Goal: Information Seeking & Learning: Learn about a topic

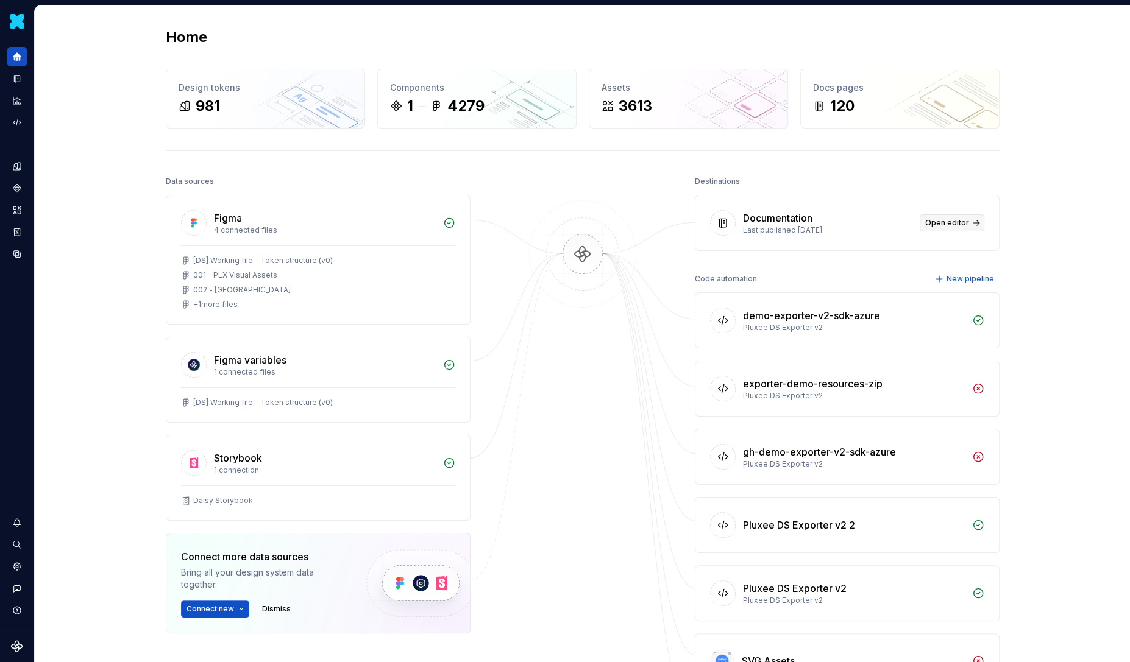
click at [937, 221] on span "Open editor" at bounding box center [947, 223] width 44 height 10
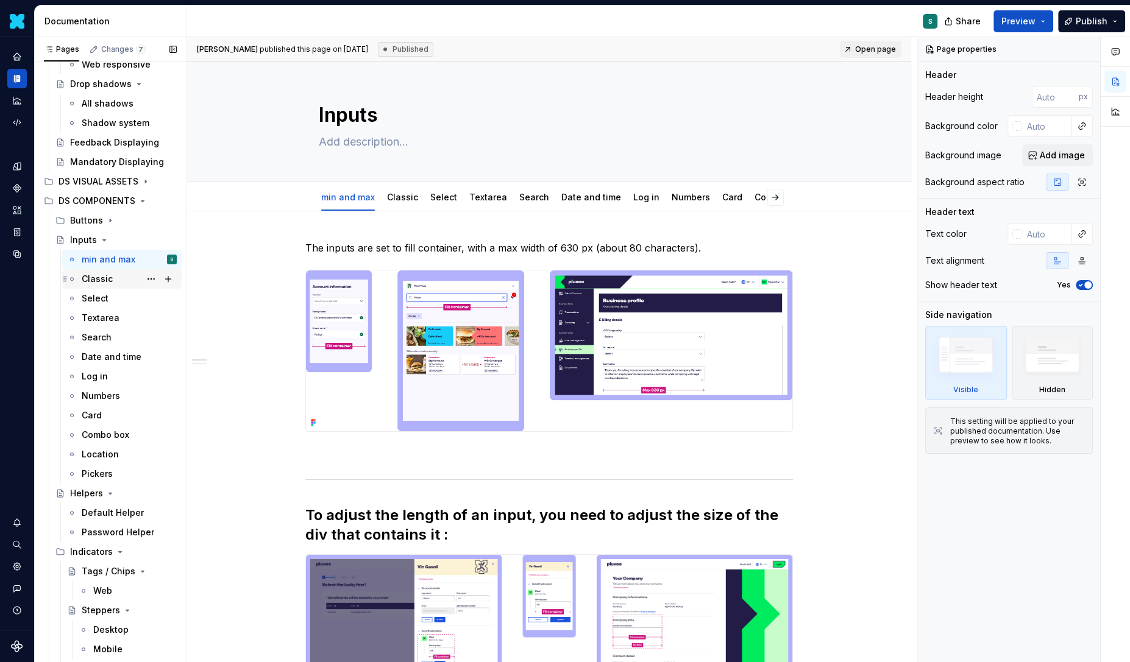
scroll to position [211, 0]
click at [114, 339] on div "Search" at bounding box center [129, 335] width 95 height 17
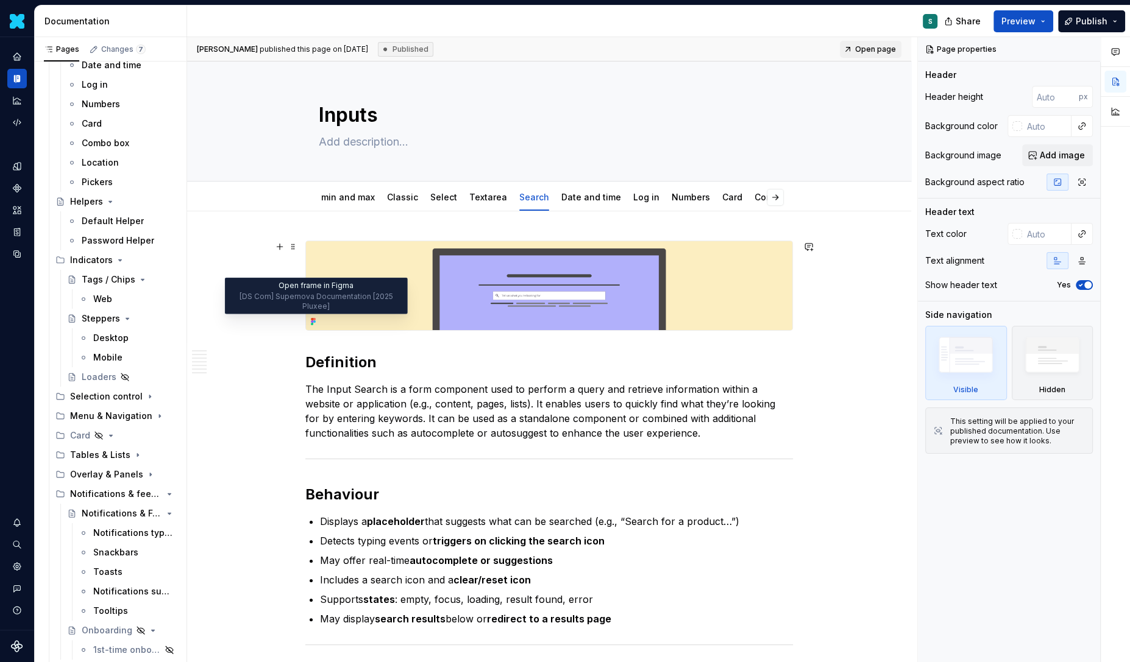
click at [313, 319] on icon at bounding box center [312, 319] width 2 height 2
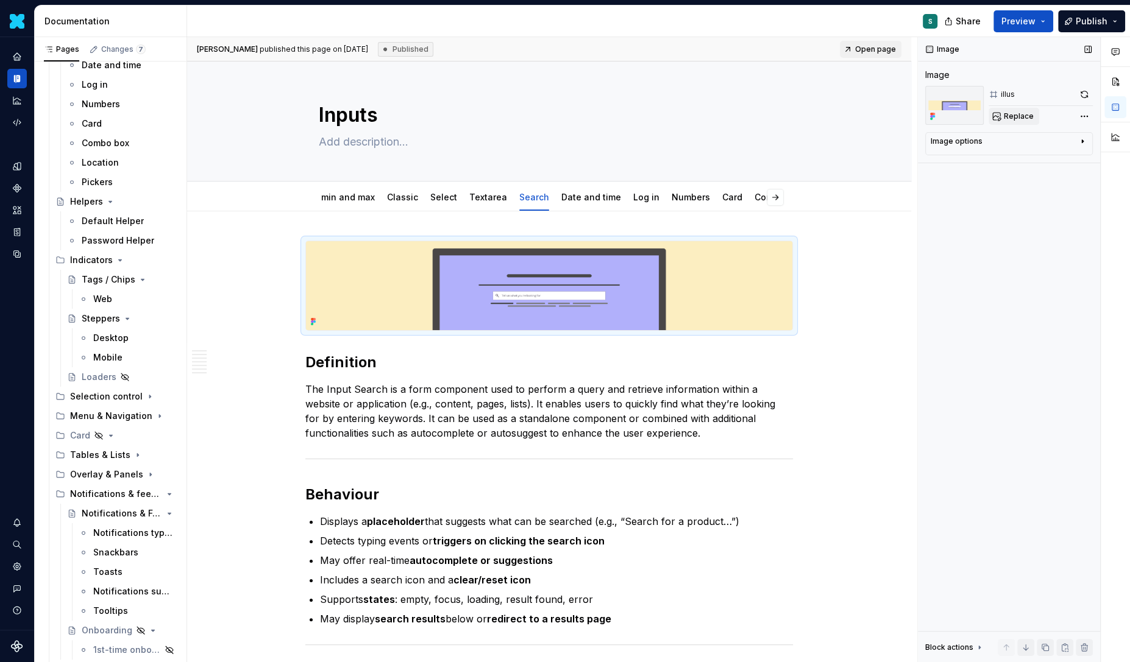
click at [1025, 117] on span "Replace" at bounding box center [1019, 117] width 30 height 10
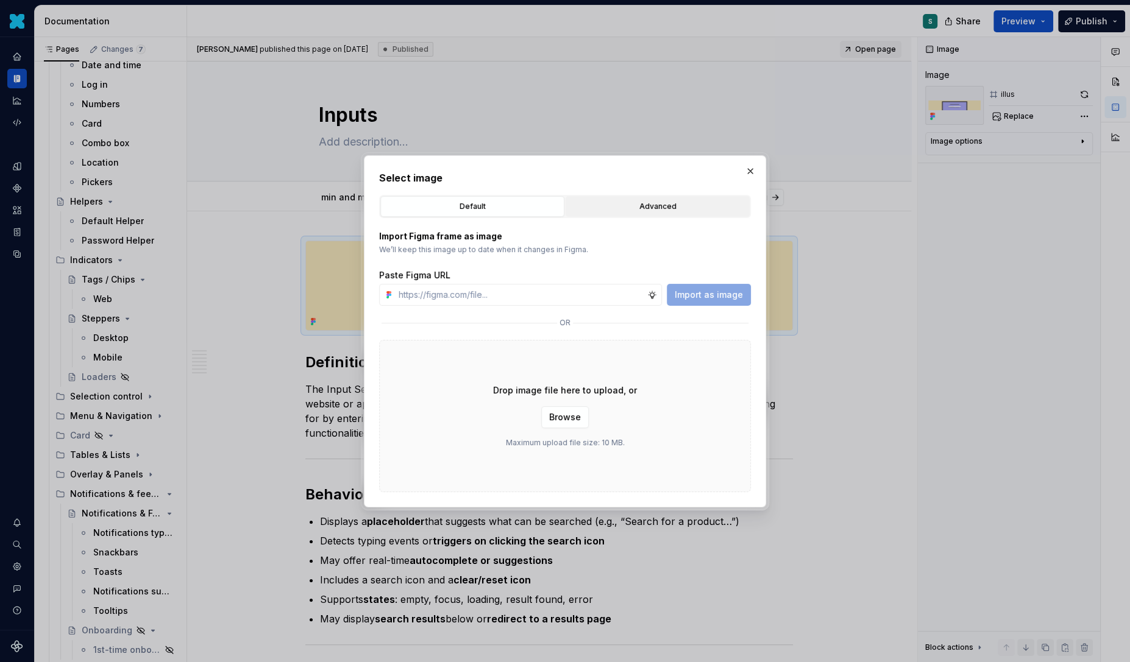
click at [656, 205] on div "Advanced" at bounding box center [657, 206] width 175 height 12
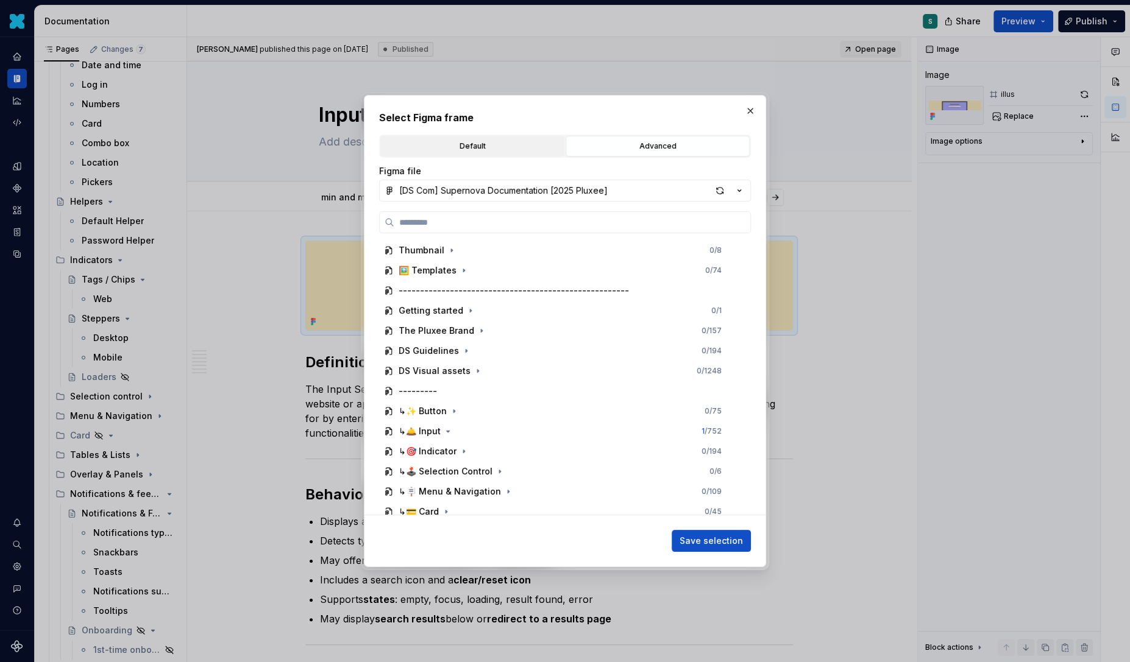
click at [493, 139] on button "Default" at bounding box center [472, 146] width 184 height 21
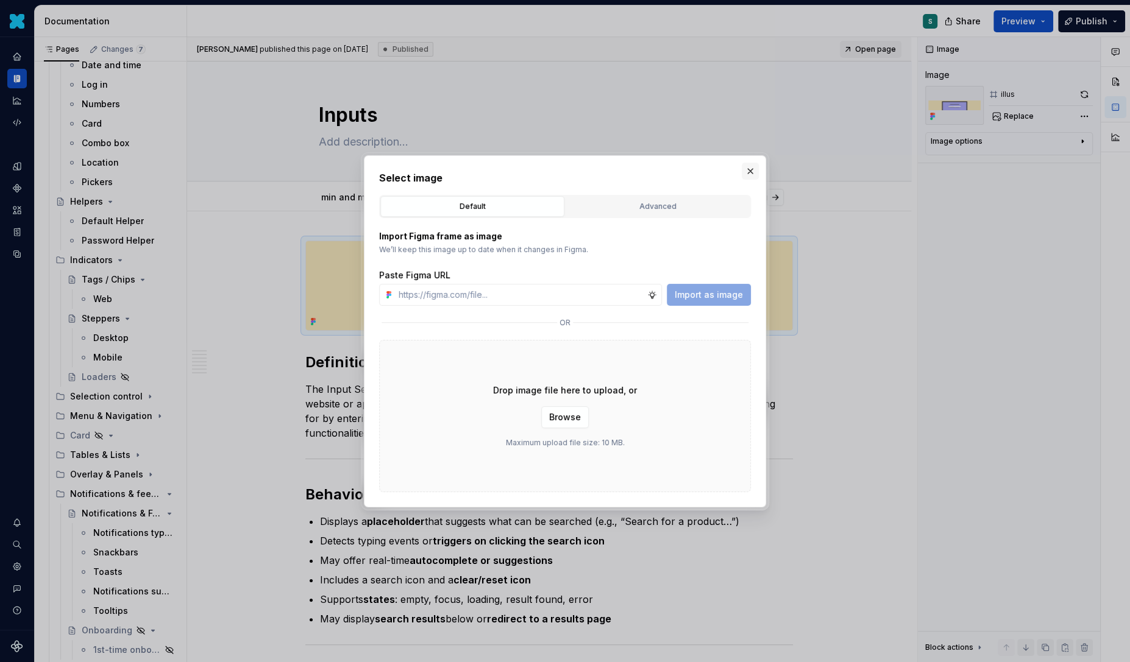
click at [749, 172] on button "button" at bounding box center [750, 171] width 17 height 17
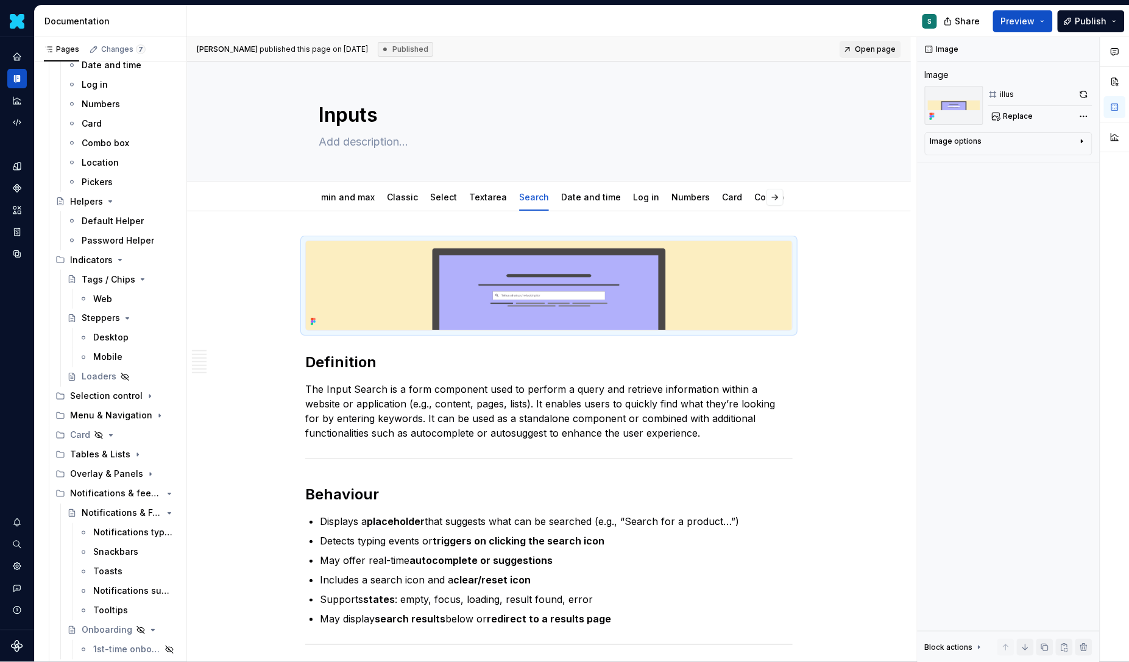
scroll to position [501, 0]
click at [637, 271] on img at bounding box center [549, 285] width 486 height 89
click at [318, 325] on icon at bounding box center [313, 322] width 10 height 10
click at [296, 246] on span at bounding box center [293, 246] width 10 height 17
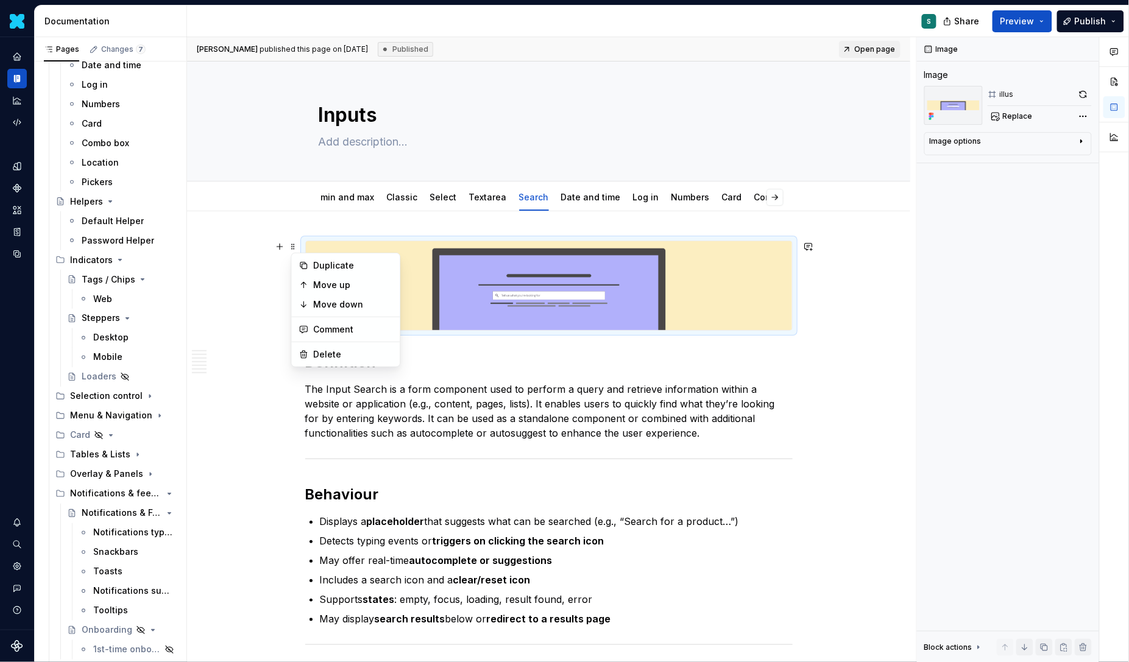
click at [344, 241] on div at bounding box center [548, 286] width 487 height 90
click at [757, 265] on img at bounding box center [549, 285] width 486 height 89
click at [1019, 113] on span "Replace" at bounding box center [1018, 117] width 30 height 10
type textarea "*"
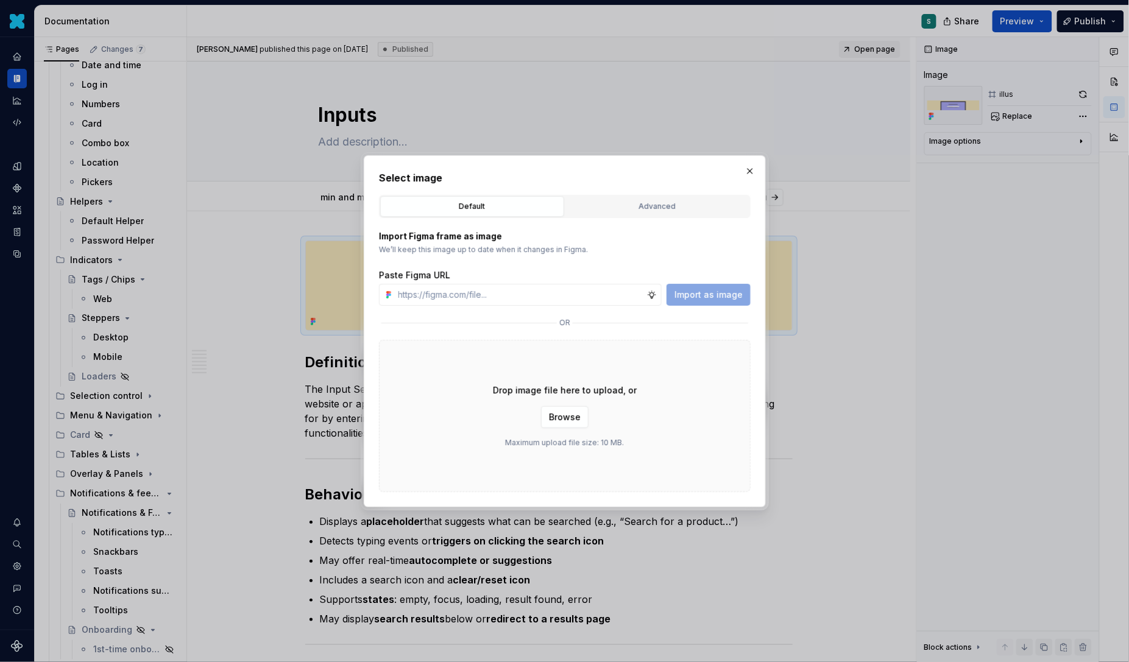
click at [573, 282] on div "Paste Figma URL Import as image" at bounding box center [565, 287] width 372 height 37
click at [573, 288] on input "text" at bounding box center [520, 295] width 253 height 22
paste input "[URL][DOMAIN_NAME]"
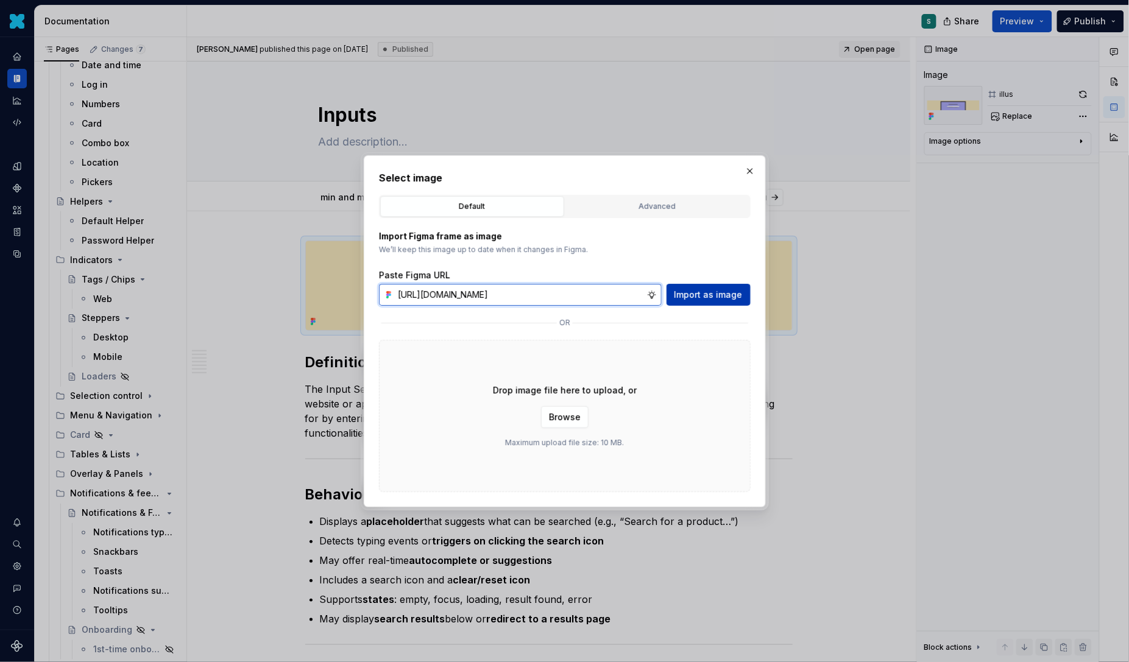
scroll to position [0, 425]
type input "[URL][DOMAIN_NAME]"
click at [718, 291] on span "Import as image" at bounding box center [709, 295] width 68 height 12
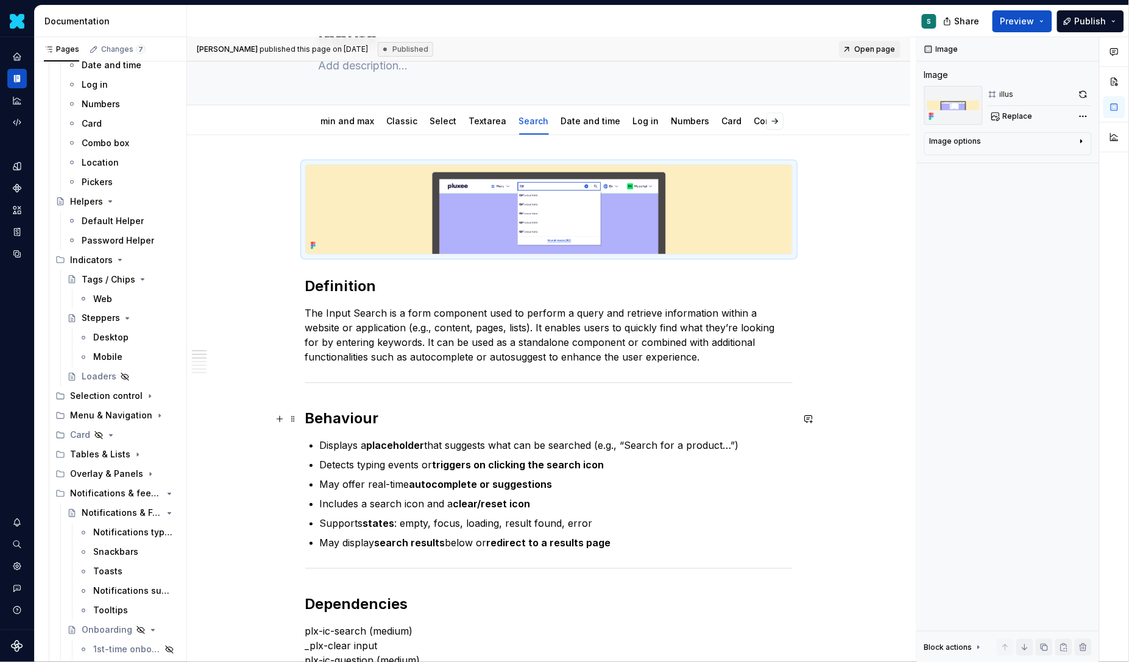
scroll to position [124, 0]
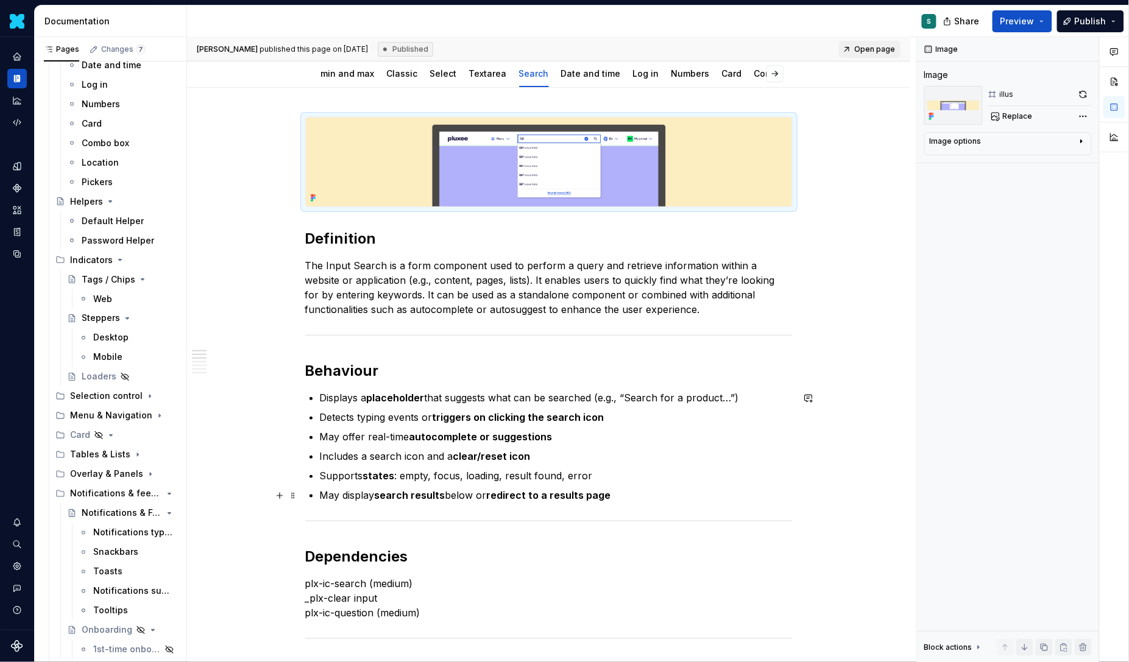
click at [637, 492] on p "May display search results below or redirect to a results page" at bounding box center [556, 495] width 473 height 15
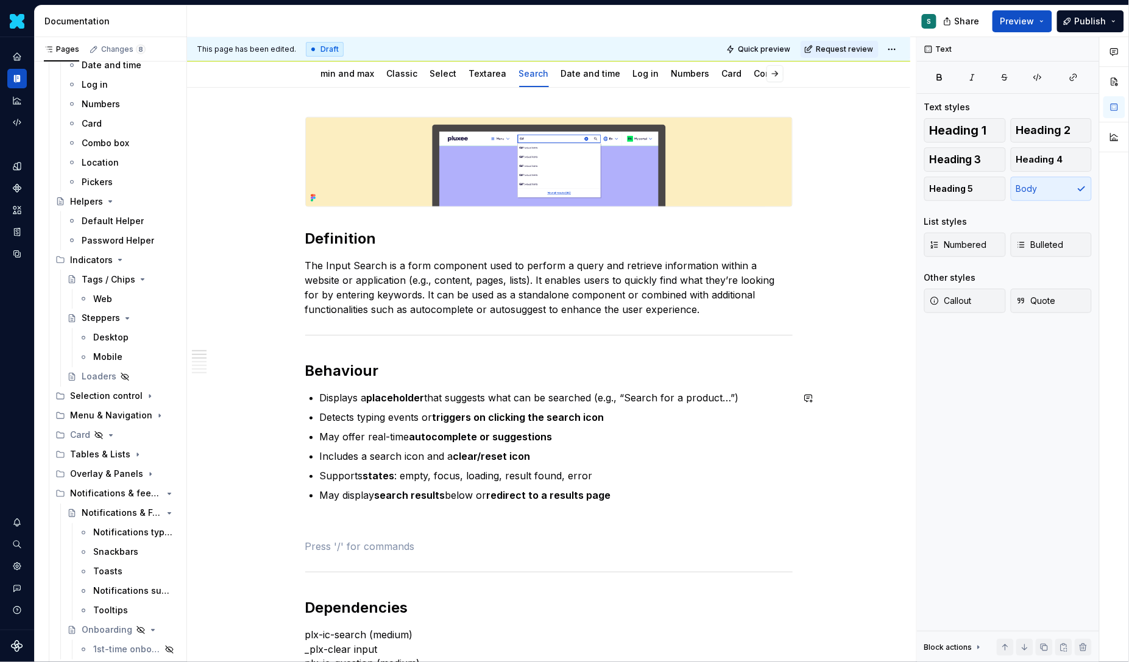
type textarea "*"
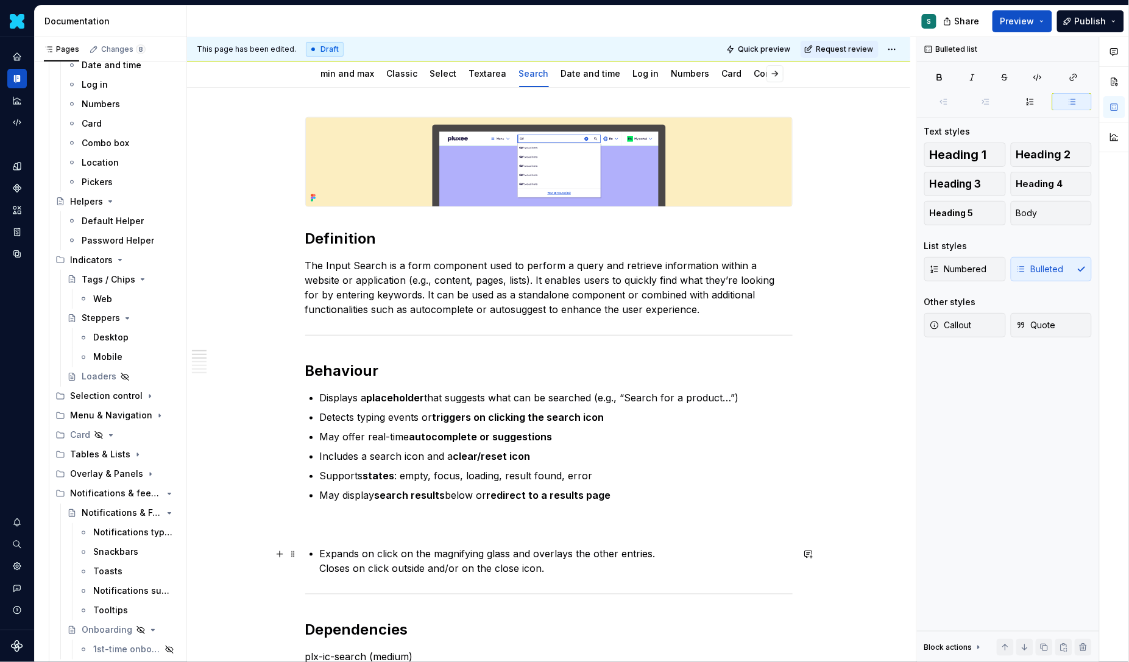
click at [322, 567] on p "Expands on click on the magnifying glass and overlays the other entries. Closes…" at bounding box center [556, 561] width 473 height 29
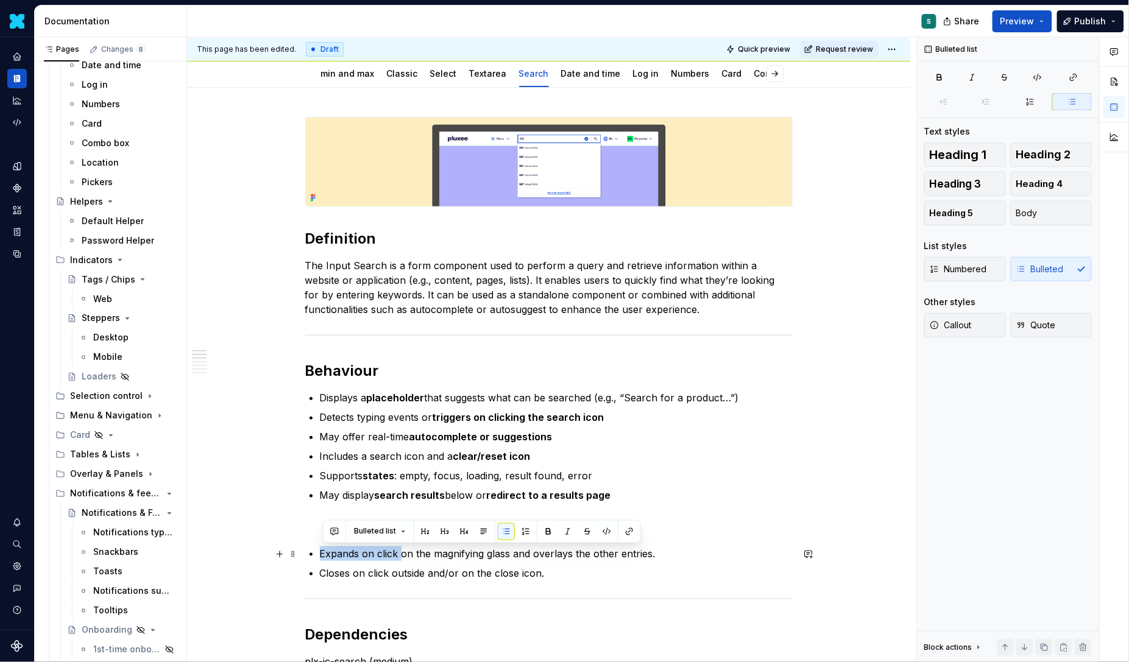
drag, startPoint x: 322, startPoint y: 553, endPoint x: 403, endPoint y: 552, distance: 81.0
click at [548, 528] on button "button" at bounding box center [548, 531] width 17 height 17
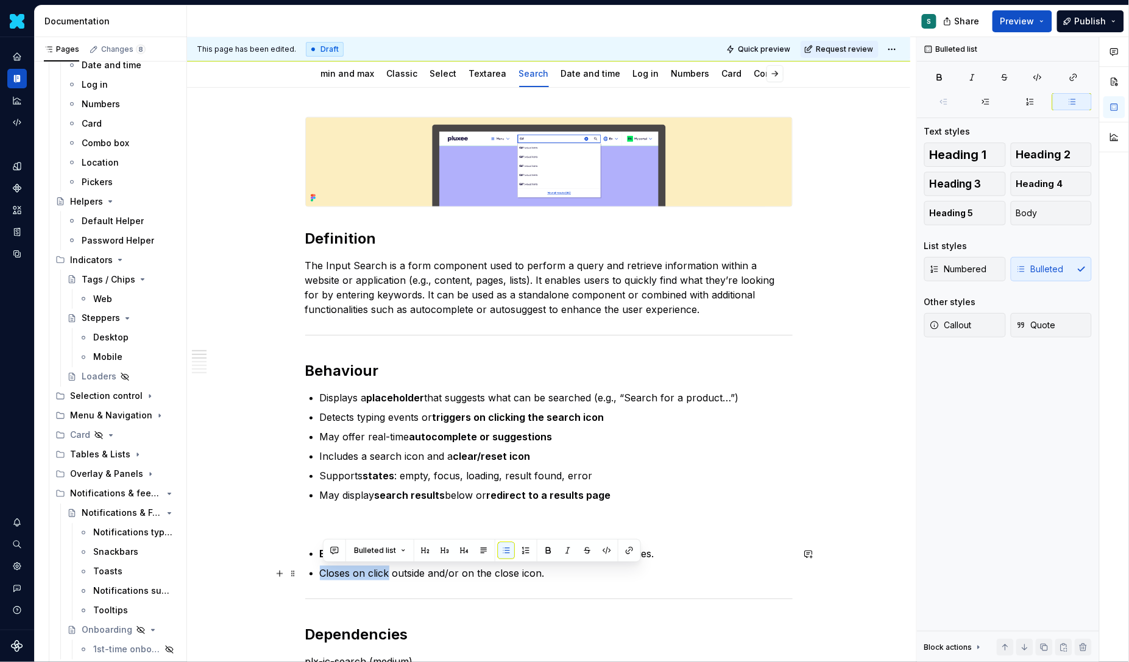
drag, startPoint x: 324, startPoint y: 575, endPoint x: 394, endPoint y: 573, distance: 69.5
click at [394, 573] on p "Closes on click outside and/or on the close icon." at bounding box center [556, 573] width 473 height 15
click at [550, 544] on button "button" at bounding box center [548, 550] width 17 height 17
drag, startPoint x: 393, startPoint y: 574, endPoint x: 430, endPoint y: 574, distance: 37.2
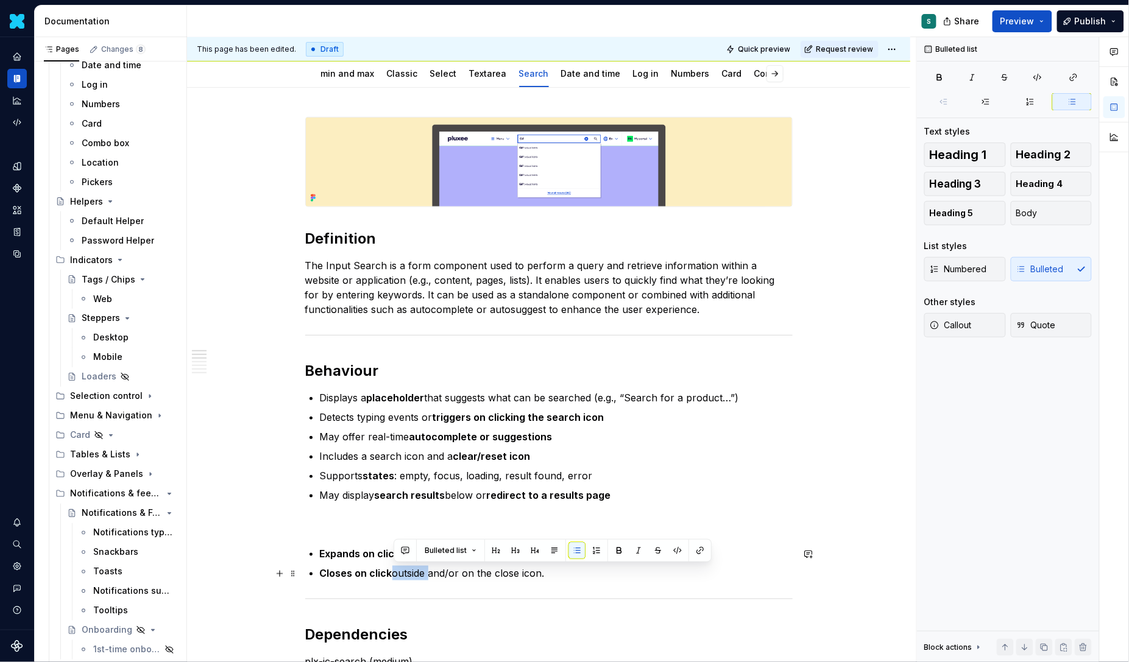
click at [430, 574] on p "Closes on click outside and/or on the close icon." at bounding box center [556, 573] width 473 height 15
click at [617, 552] on button "button" at bounding box center [619, 550] width 17 height 17
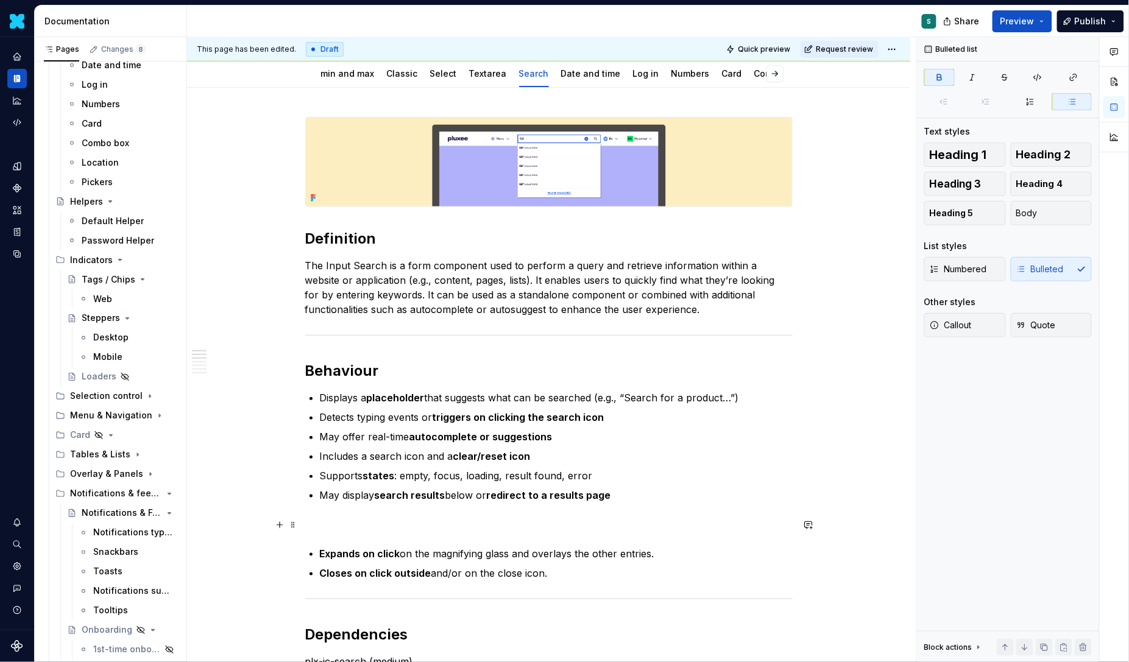
click at [324, 519] on p at bounding box center [548, 524] width 487 height 15
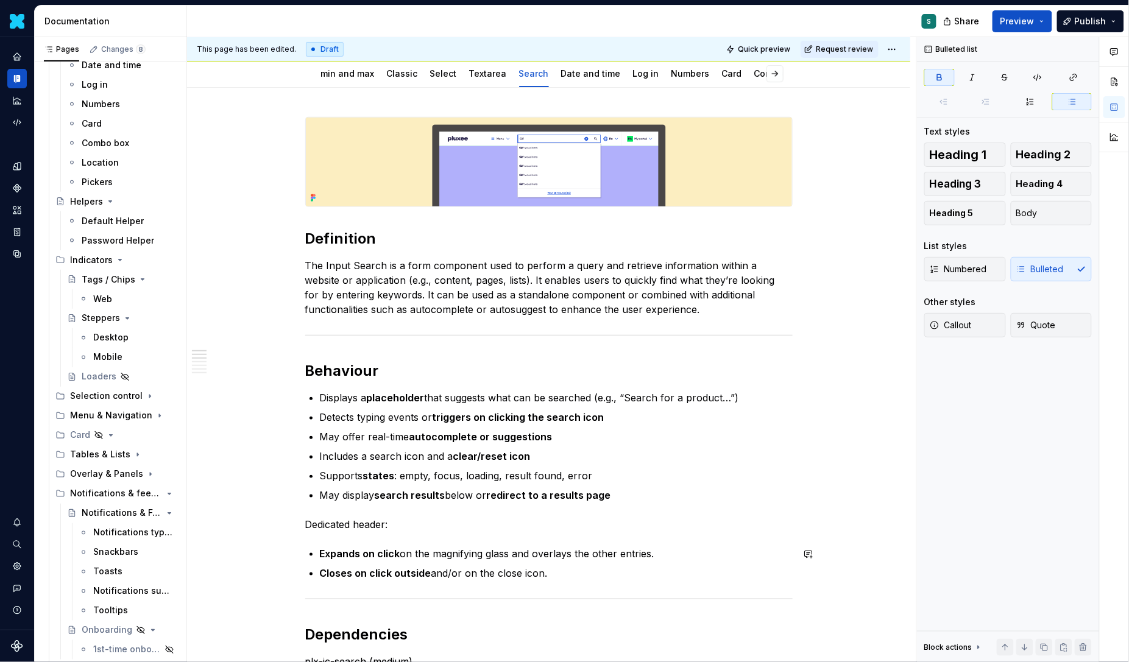
click at [277, 528] on button "button" at bounding box center [279, 525] width 17 height 17
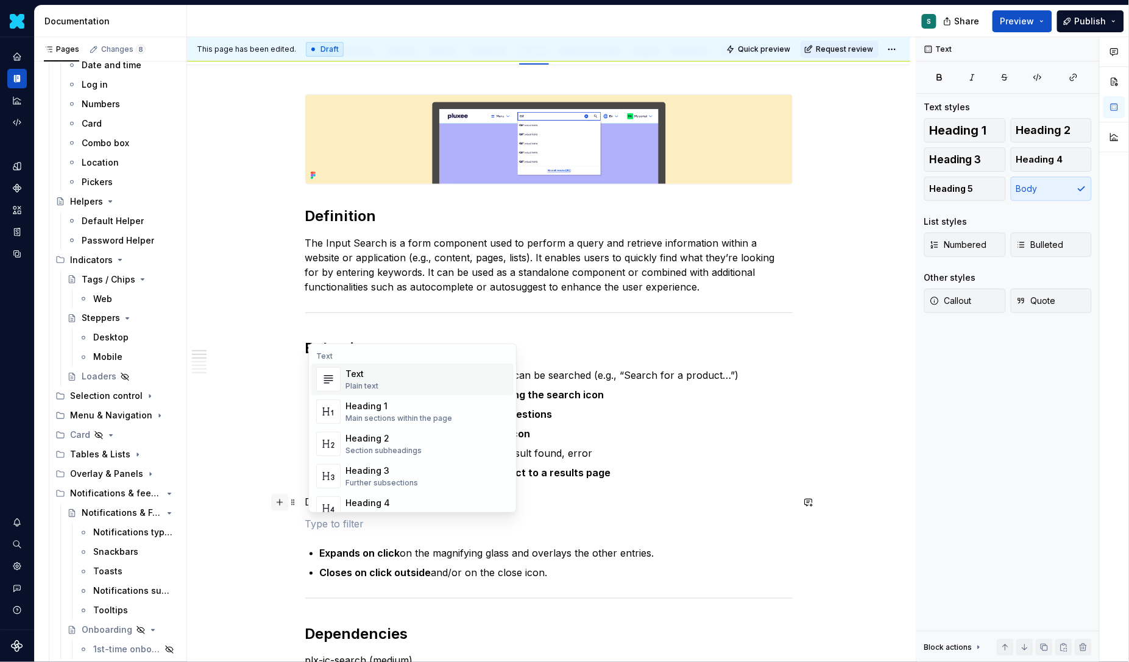
scroll to position [148, 0]
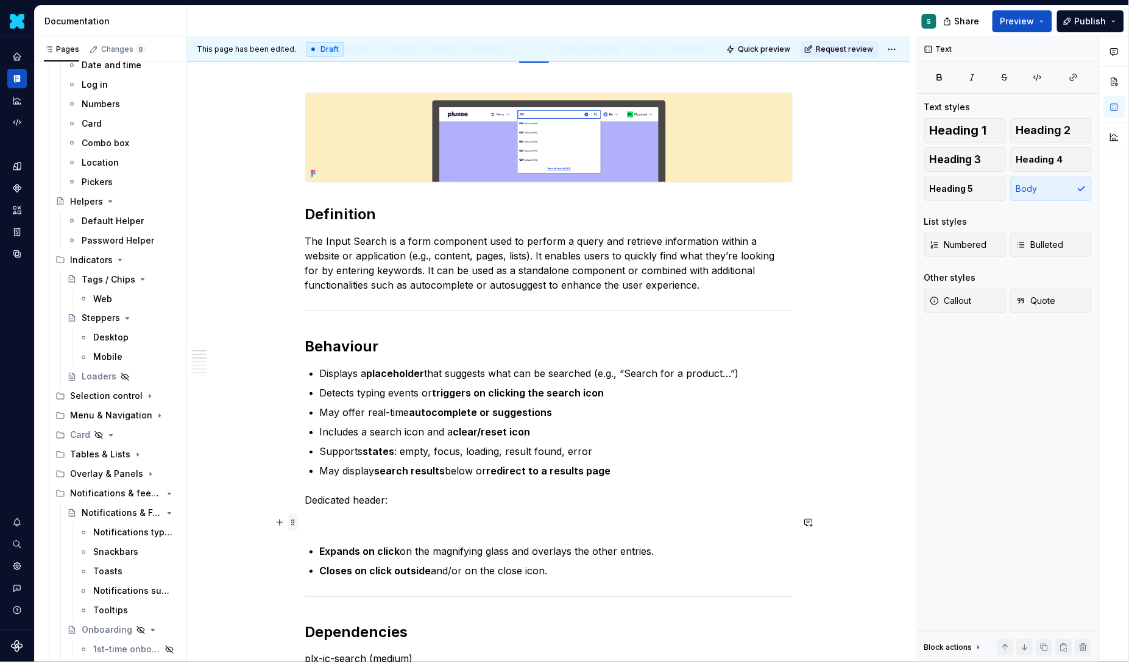
click at [296, 526] on span at bounding box center [293, 522] width 10 height 17
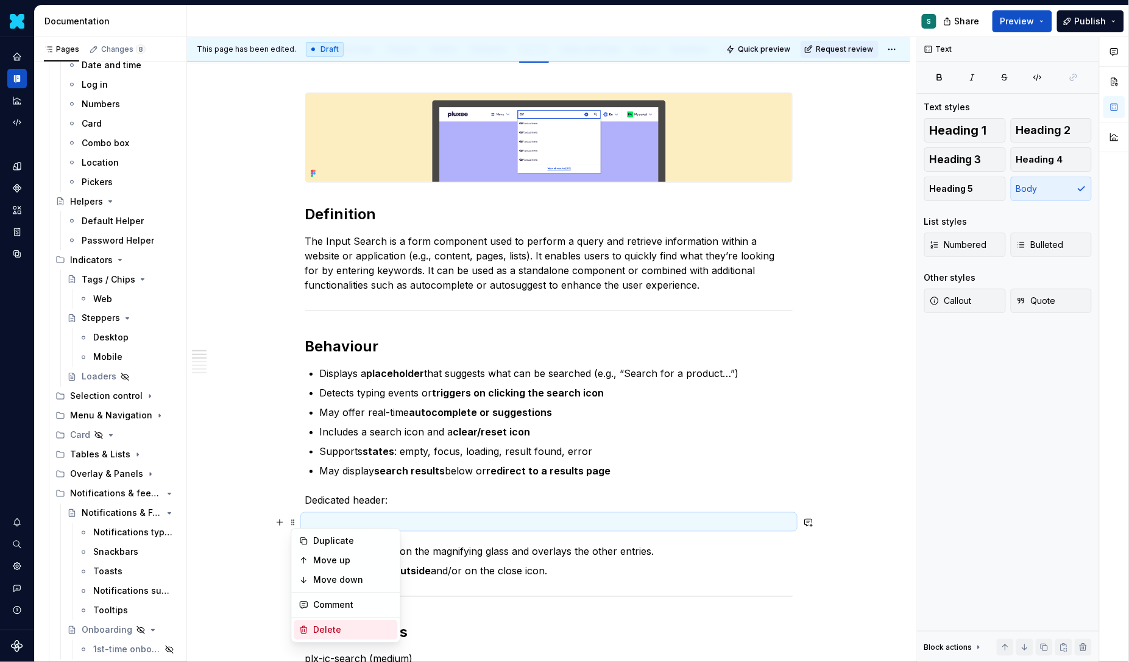
click at [328, 632] on div "Delete" at bounding box center [353, 631] width 79 height 12
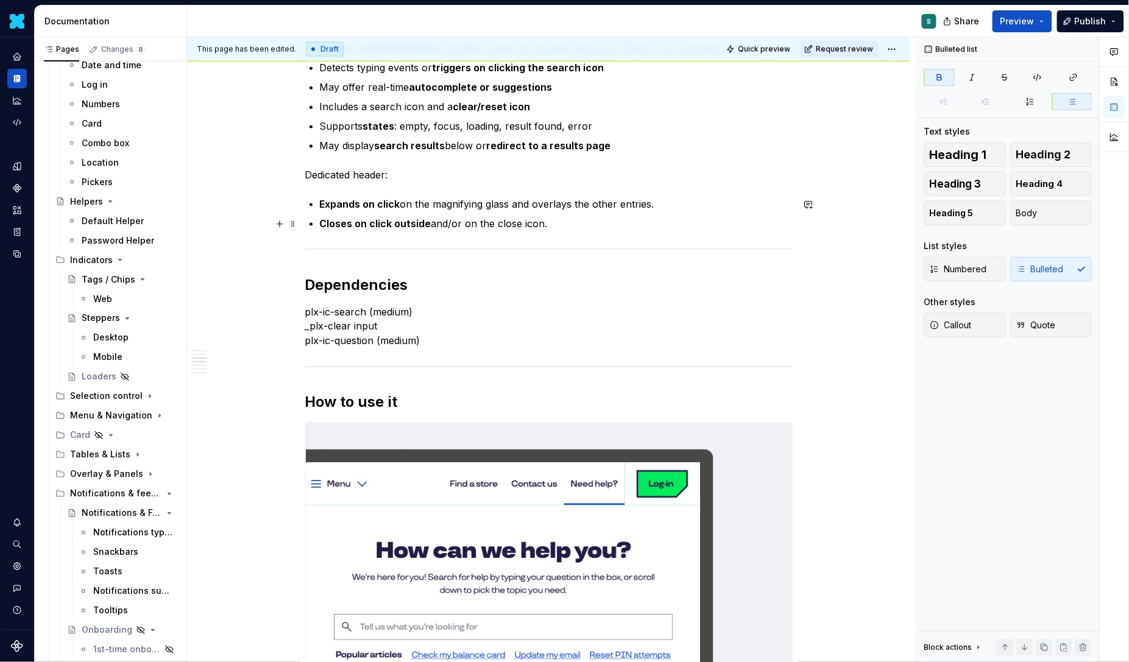
scroll to position [474, 0]
click at [430, 333] on p "plx-ic-search (medium) _plx-clear input plx-ic-question (medium)" at bounding box center [548, 326] width 487 height 44
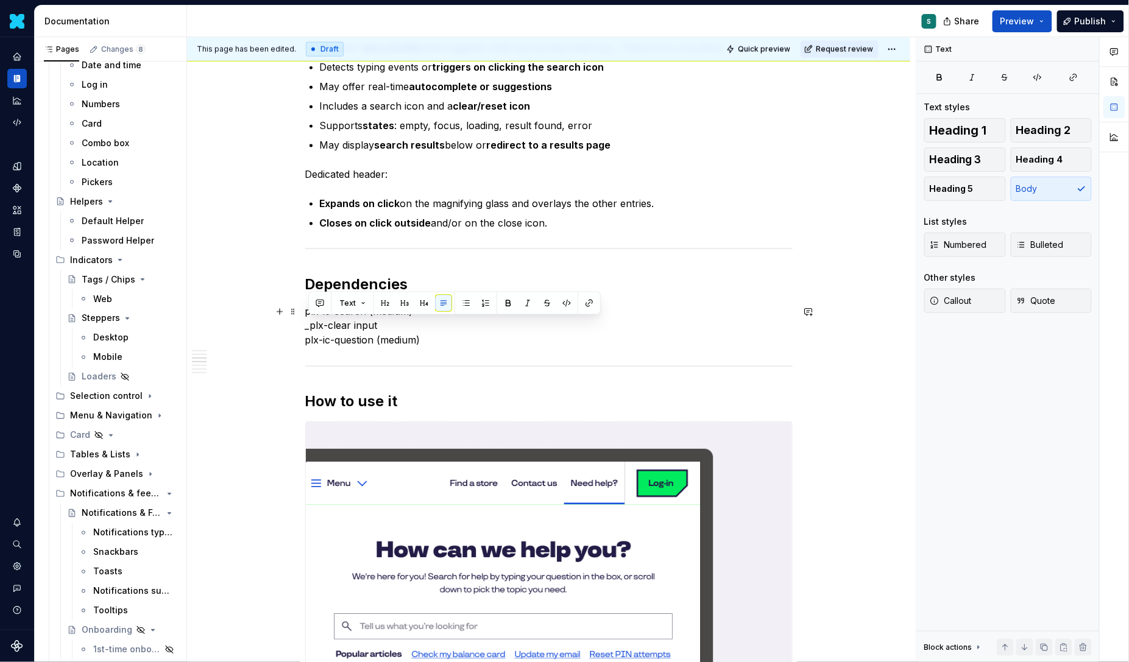
click at [444, 338] on p "plx-ic-search (medium) _plx-clear input plx-ic-question (medium)" at bounding box center [548, 326] width 487 height 44
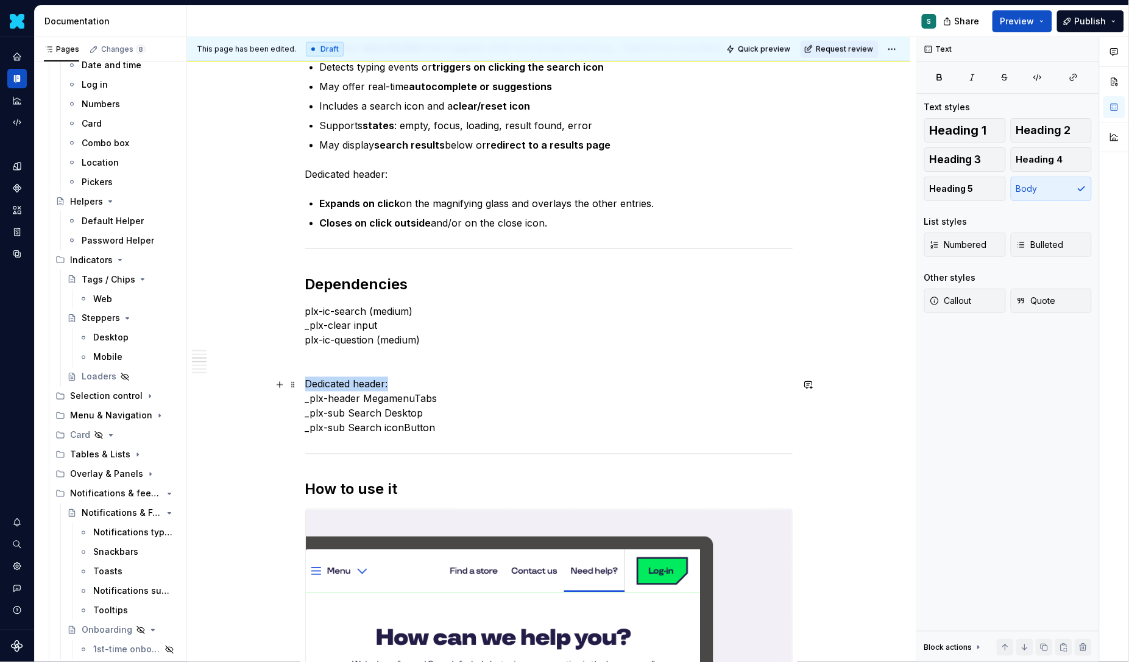
drag, startPoint x: 413, startPoint y: 383, endPoint x: 257, endPoint y: 380, distance: 156.0
click at [501, 356] on button "button" at bounding box center [508, 361] width 17 height 17
click at [453, 388] on p "Dedicated header: _plx-header MegamenuTabs _plx-sub Search Desktop _plx-sub Sea…" at bounding box center [548, 406] width 487 height 58
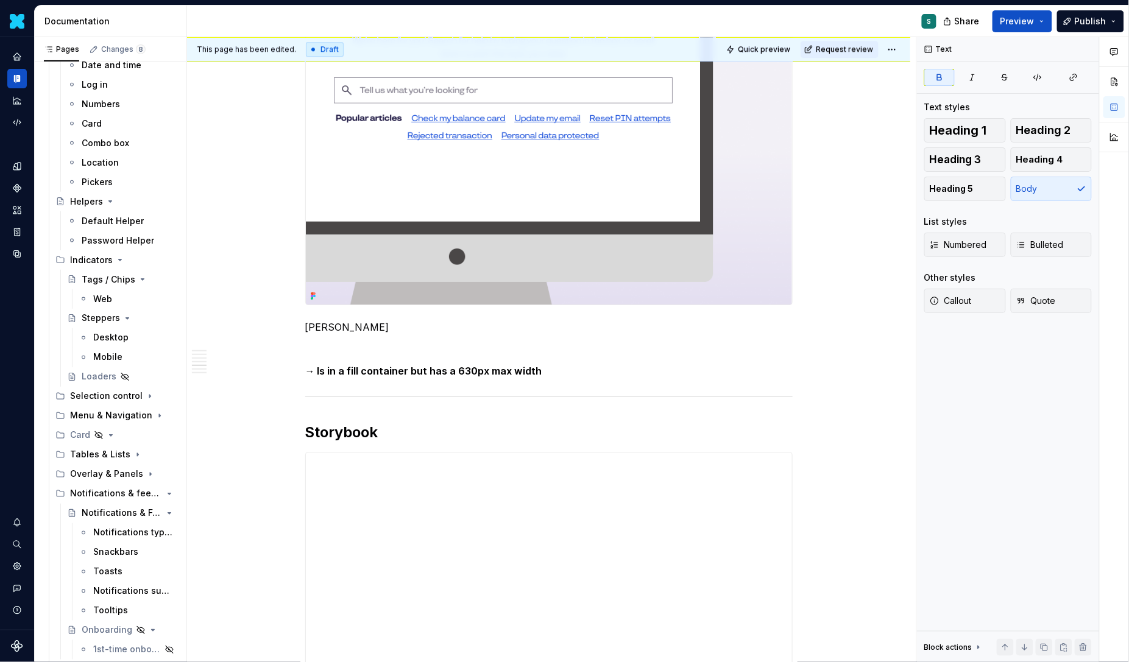
scroll to position [1100, 0]
click at [553, 380] on div "Definition The Input Search is a form component used to perform a query and ret…" at bounding box center [548, 194] width 487 height 2108
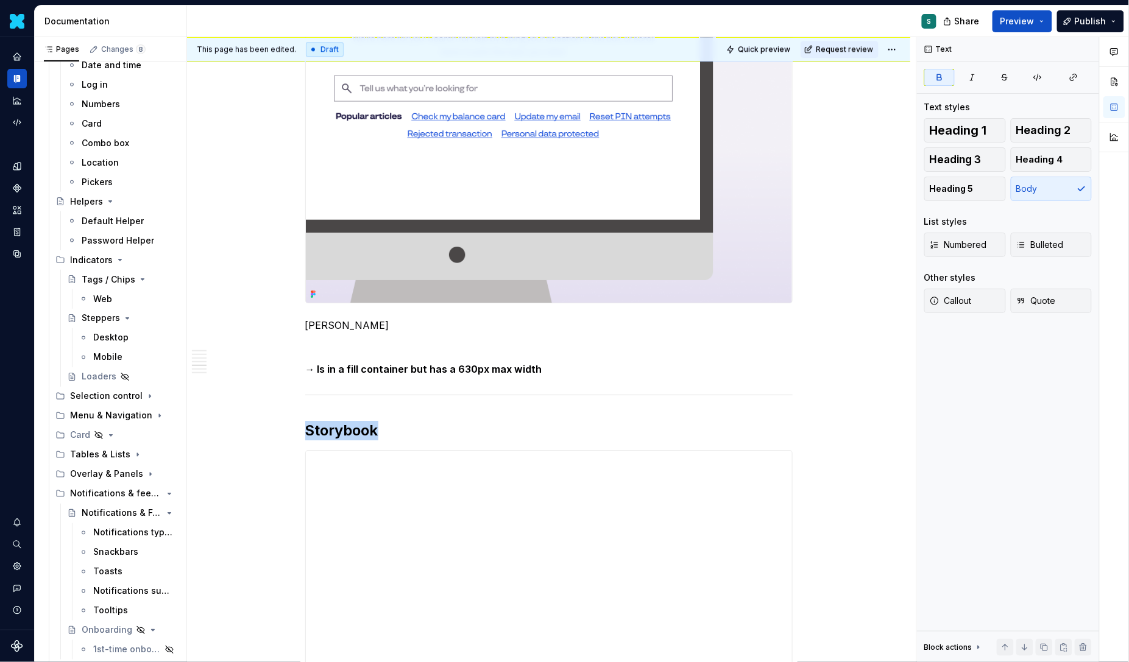
click at [553, 380] on div "Definition The Input Search is a form component used to perform a query and ret…" at bounding box center [548, 194] width 487 height 2108
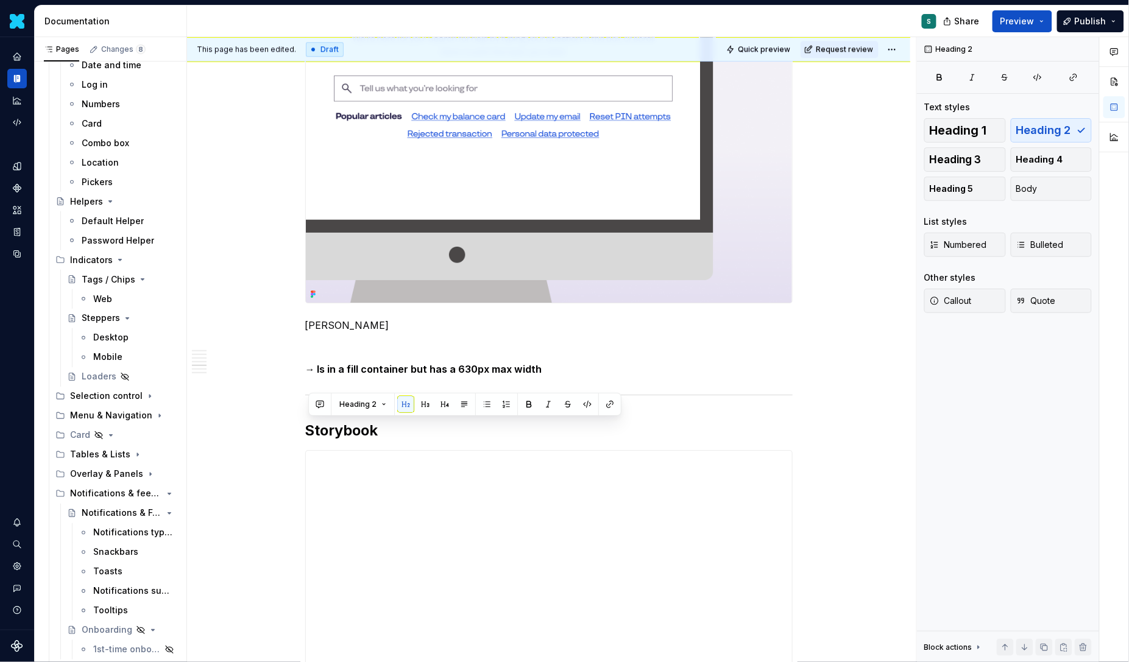
click at [553, 370] on p "→ Is in a fill container but has a 630px max width" at bounding box center [548, 369] width 487 height 15
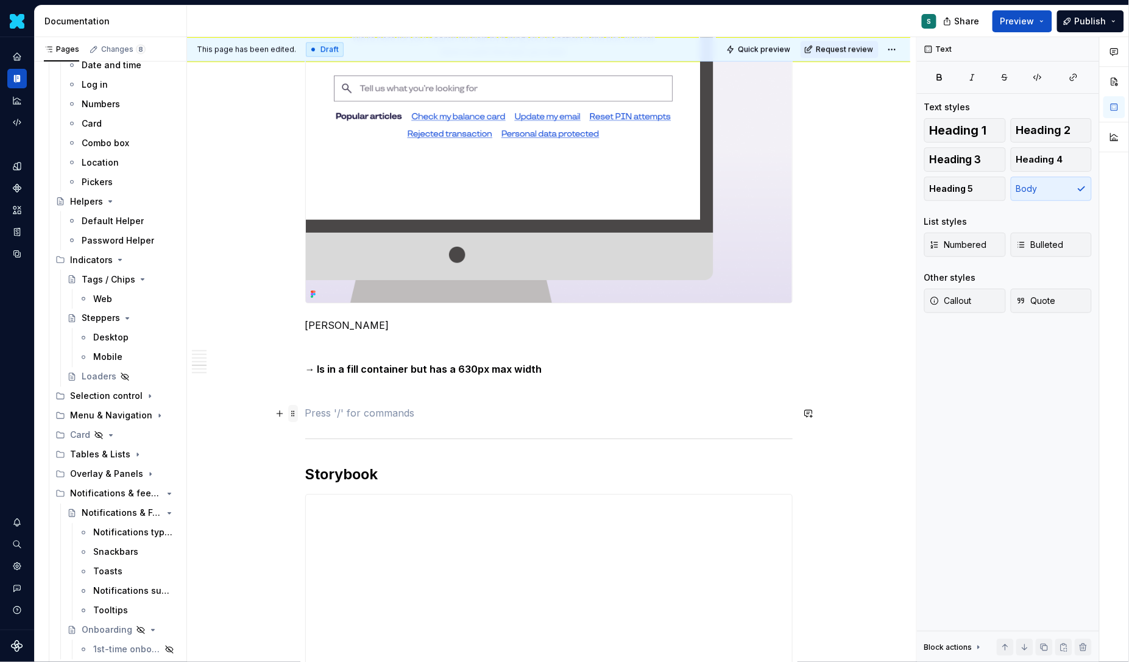
click at [295, 415] on span at bounding box center [293, 413] width 10 height 17
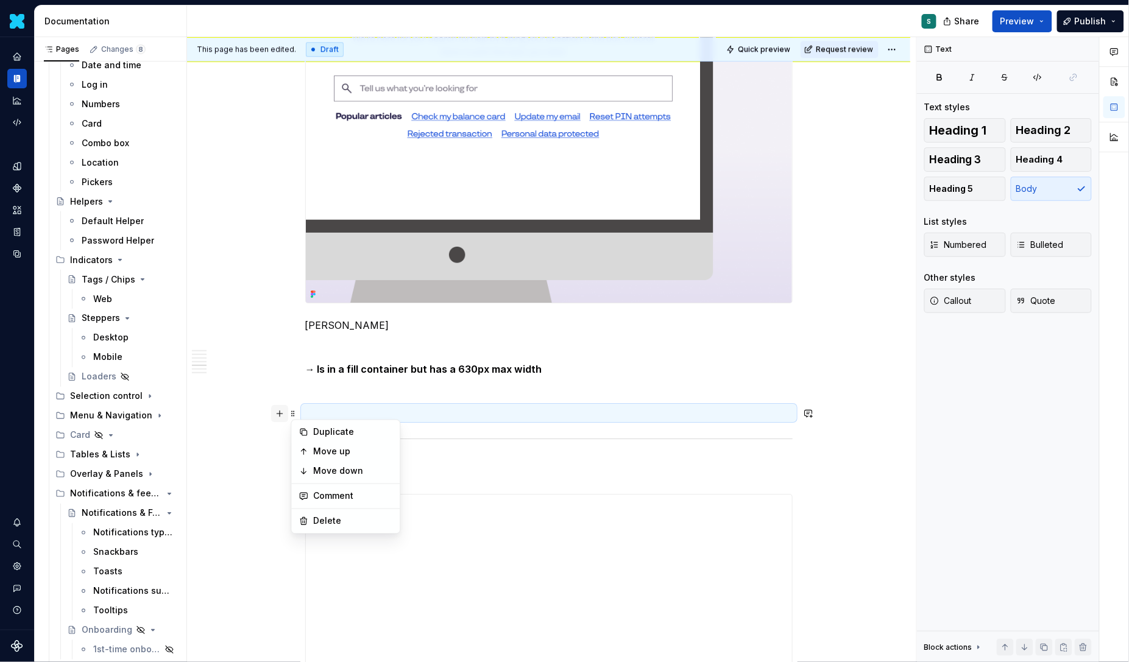
click at [279, 411] on button "button" at bounding box center [279, 413] width 17 height 17
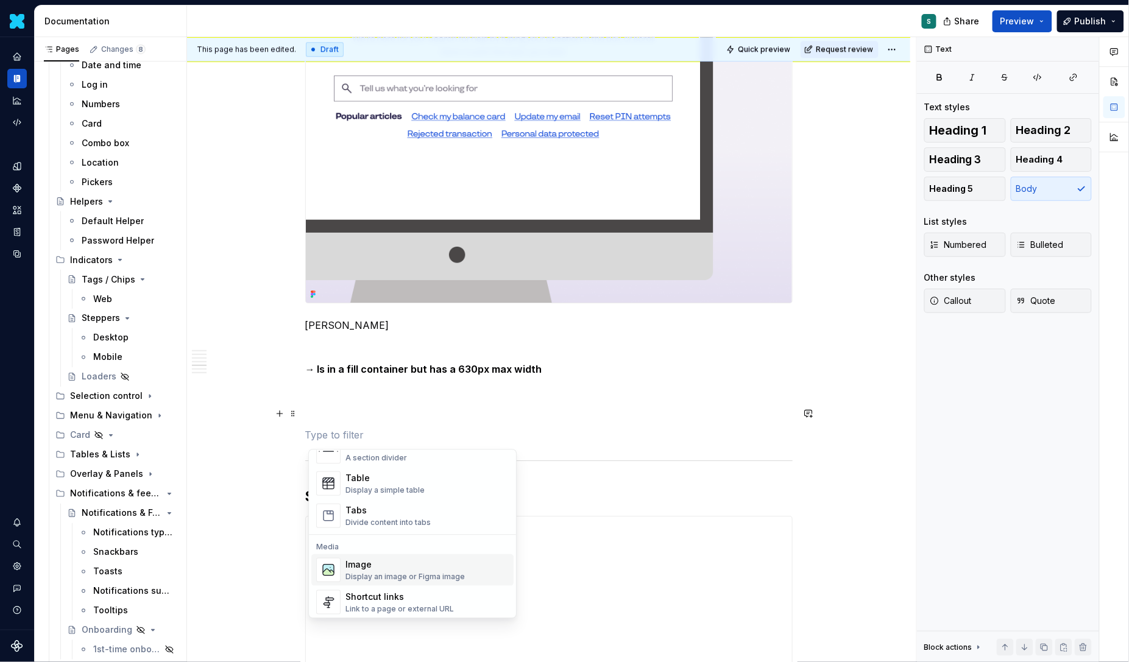
scroll to position [442, 0]
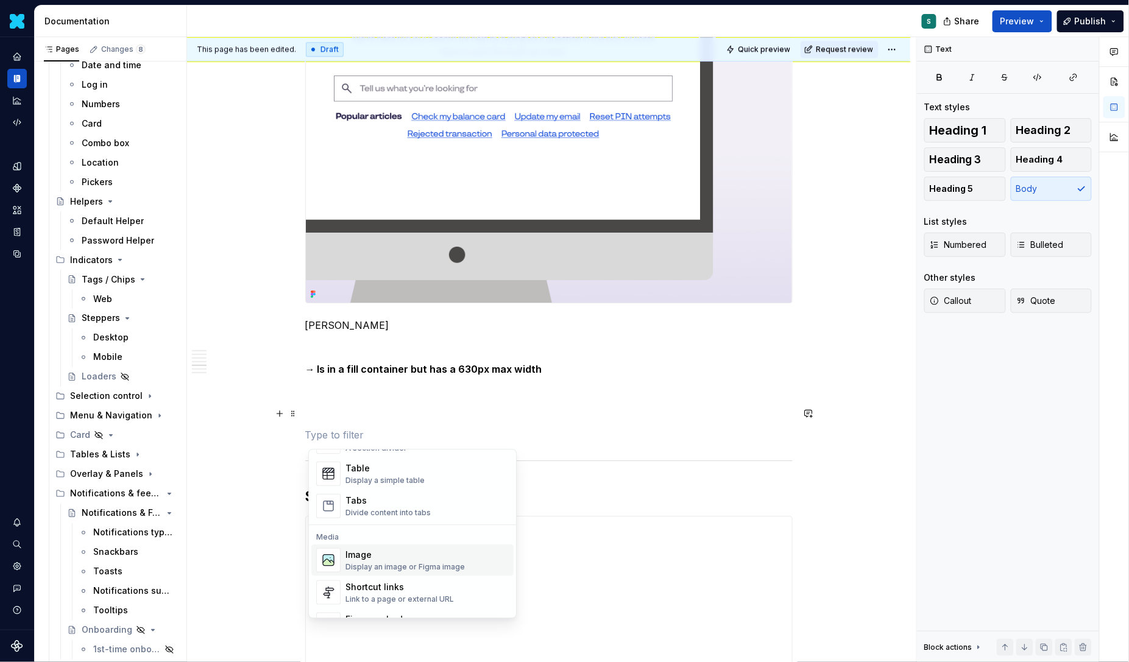
click at [331, 561] on img "Suggestions" at bounding box center [328, 561] width 23 height 24
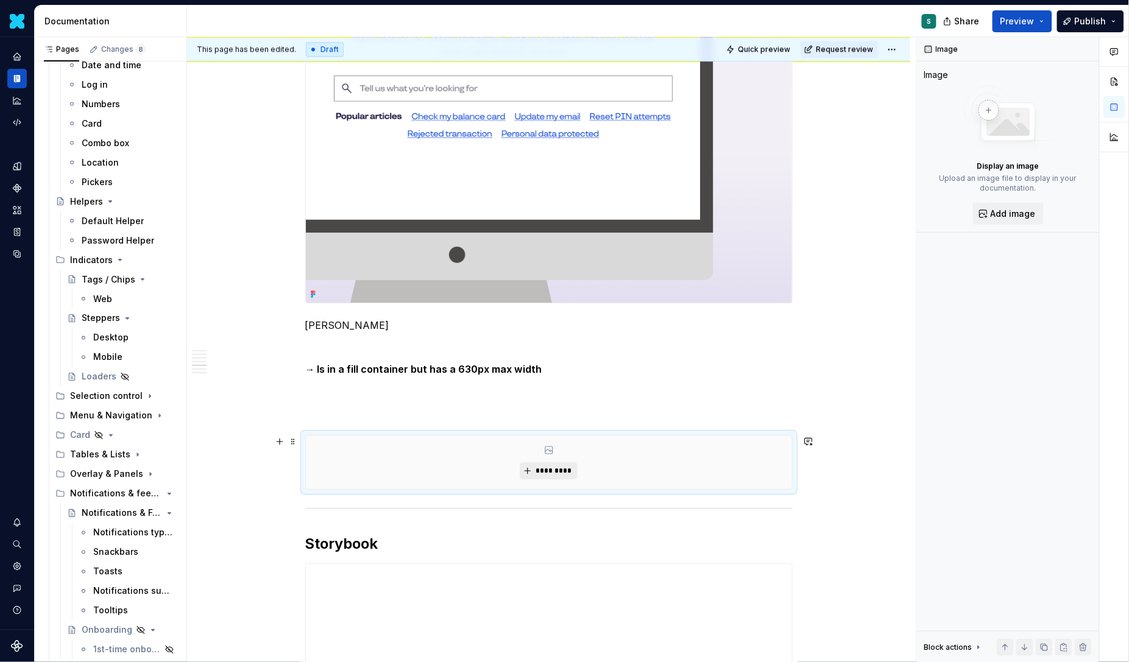
click at [553, 464] on button "*********" at bounding box center [549, 470] width 58 height 17
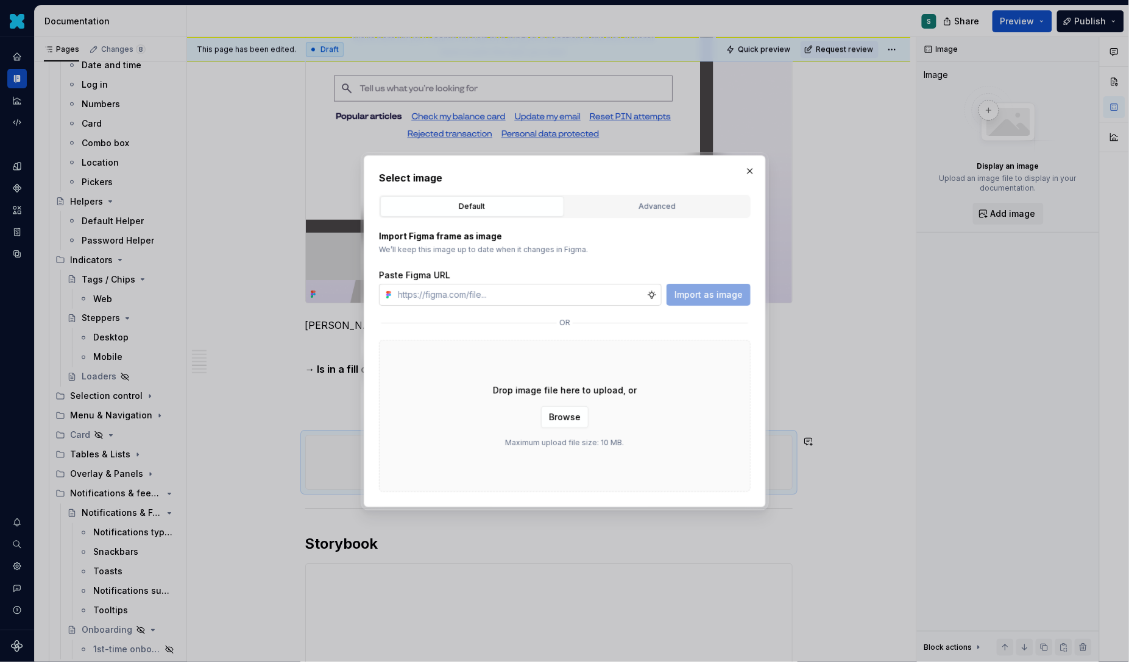
type textarea "*"
paste input "[URL][DOMAIN_NAME]"
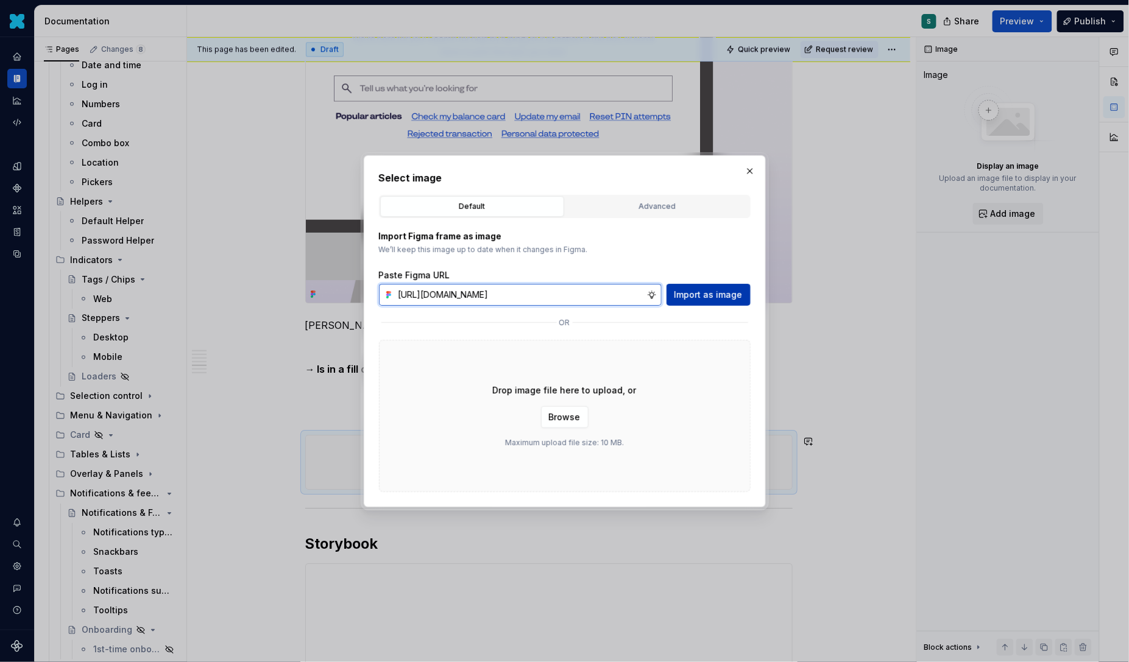
type input "[URL][DOMAIN_NAME]"
click at [701, 296] on span "Import as image" at bounding box center [709, 295] width 68 height 12
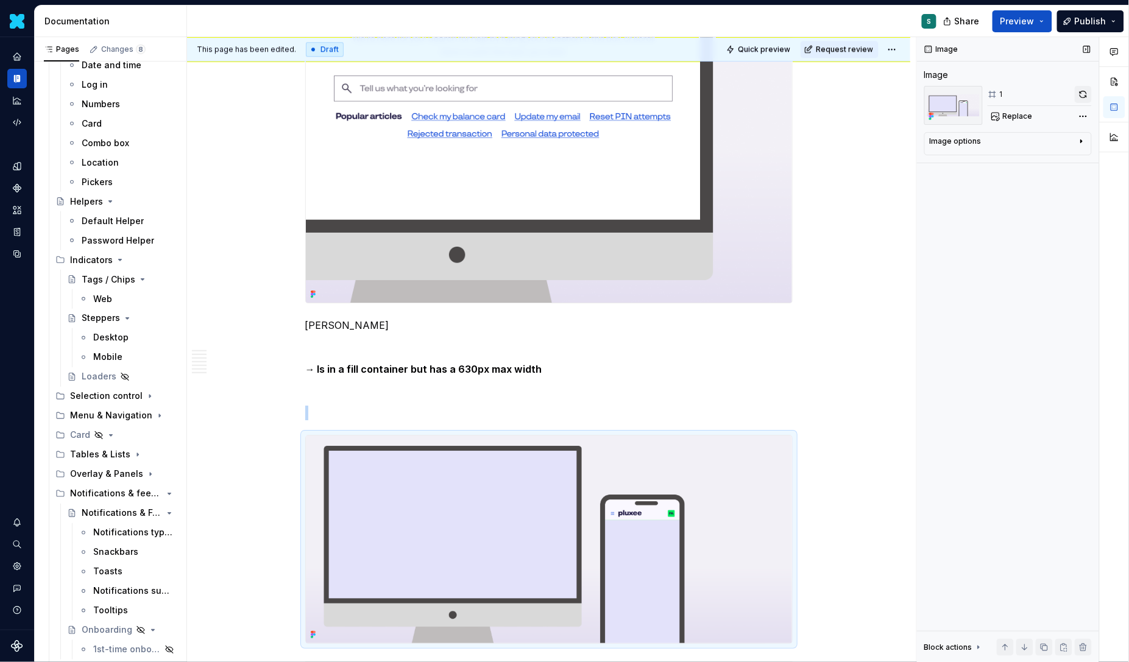
click at [1084, 98] on button "button" at bounding box center [1083, 94] width 17 height 17
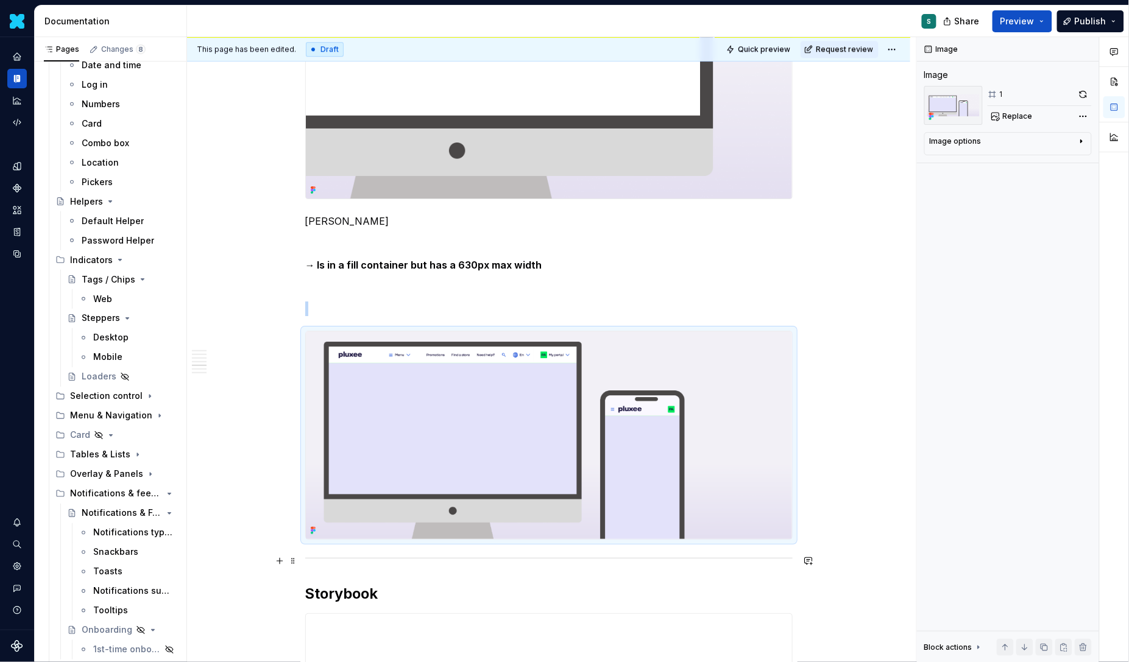
scroll to position [1302, 0]
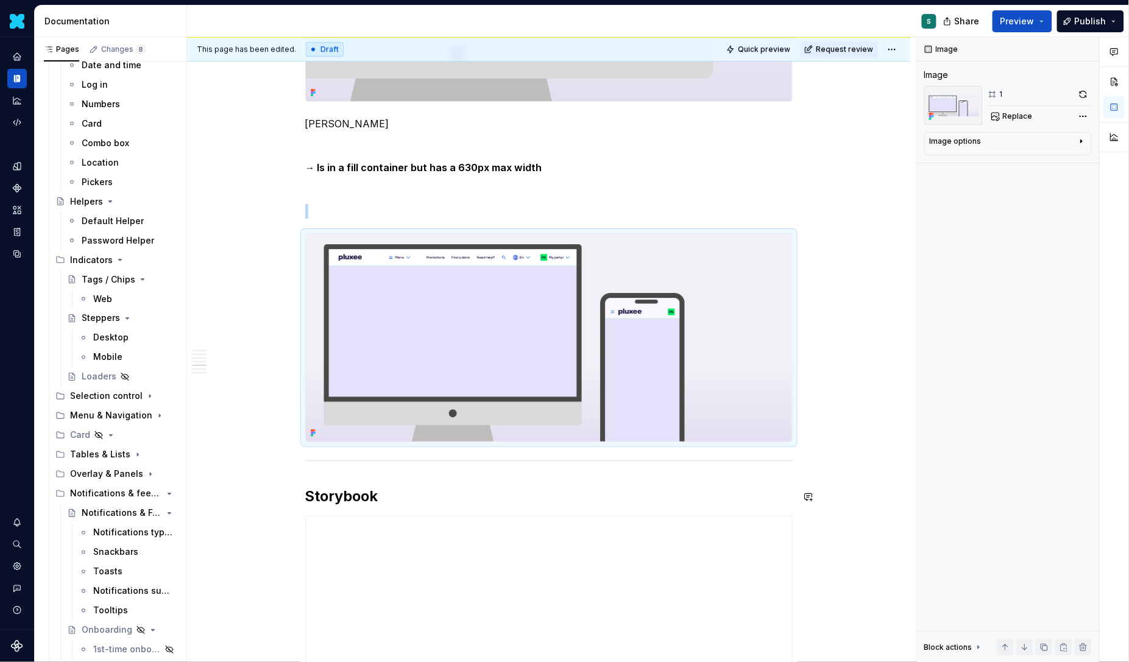
click at [288, 470] on div "Definition The Input Search is a form component used to perform a query and ret…" at bounding box center [548, 218] width 723 height 2618
click at [814, 420] on div "Definition The Input Search is a form component used to perform a query and ret…" at bounding box center [548, 218] width 723 height 2618
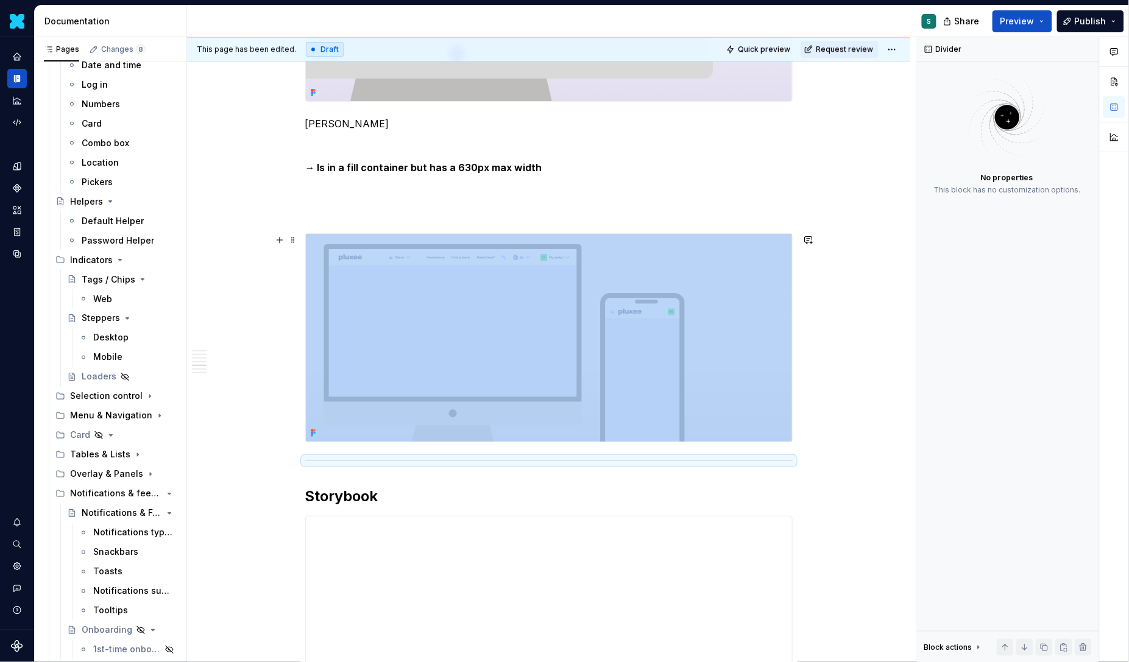
click at [814, 420] on div "Definition The Input Search is a form component used to perform a query and ret…" at bounding box center [548, 218] width 723 height 2618
click at [802, 421] on div "Definition The Input Search is a form component used to perform a query and ret…" at bounding box center [548, 218] width 723 height 2618
click at [296, 409] on div "Definition The Input Search is a form component used to perform a query and ret…" at bounding box center [548, 218] width 723 height 2618
click at [296, 453] on div "Definition The Input Search is a form component used to perform a query and ret…" at bounding box center [548, 218] width 723 height 2618
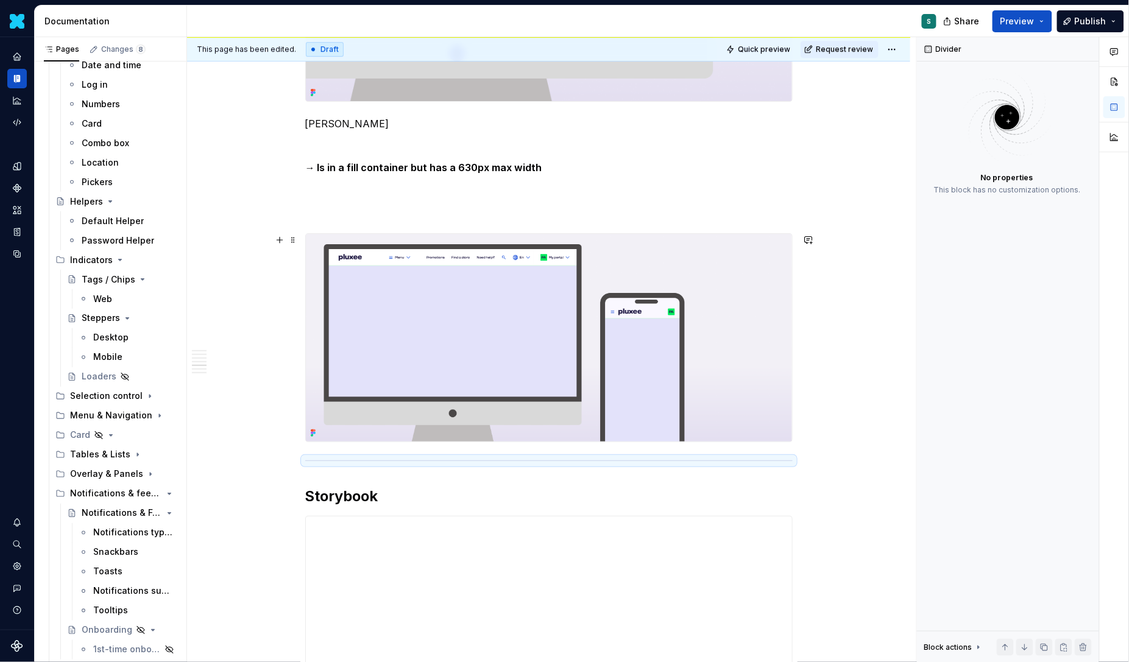
click at [793, 411] on div at bounding box center [548, 337] width 487 height 209
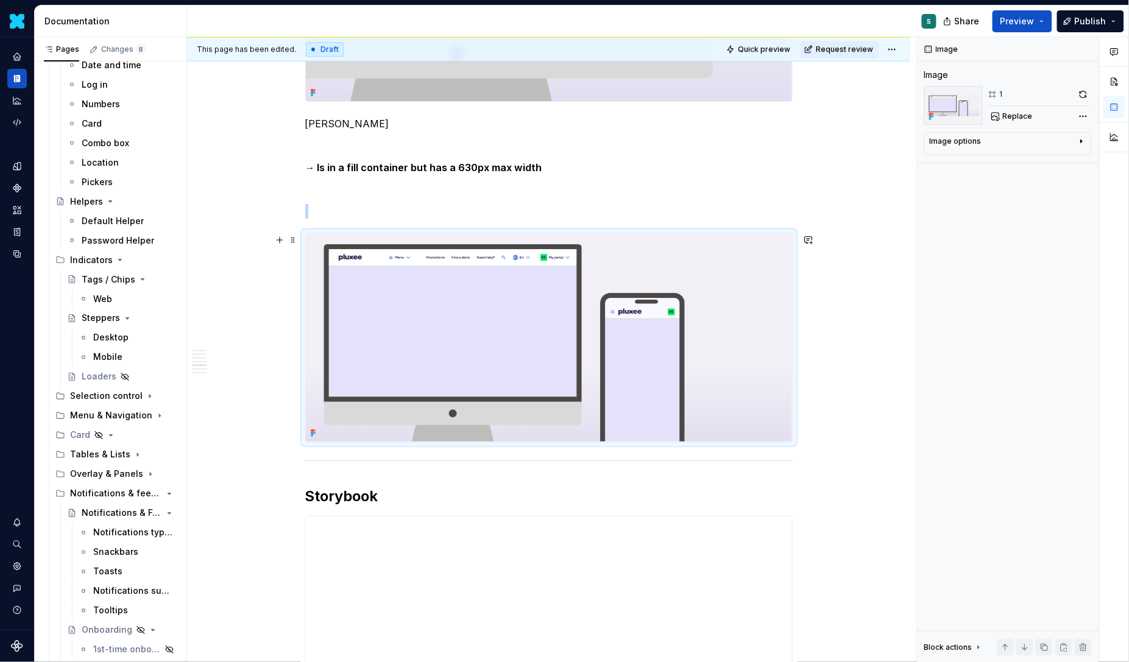
click at [816, 413] on div "Definition The Input Search is a form component used to perform a query and ret…" at bounding box center [548, 218] width 723 height 2618
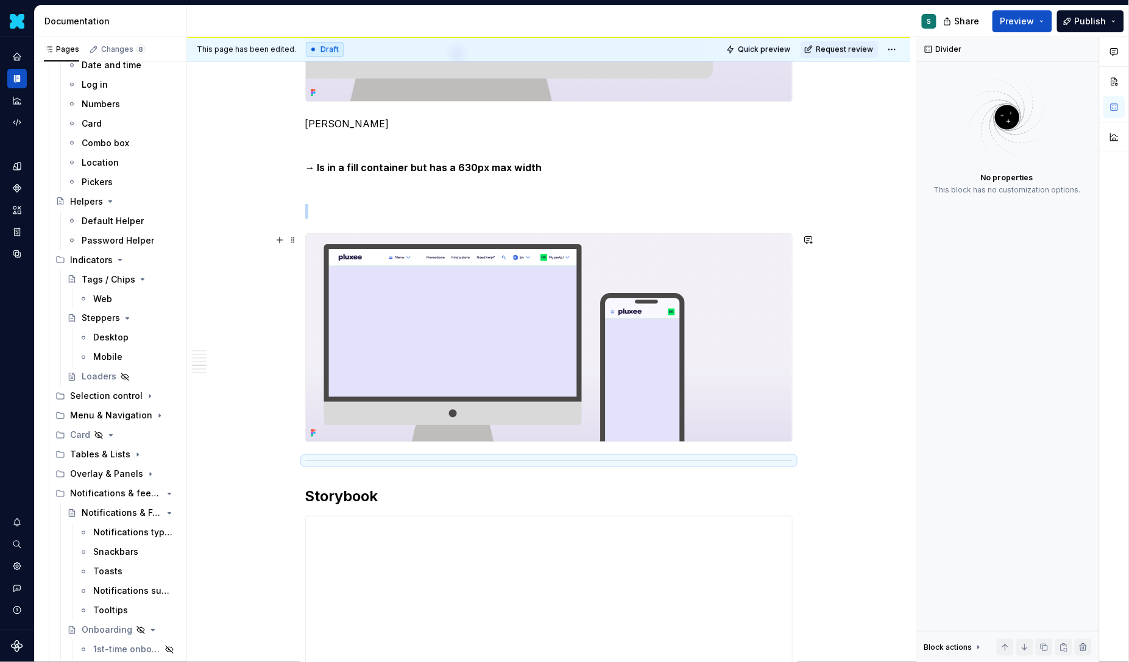
click at [791, 403] on img at bounding box center [549, 338] width 486 height 208
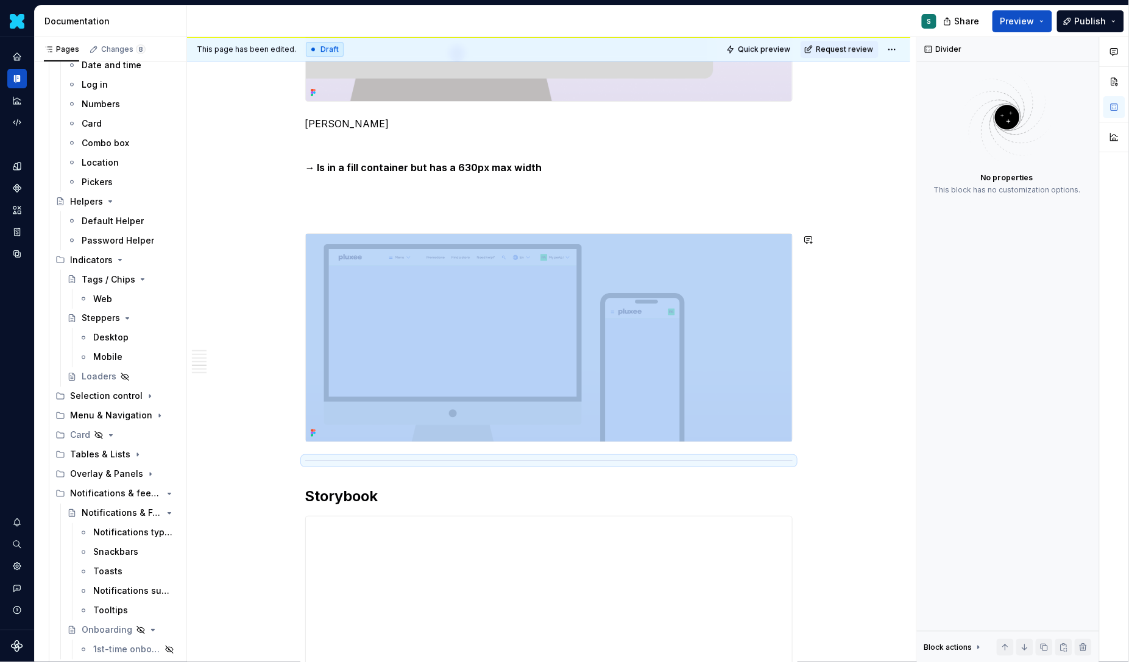
type textarea "*"
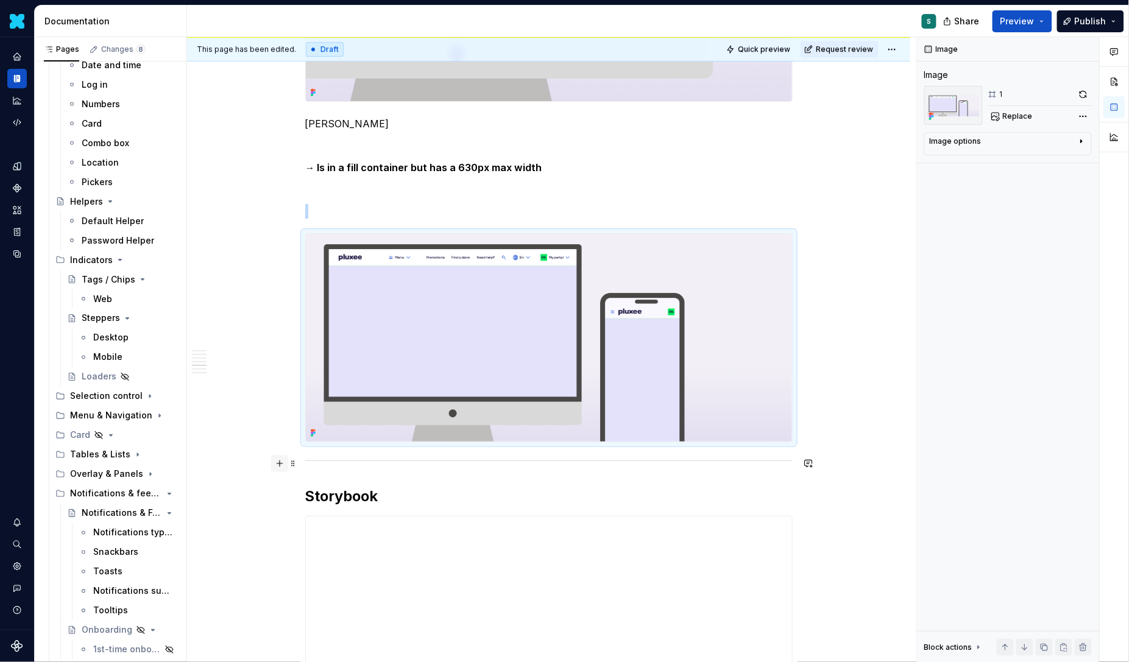
click at [283, 464] on button "button" at bounding box center [279, 463] width 17 height 17
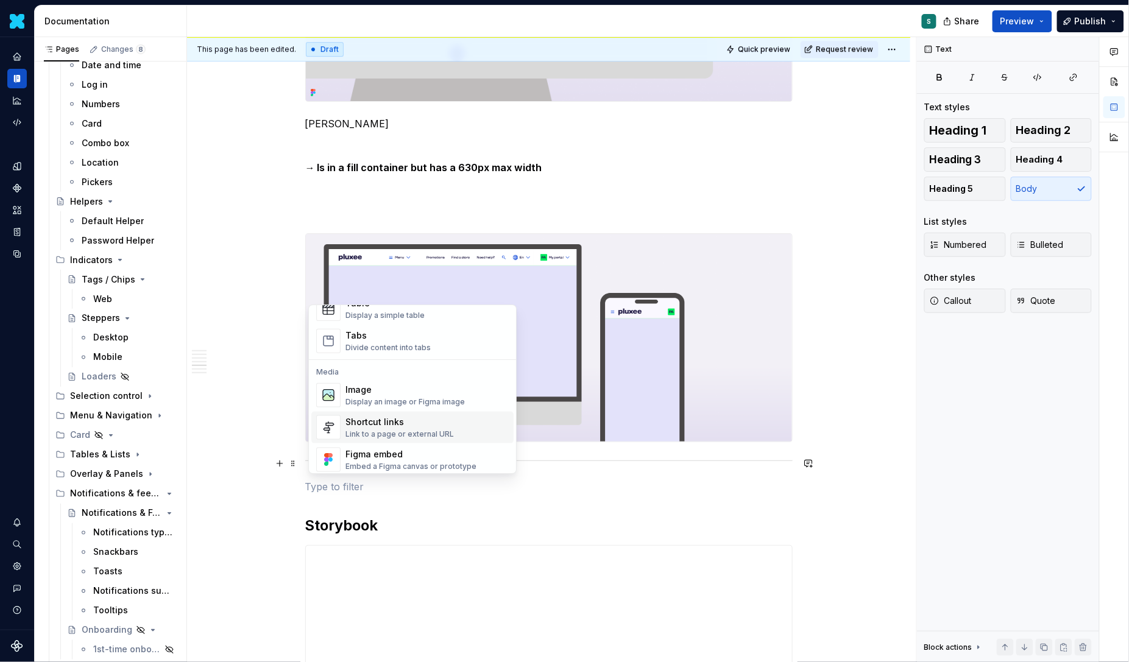
scroll to position [469, 0]
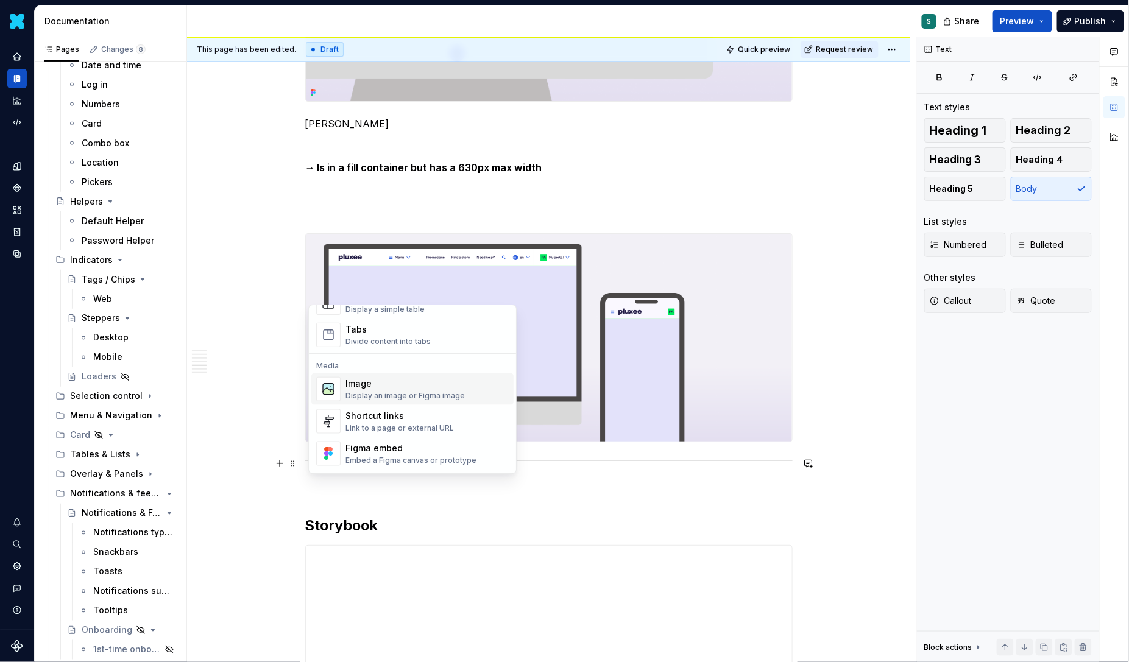
click at [333, 394] on img "Suggestions" at bounding box center [328, 389] width 23 height 24
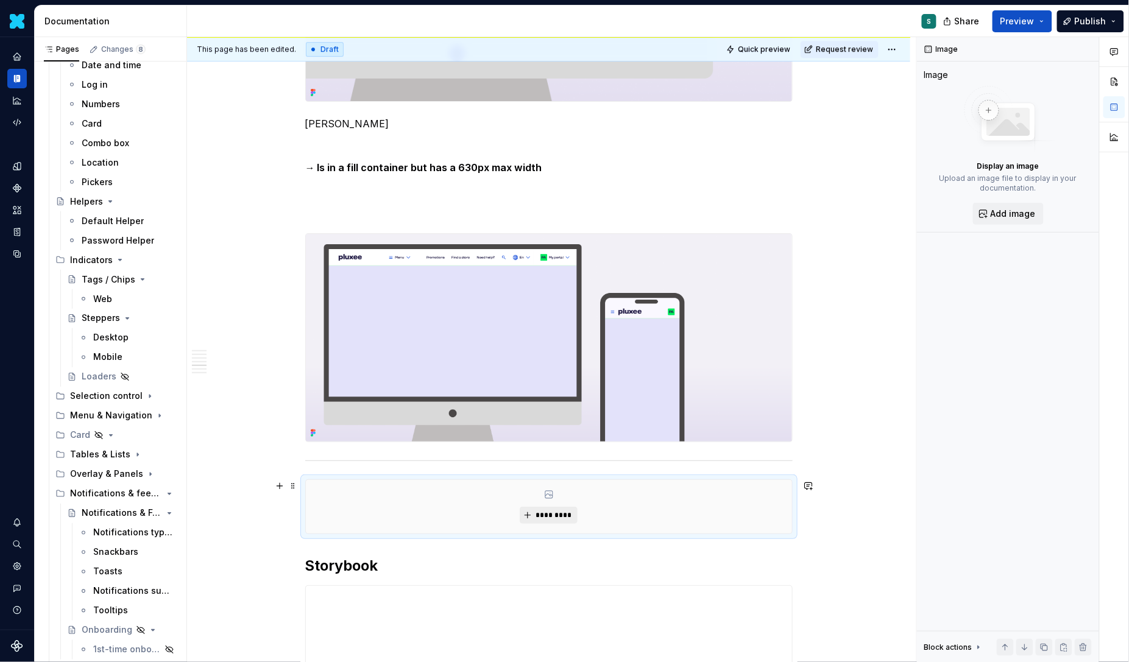
click at [553, 514] on span "*********" at bounding box center [553, 516] width 37 height 10
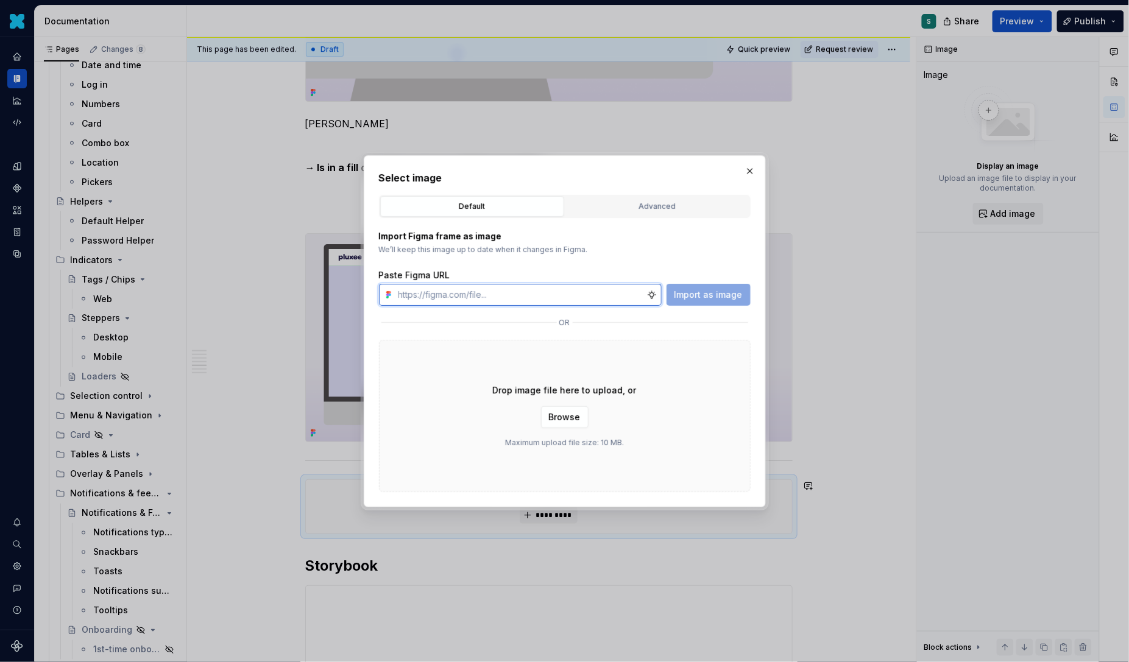
paste input "[URL][DOMAIN_NAME]"
type input "[URL][DOMAIN_NAME]"
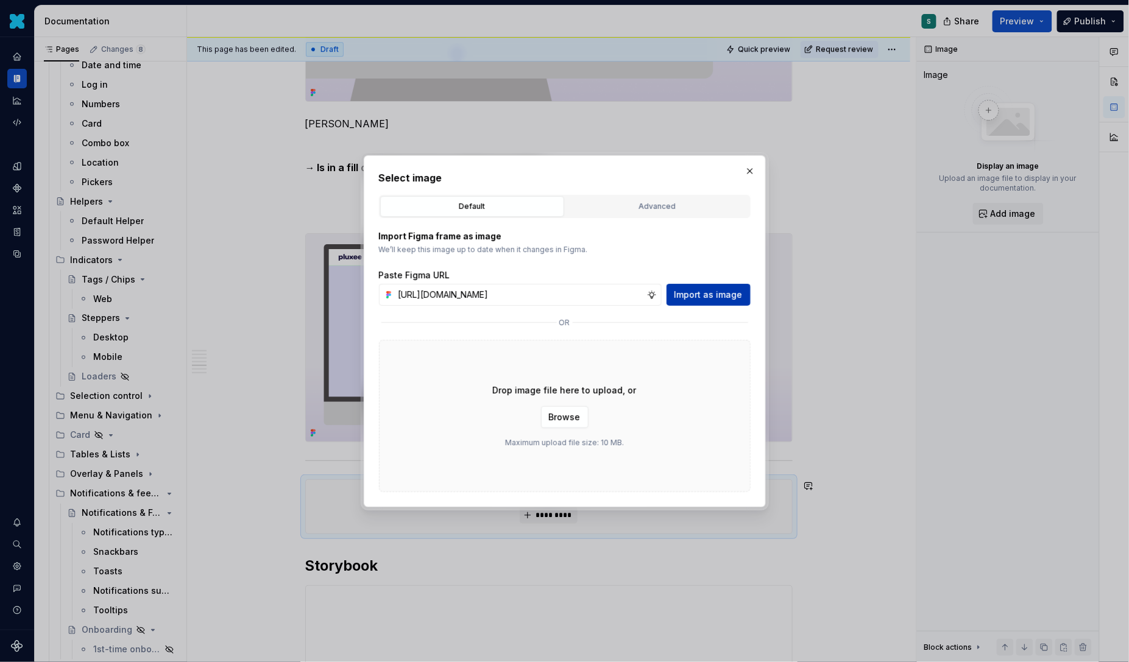
click at [707, 293] on span "Import as image" at bounding box center [709, 295] width 68 height 12
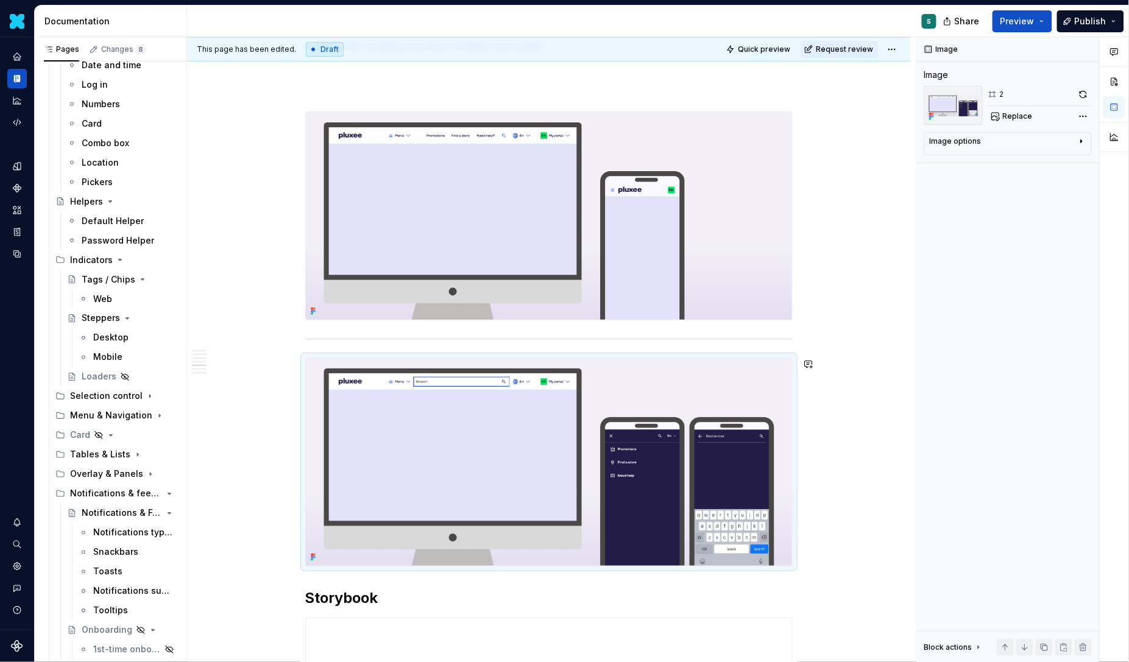
scroll to position [1451, 0]
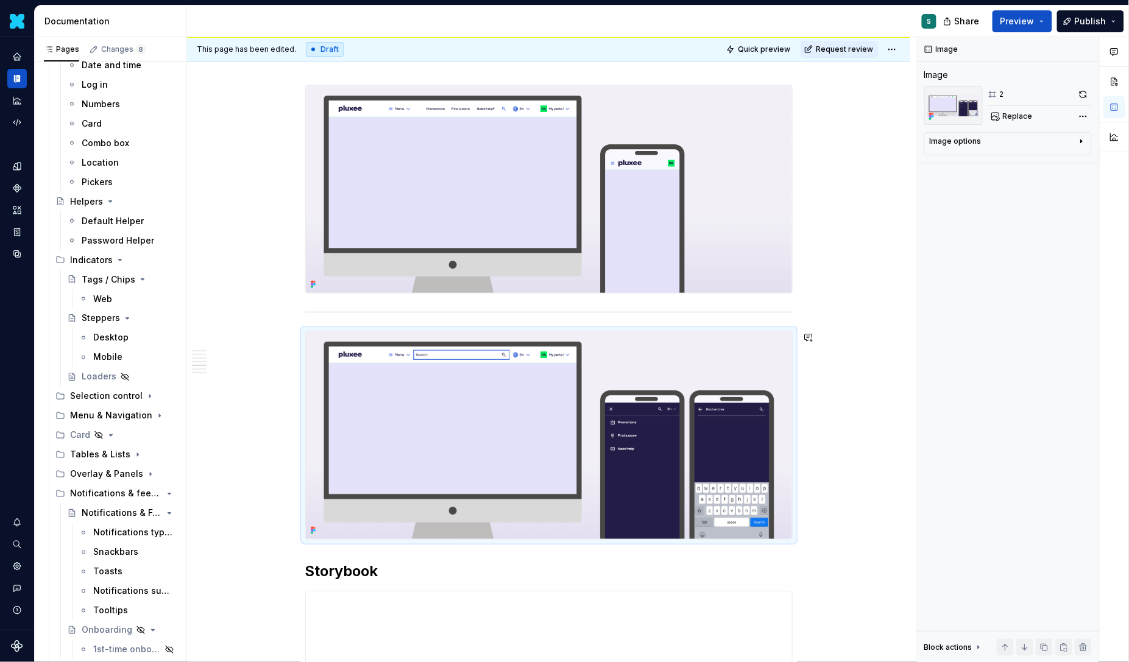
drag, startPoint x: 295, startPoint y: 316, endPoint x: 316, endPoint y: 554, distance: 239.2
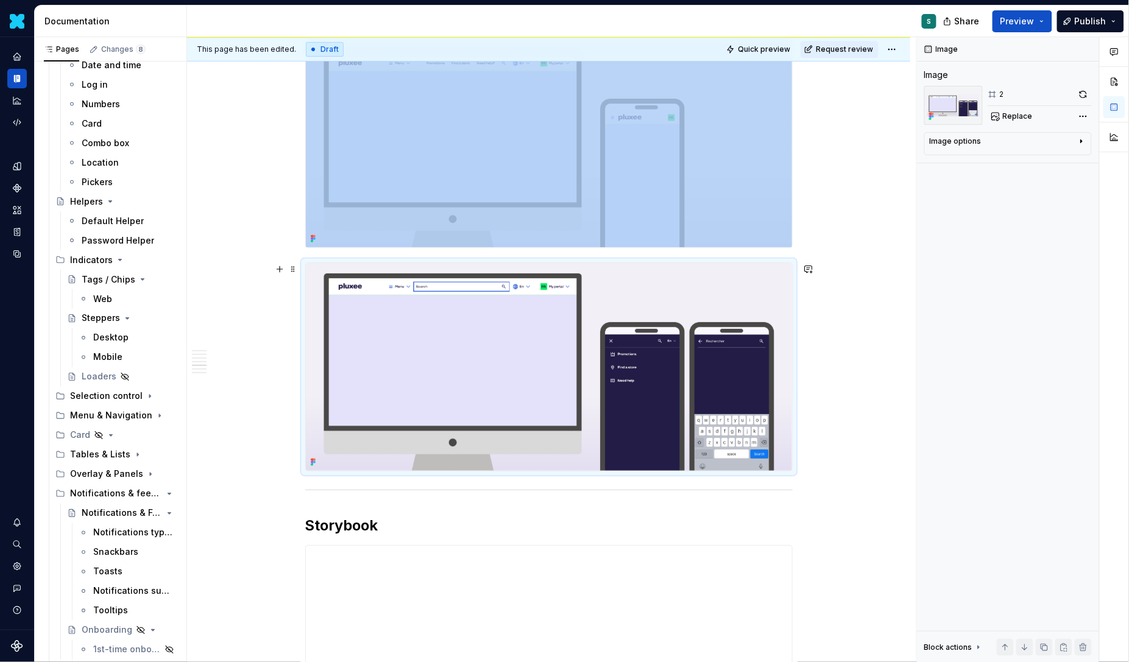
scroll to position [1522, 0]
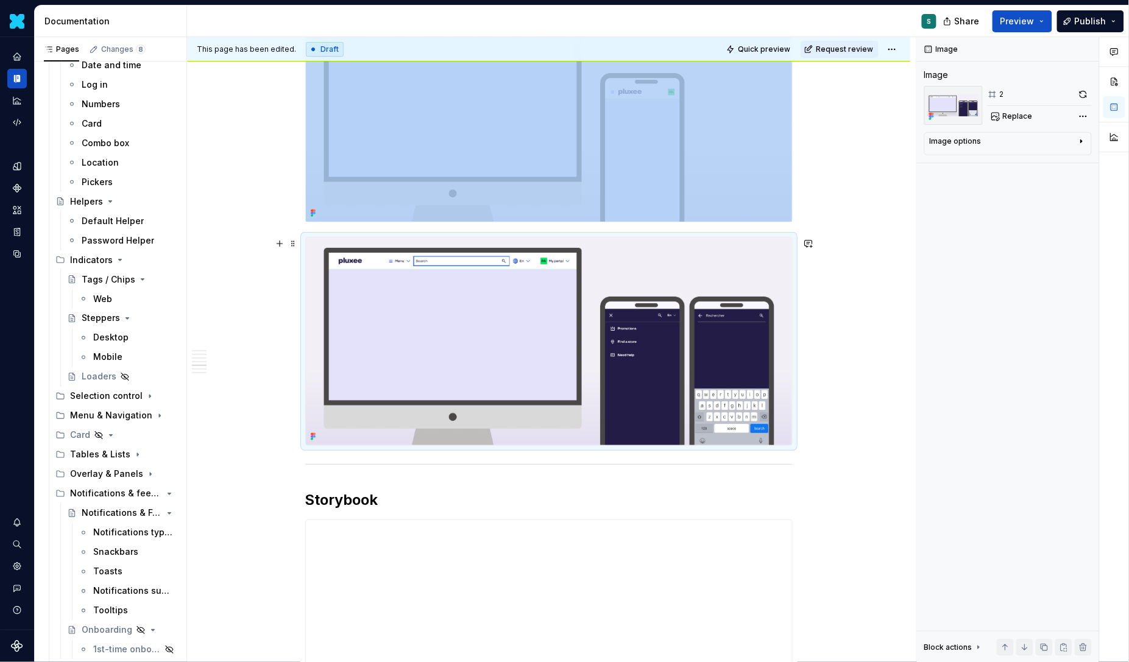
click at [806, 439] on div "Definition The Input Search is a form component used to perform a query and ret…" at bounding box center [548, 109] width 723 height 2841
click at [819, 433] on div "Definition The Input Search is a form component used to perform a query and ret…" at bounding box center [548, 109] width 723 height 2841
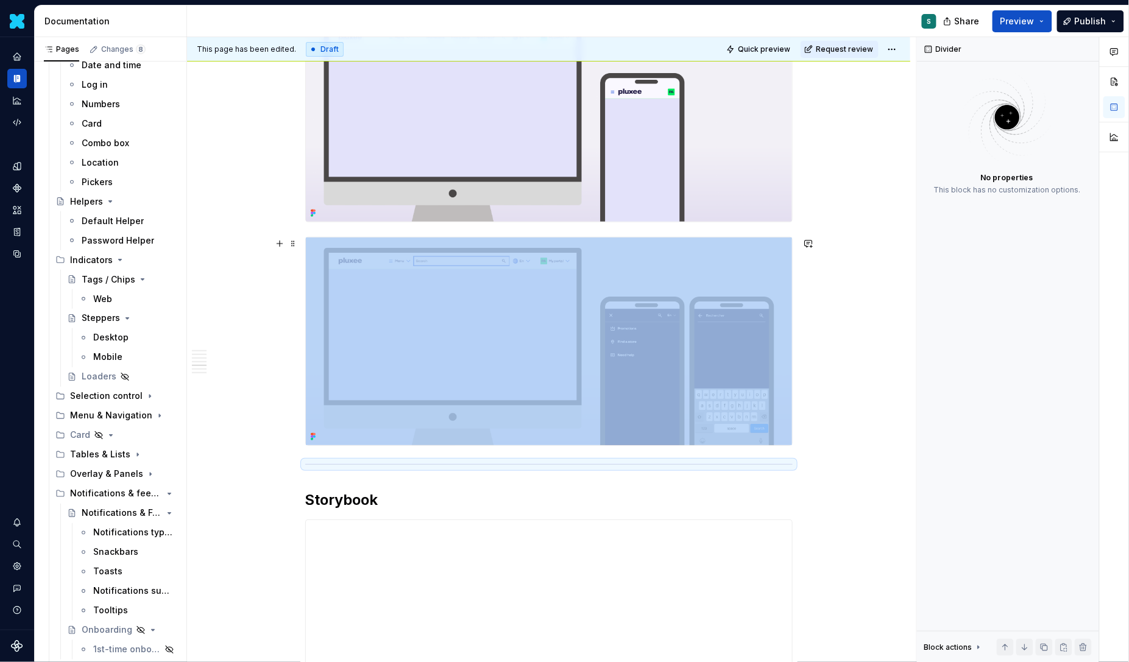
click at [815, 413] on div "Definition The Input Search is a form component used to perform a query and ret…" at bounding box center [548, 109] width 723 height 2841
click at [807, 414] on div "Definition The Input Search is a form component used to perform a query and ret…" at bounding box center [548, 109] width 723 height 2841
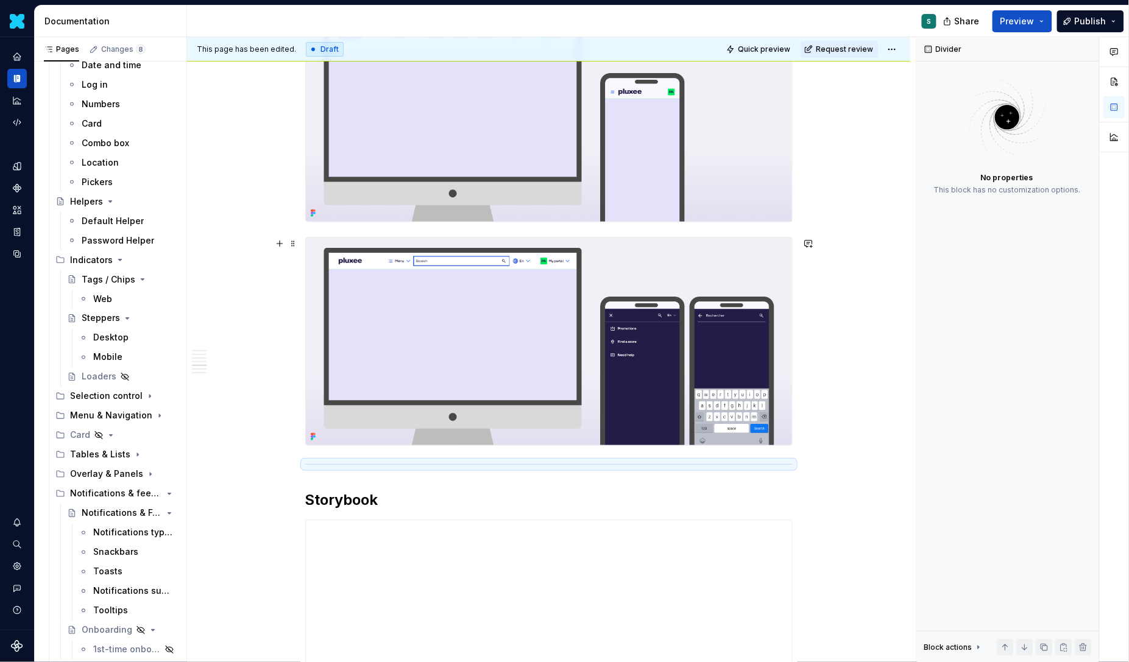
click at [807, 414] on div "Definition The Input Search is a form component used to perform a query and ret…" at bounding box center [548, 109] width 723 height 2841
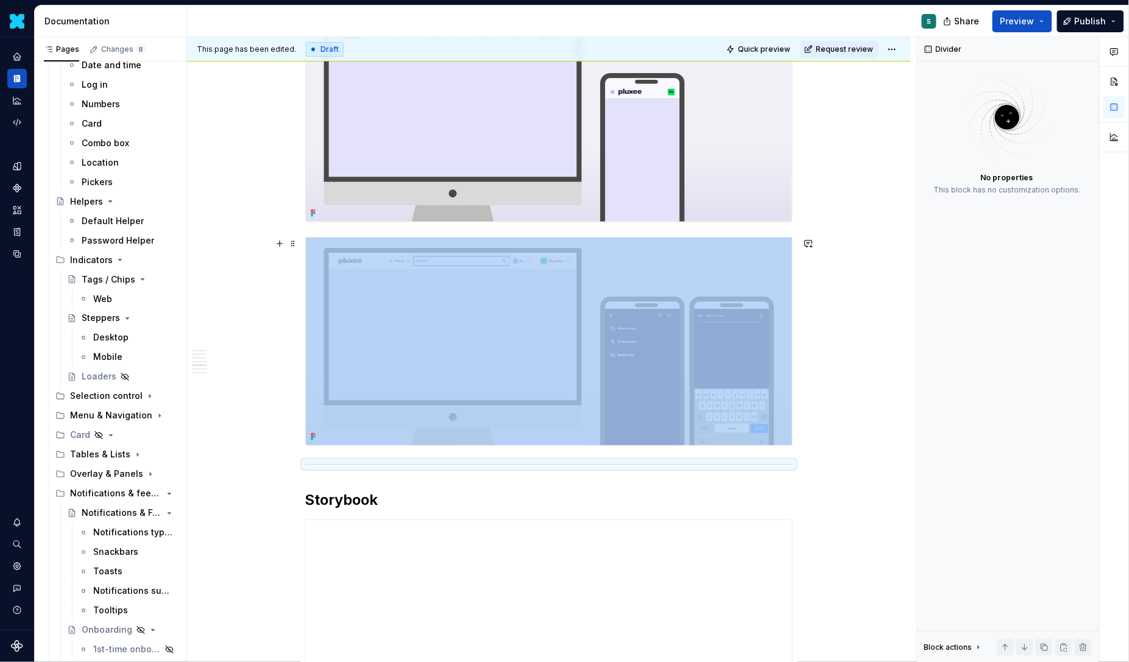
click at [816, 399] on div "Definition The Input Search is a form component used to perform a query and ret…" at bounding box center [548, 109] width 723 height 2841
click at [812, 420] on div "Definition The Input Search is a form component used to perform a query and ret…" at bounding box center [548, 109] width 723 height 2841
click at [285, 470] on button "button" at bounding box center [279, 467] width 17 height 17
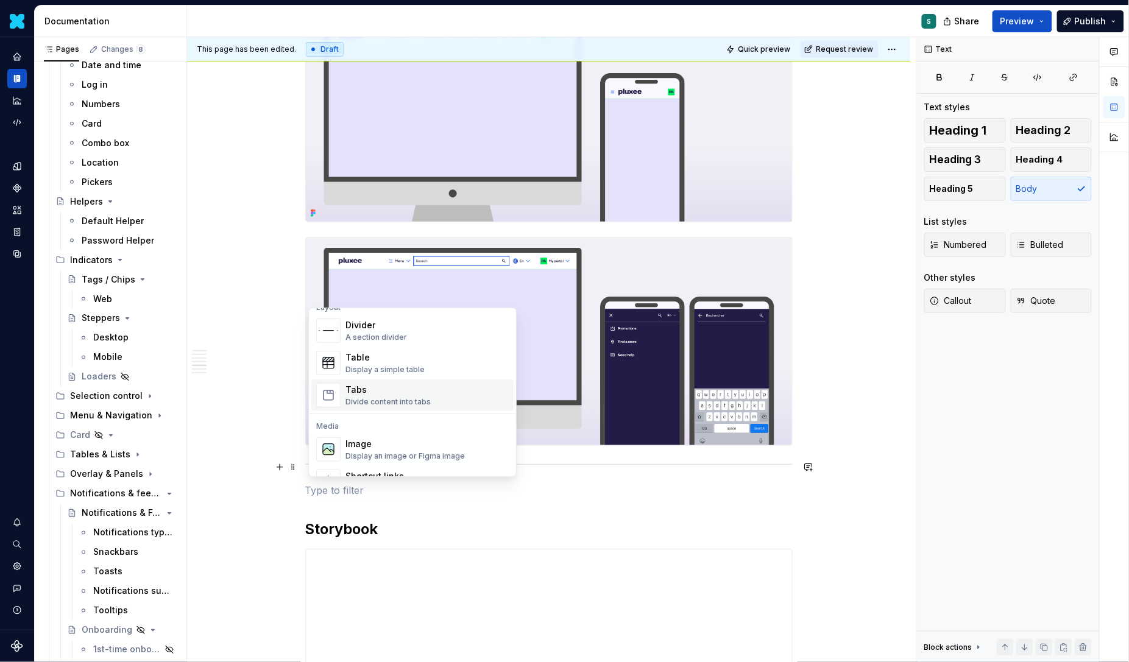
scroll to position [446, 0]
click at [332, 416] on img "Suggestions" at bounding box center [328, 415] width 23 height 24
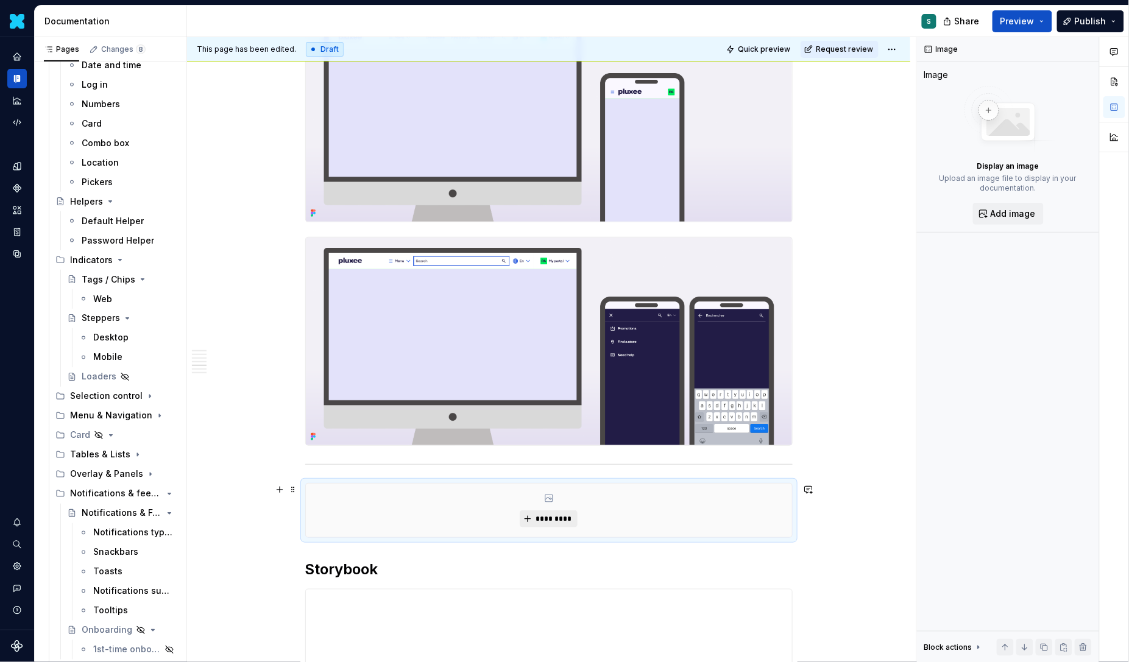
click at [556, 515] on span "*********" at bounding box center [553, 519] width 37 height 10
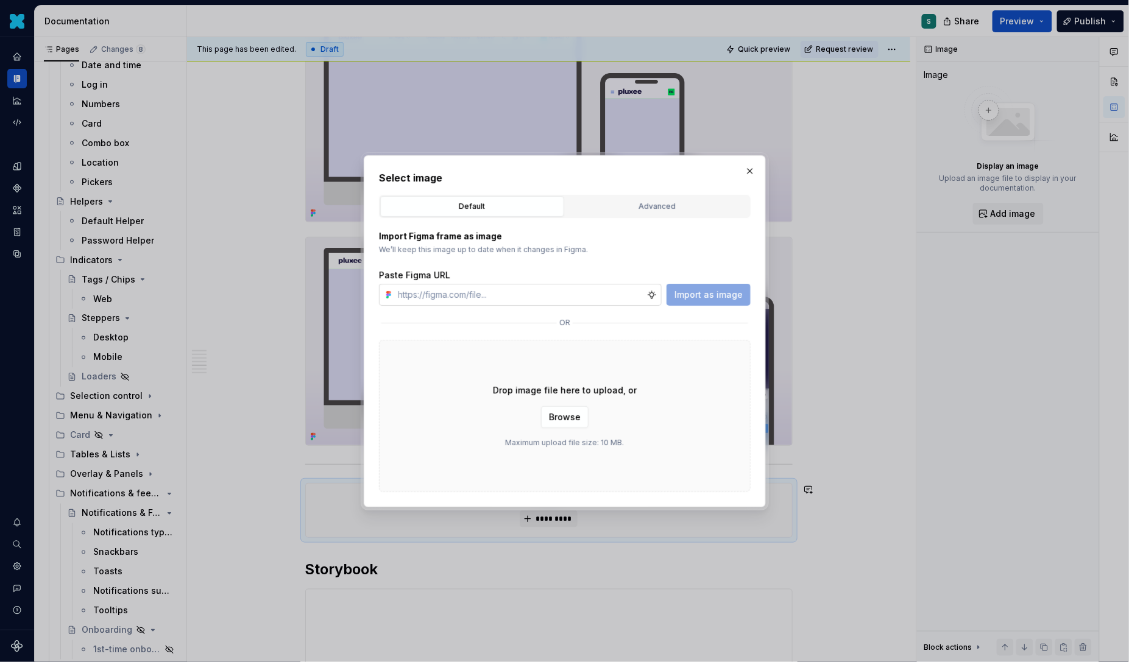
type textarea "*"
type input "[URL][DOMAIN_NAME]"
click at [738, 294] on span "Import as image" at bounding box center [709, 295] width 68 height 12
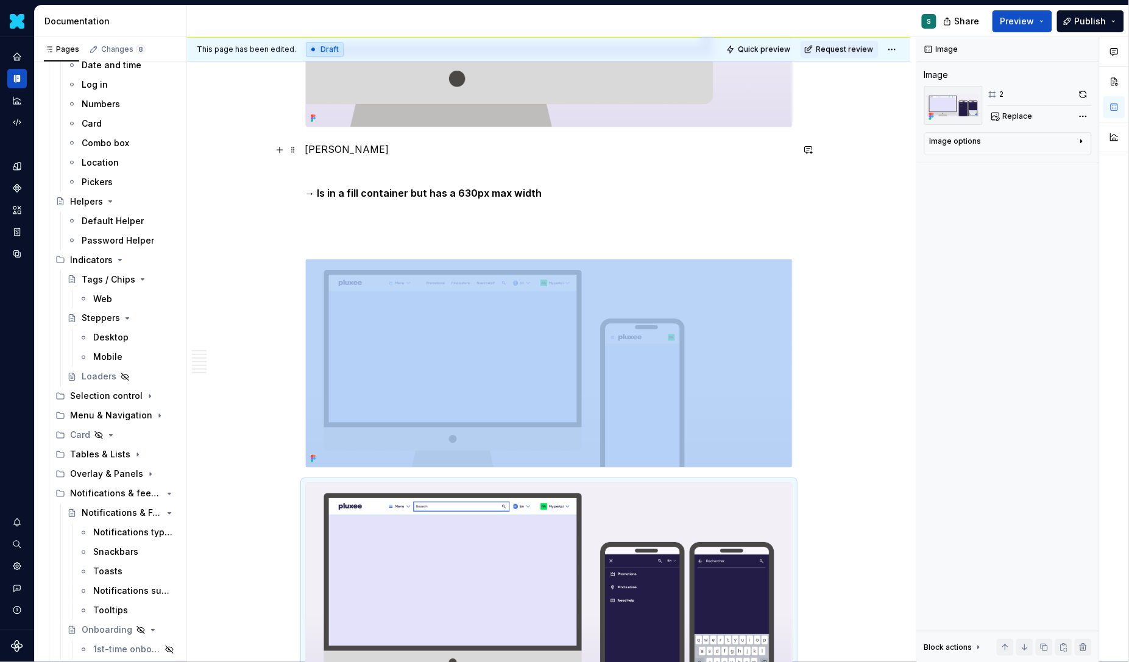
scroll to position [1277, 0]
click at [809, 440] on div "Definition The Input Search is a form component used to perform a query and ret…" at bounding box center [548, 466] width 723 height 3064
click at [757, 446] on img at bounding box center [549, 363] width 486 height 208
click at [821, 448] on div "Definition The Input Search is a form component used to perform a query and ret…" at bounding box center [548, 466] width 723 height 3064
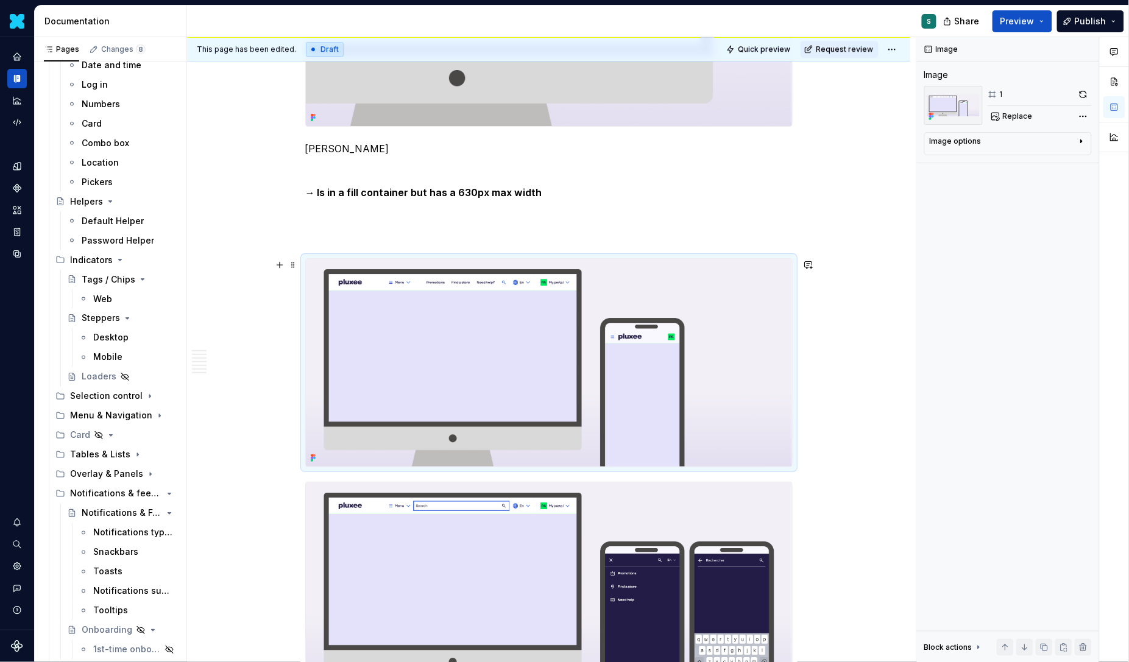
click at [818, 456] on div "Definition The Input Search is a form component used to perform a query and ret…" at bounding box center [548, 466] width 723 height 3064
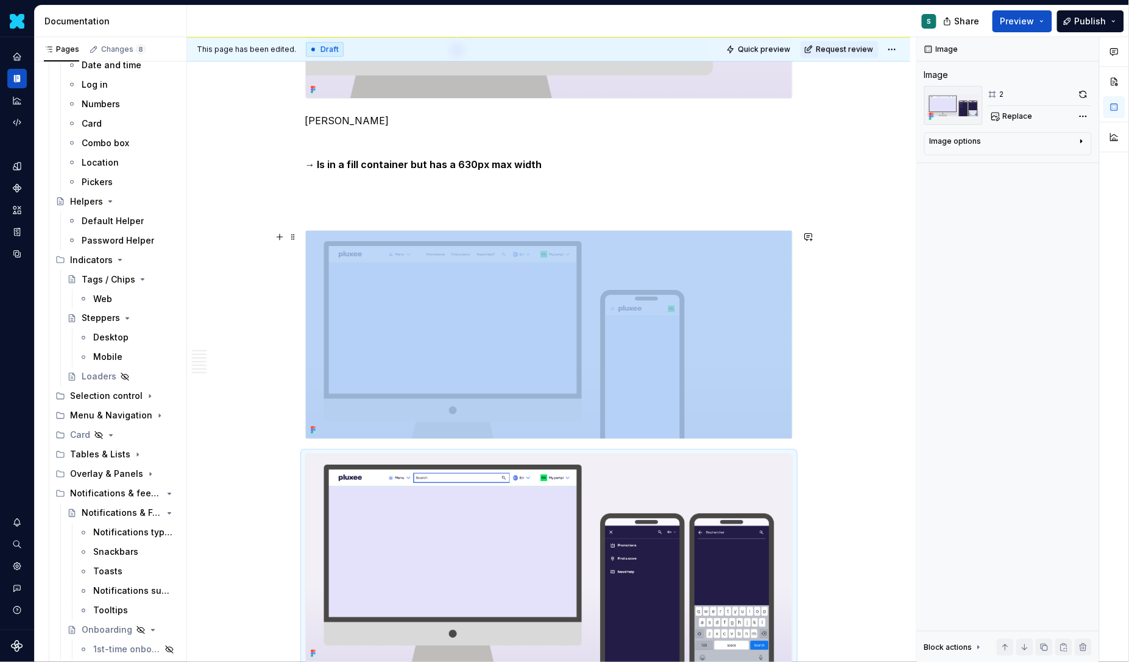
click at [807, 426] on div "Definition The Input Search is a form component used to perform a query and ret…" at bounding box center [548, 438] width 723 height 3064
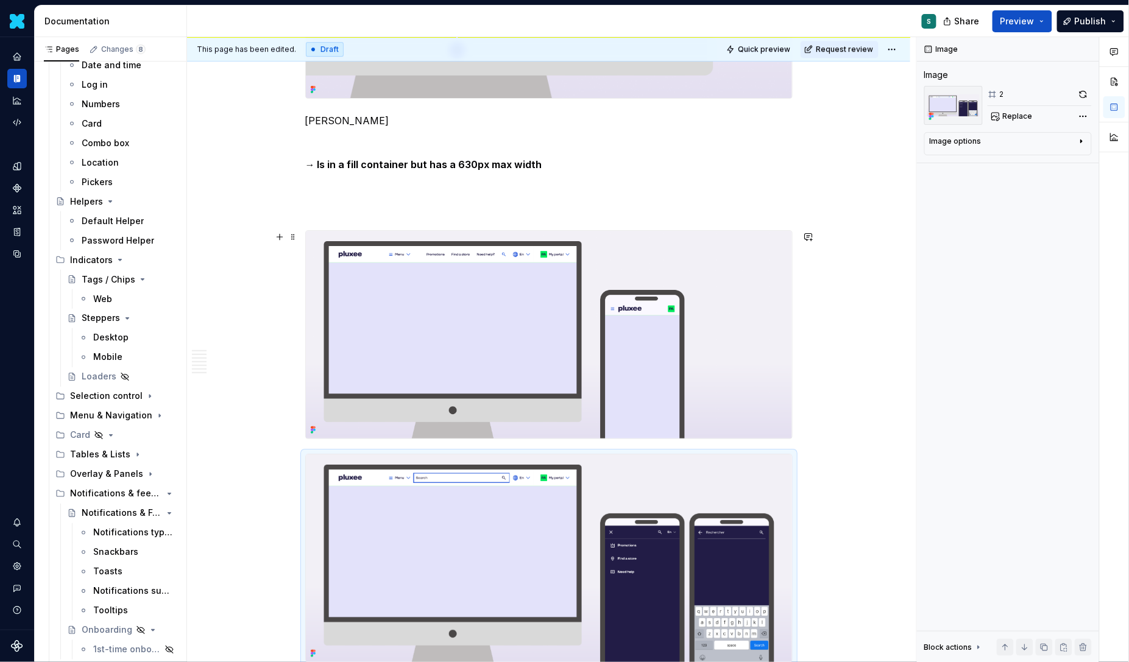
click at [807, 426] on div "Definition The Input Search is a form component used to perform a query and ret…" at bounding box center [548, 438] width 723 height 3064
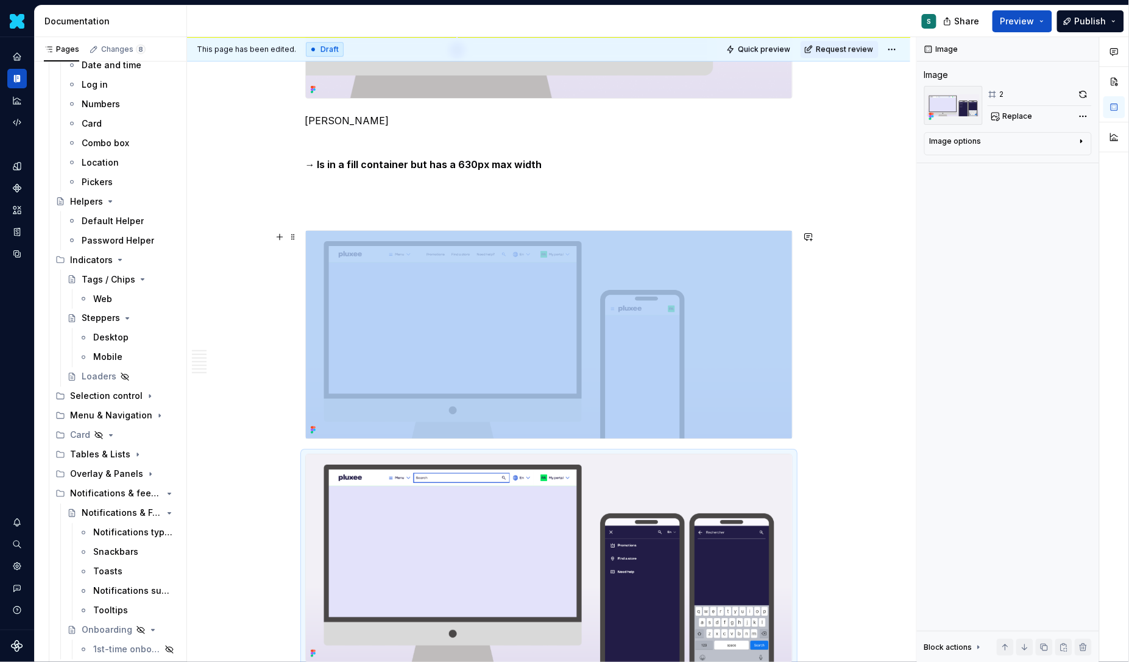
click at [804, 425] on div "Definition The Input Search is a form component used to perform a query and ret…" at bounding box center [548, 438] width 723 height 3064
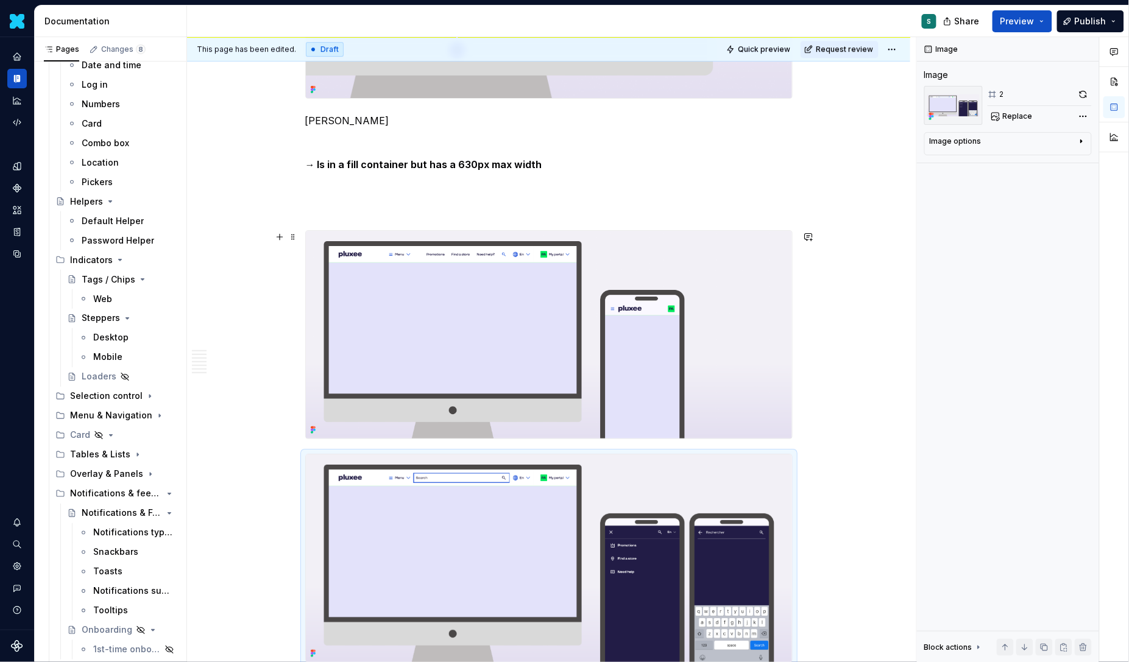
click at [801, 429] on div "Definition The Input Search is a form component used to perform a query and ret…" at bounding box center [548, 438] width 723 height 3064
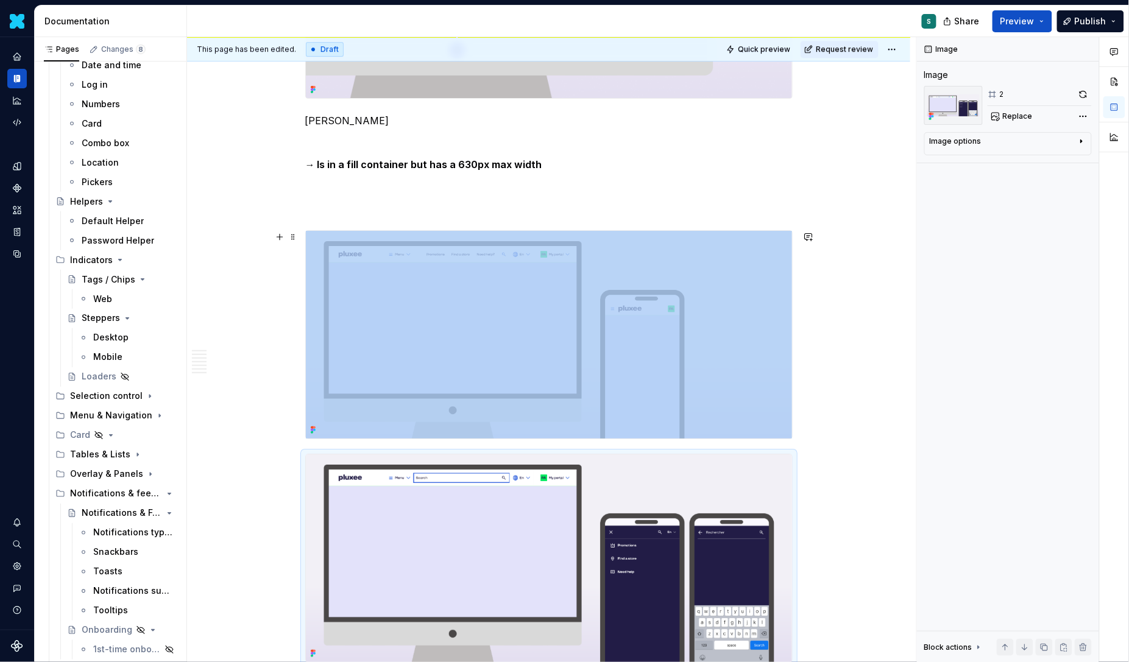
click at [816, 414] on div "Definition The Input Search is a form component used to perform a query and ret…" at bounding box center [548, 438] width 723 height 3064
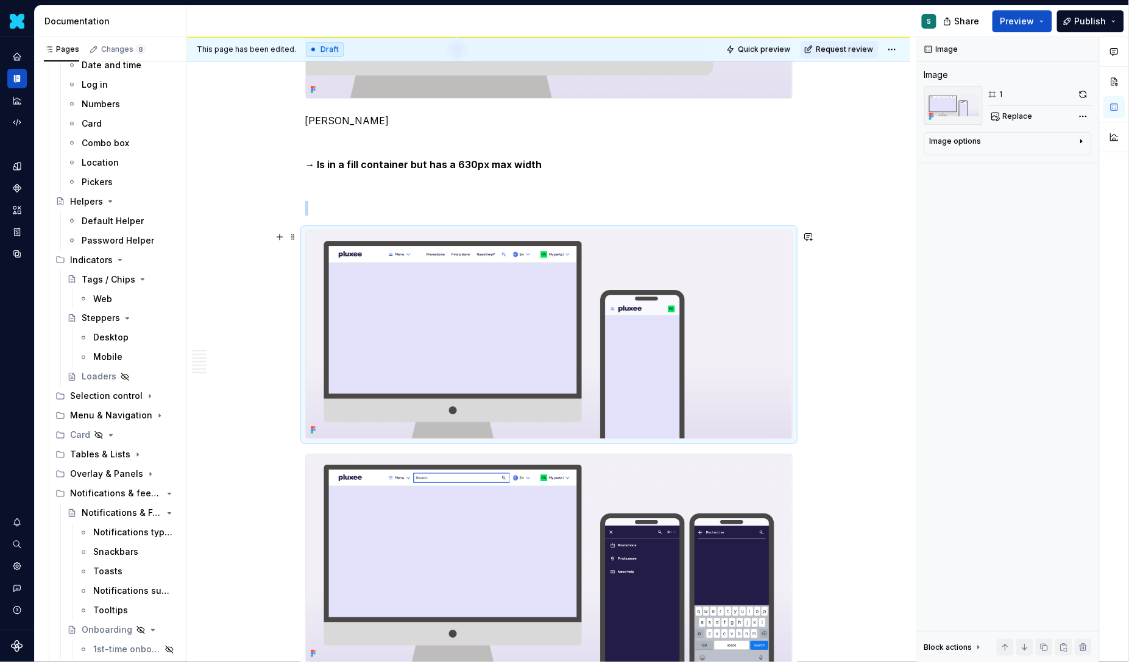
click at [781, 413] on img at bounding box center [549, 335] width 486 height 208
click at [830, 420] on div "Definition The Input Search is a form component used to perform a query and ret…" at bounding box center [548, 438] width 723 height 3064
click at [286, 460] on button "button" at bounding box center [279, 460] width 17 height 17
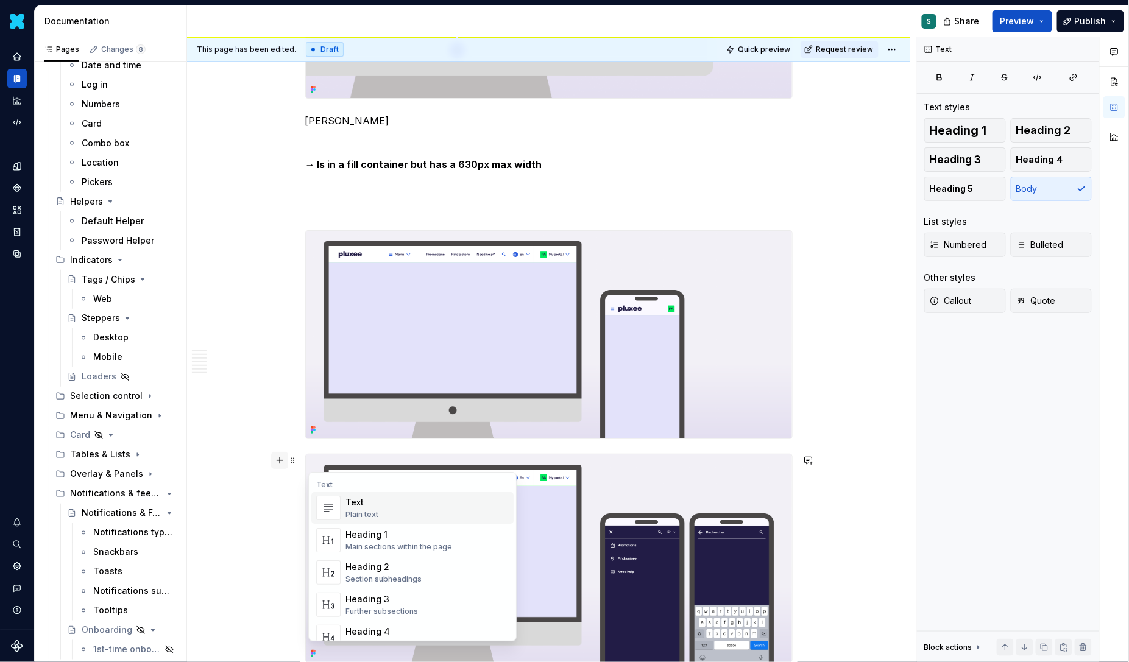
scroll to position [1336, 0]
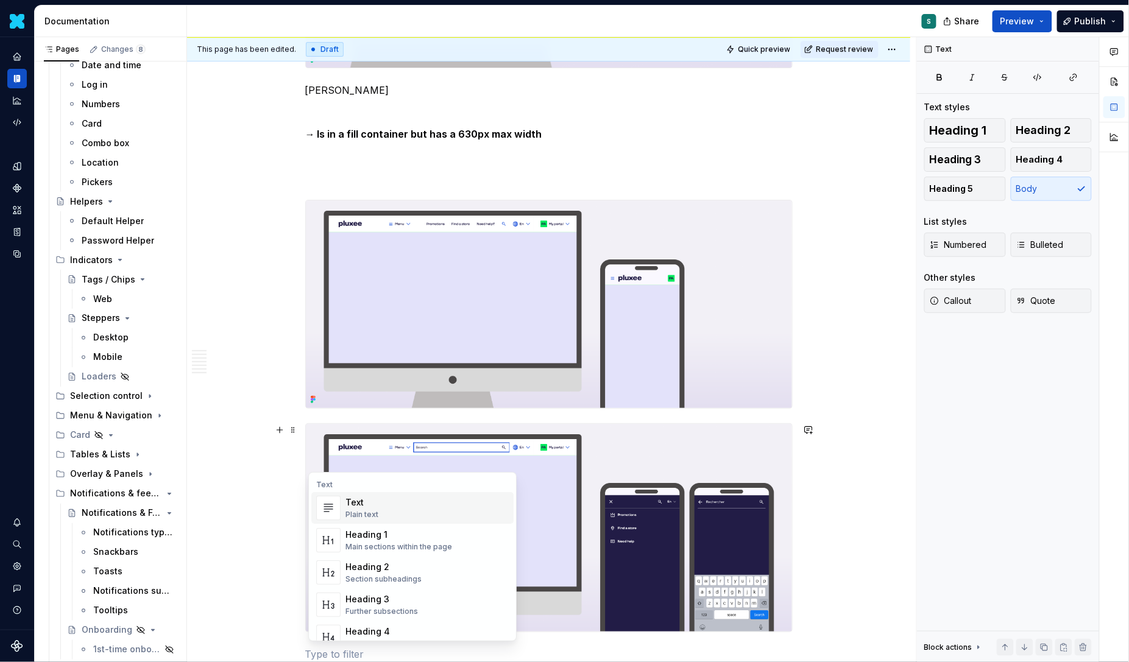
click at [347, 505] on div "Text" at bounding box center [361, 503] width 33 height 12
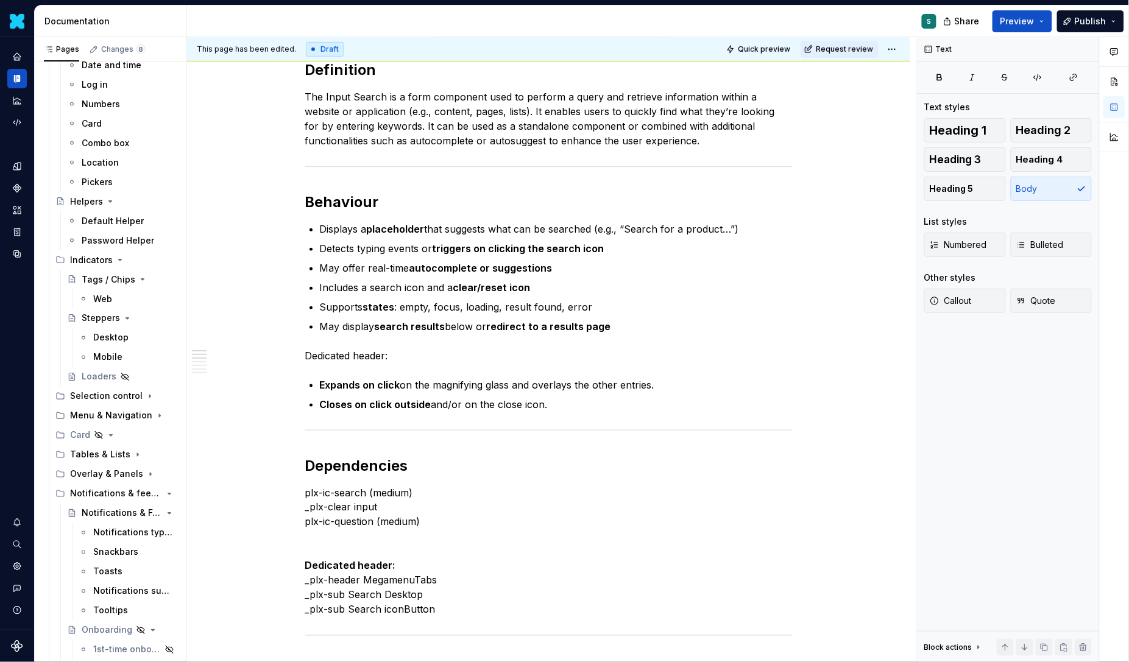
scroll to position [290, 0]
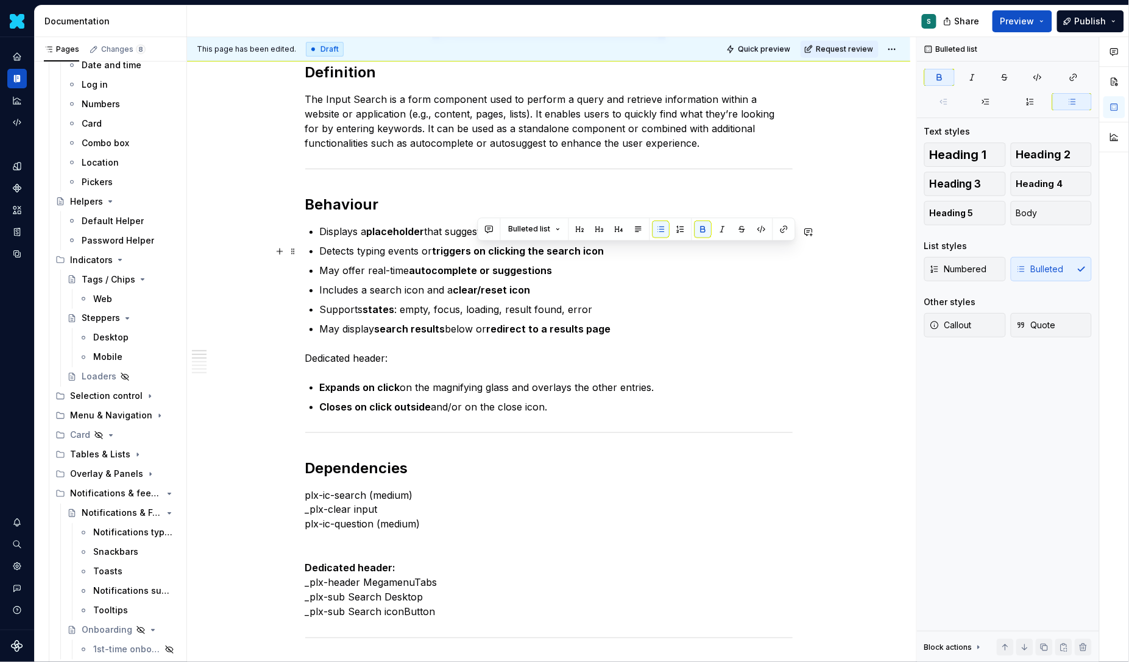
drag, startPoint x: 480, startPoint y: 254, endPoint x: 624, endPoint y: 248, distance: 143.9
click at [624, 248] on p "Detects typing events or triggers on clicking the search icon" at bounding box center [556, 251] width 473 height 15
copy strong "on clicking the search icon"
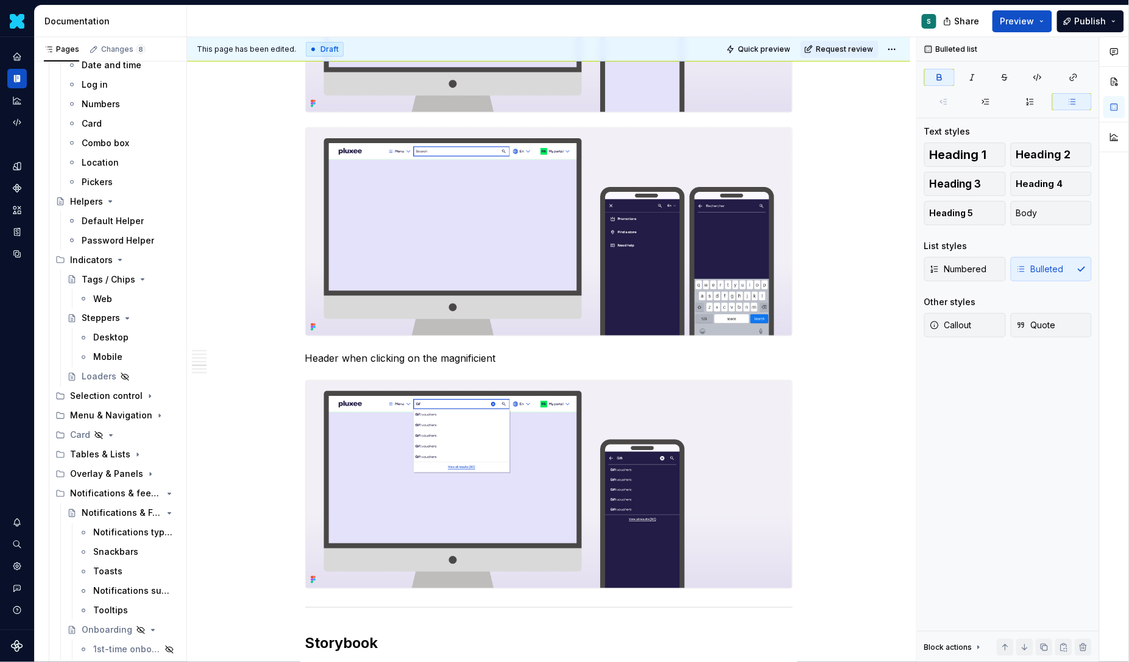
scroll to position [1634, 0]
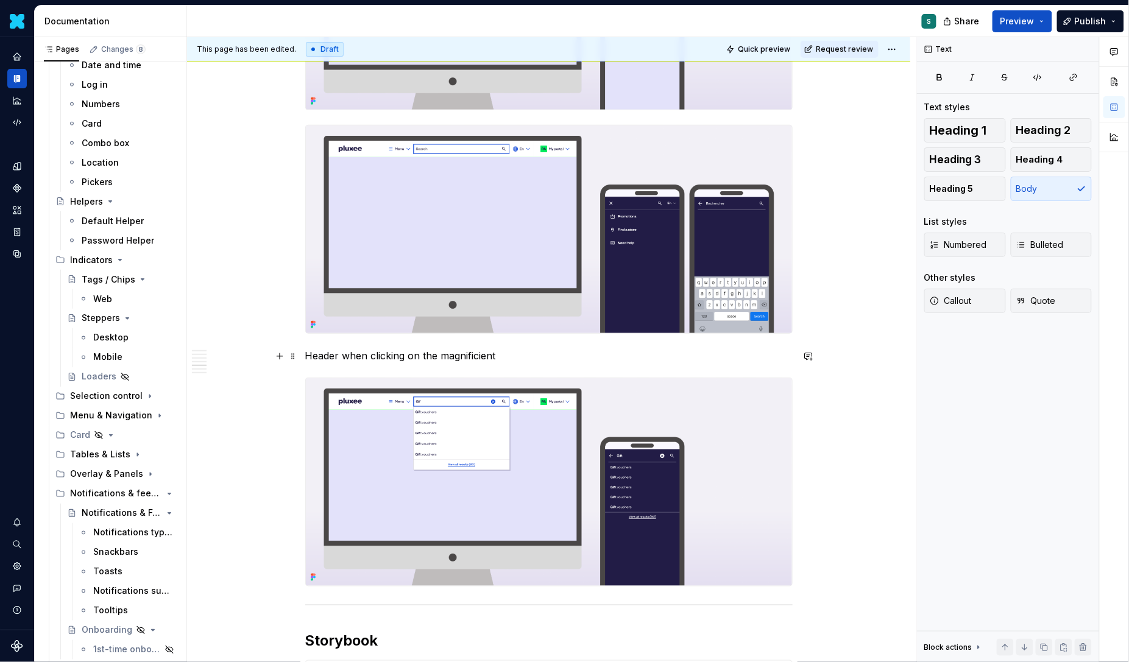
drag, startPoint x: 411, startPoint y: 360, endPoint x: 559, endPoint y: 360, distance: 148.7
click at [559, 360] on p "Header when clicking on the magnificient" at bounding box center [548, 356] width 487 height 15
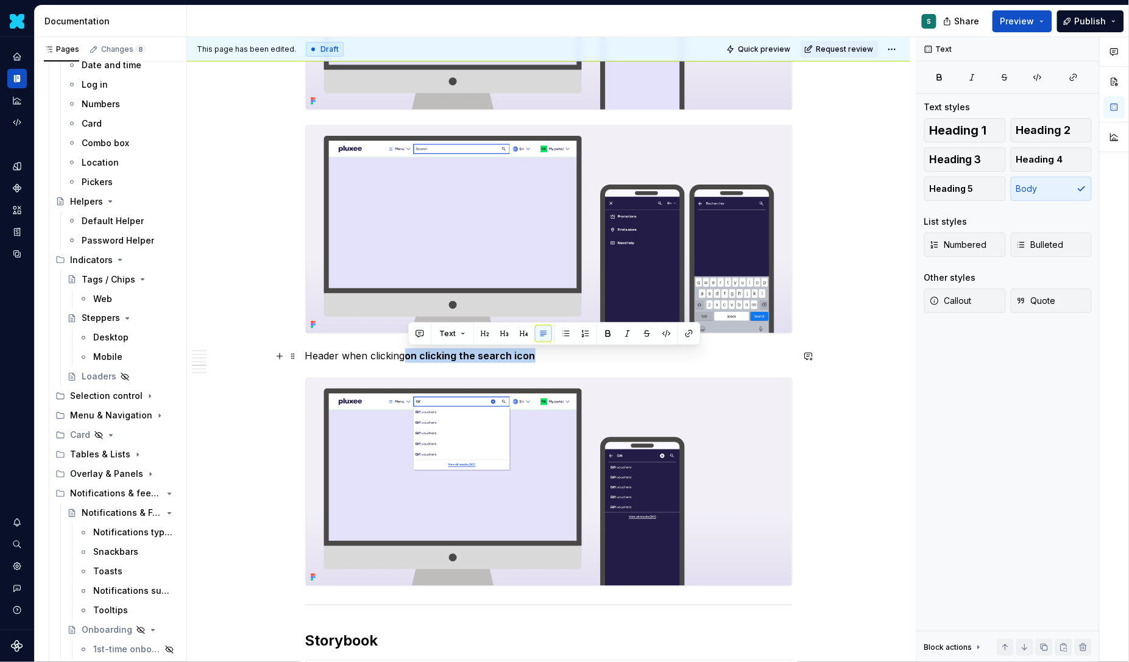
drag, startPoint x: 409, startPoint y: 356, endPoint x: 571, endPoint y: 355, distance: 162.1
click at [571, 355] on p "Header when clicking on clicking the search icon" at bounding box center [548, 356] width 487 height 15
click at [603, 334] on button "button" at bounding box center [608, 333] width 17 height 17
click at [611, 336] on button "button" at bounding box center [608, 333] width 17 height 17
click at [559, 361] on p "Header when clicking on clicking the search icon" at bounding box center [548, 356] width 487 height 15
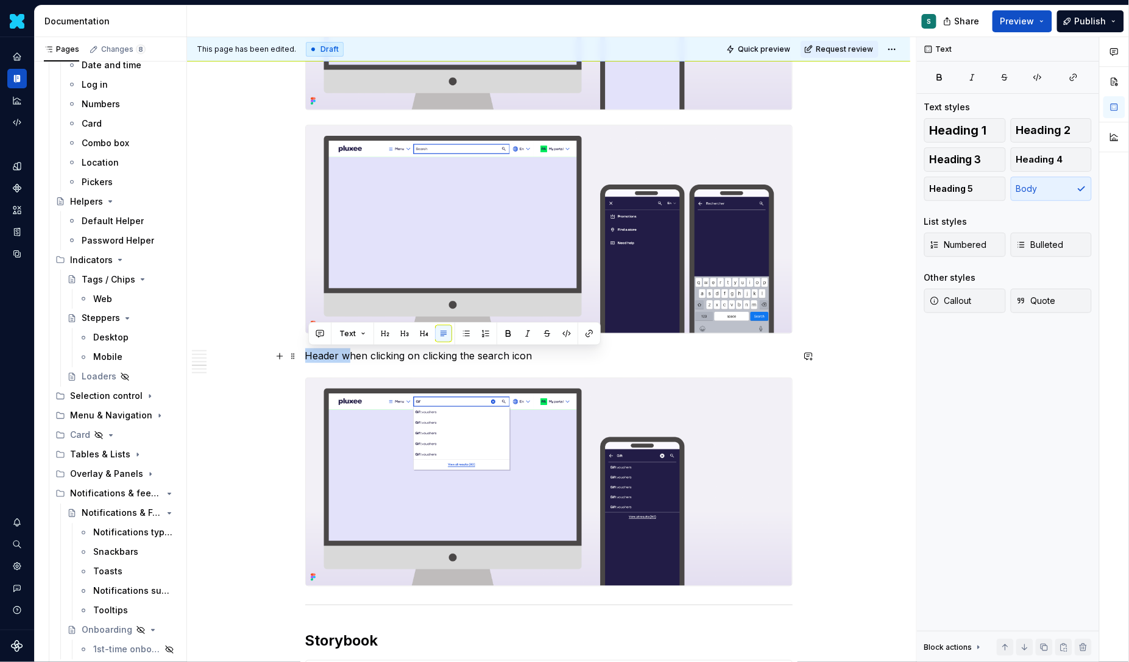
drag, startPoint x: 351, startPoint y: 357, endPoint x: 273, endPoint y: 356, distance: 78.0
click at [273, 356] on div "Definition The Input Search is a form component used to perform a query and ret…" at bounding box center [548, 124] width 723 height 3094
click at [476, 354] on p "When clicking on clicking the search icon" at bounding box center [548, 356] width 487 height 15
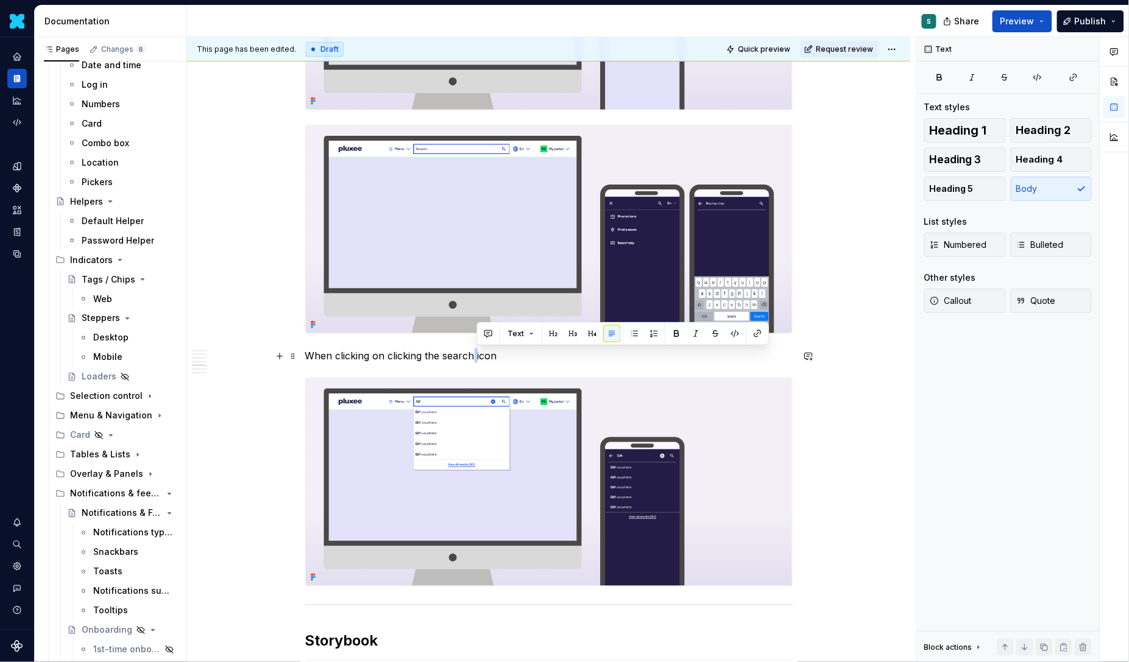
click at [476, 354] on p "When clicking on clicking the search icon" at bounding box center [548, 356] width 487 height 15
click at [462, 355] on p "When clicking on clicking the search icon" at bounding box center [548, 356] width 487 height 15
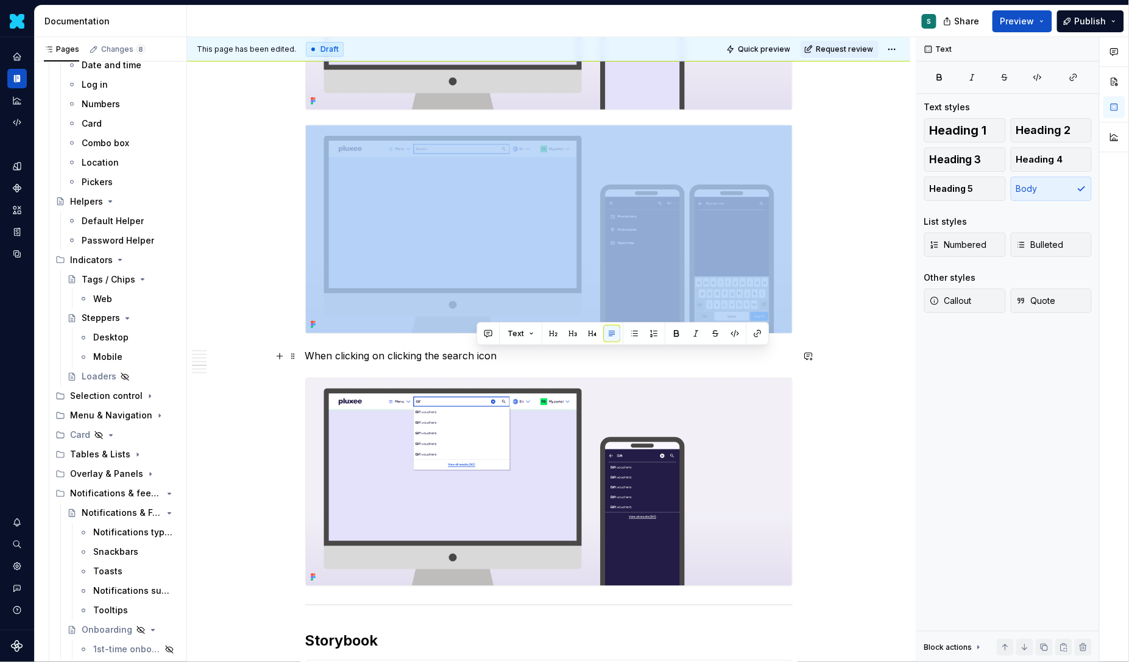
click at [462, 355] on p "When clicking on clicking the search icon" at bounding box center [548, 356] width 487 height 15
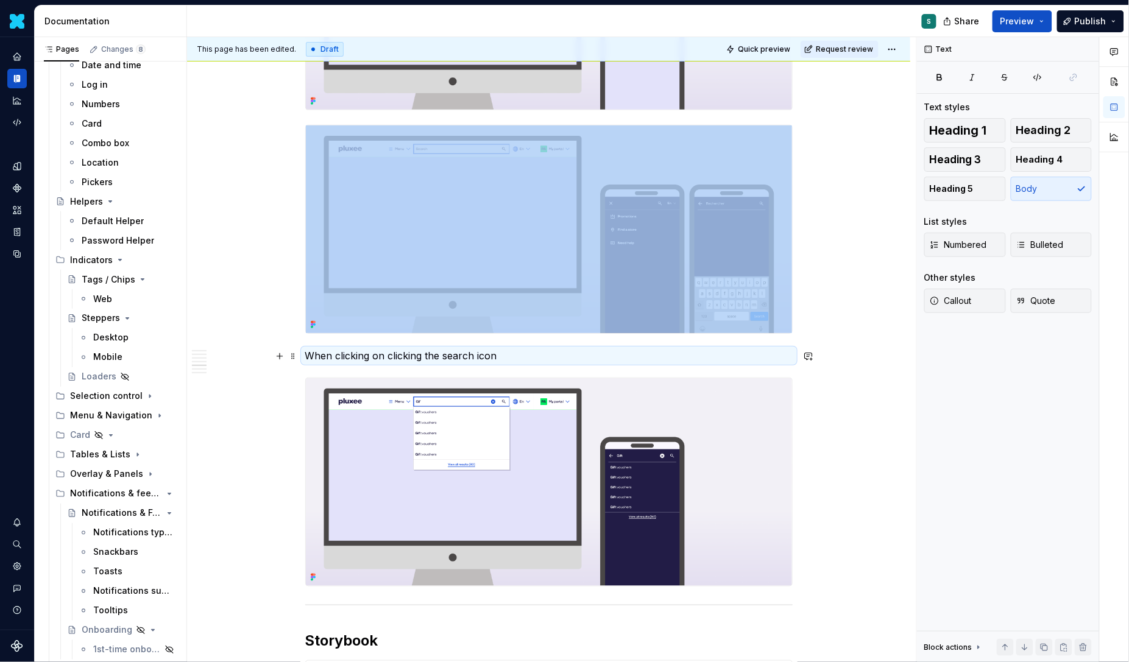
click at [381, 358] on p "When clicking on clicking the search icon" at bounding box center [548, 356] width 487 height 15
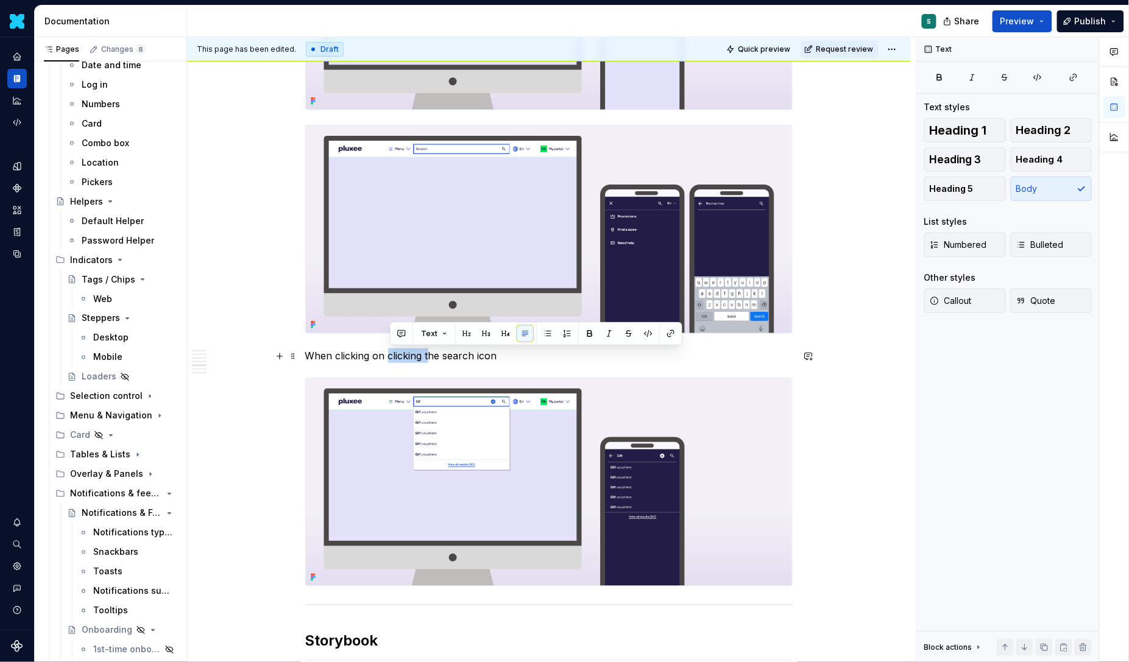
drag, startPoint x: 392, startPoint y: 355, endPoint x: 431, endPoint y: 355, distance: 38.4
click at [431, 355] on p "When clicking on clicking the search icon" at bounding box center [548, 356] width 487 height 15
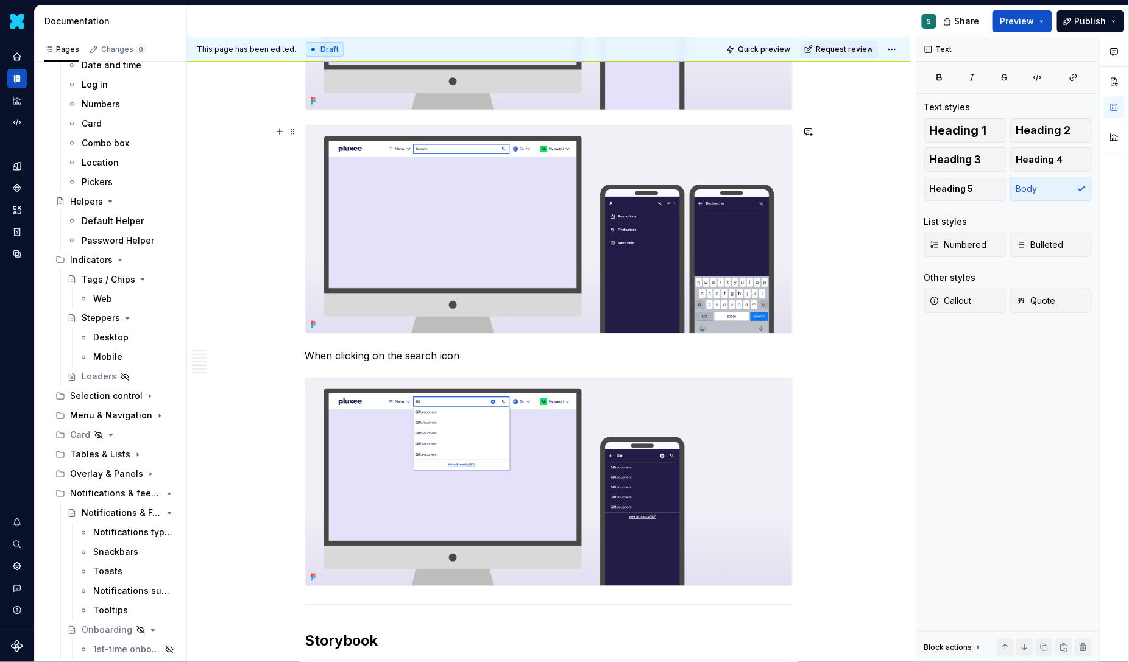
click at [832, 313] on div "Definition The Input Search is a form component used to perform a query and ret…" at bounding box center [548, 124] width 723 height 3094
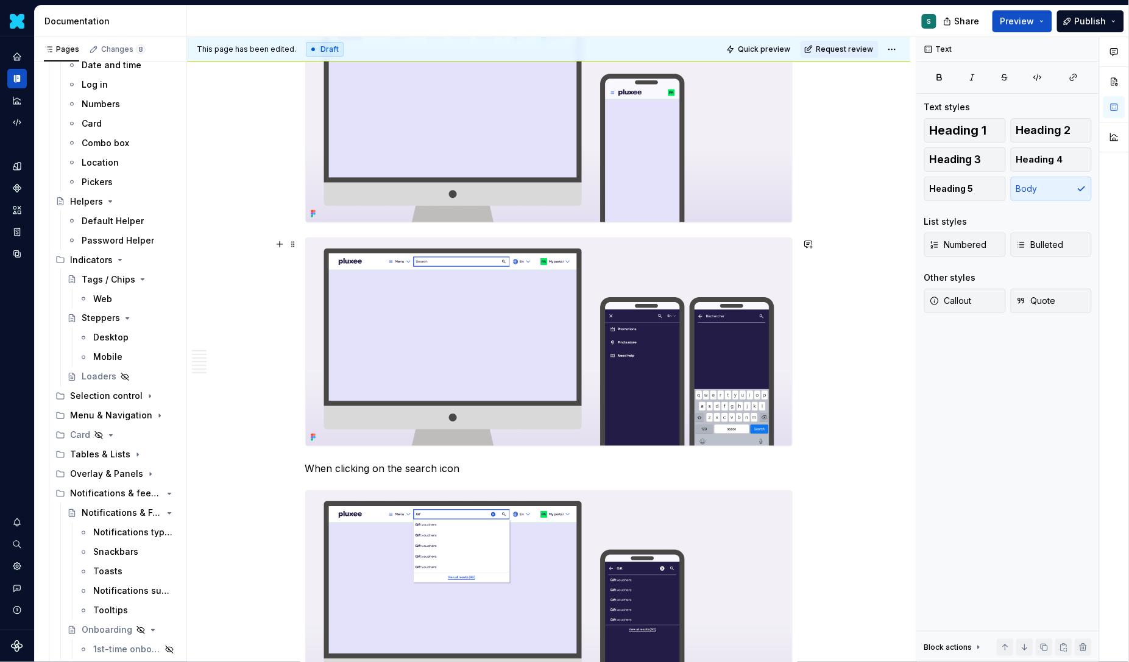
scroll to position [1525, 0]
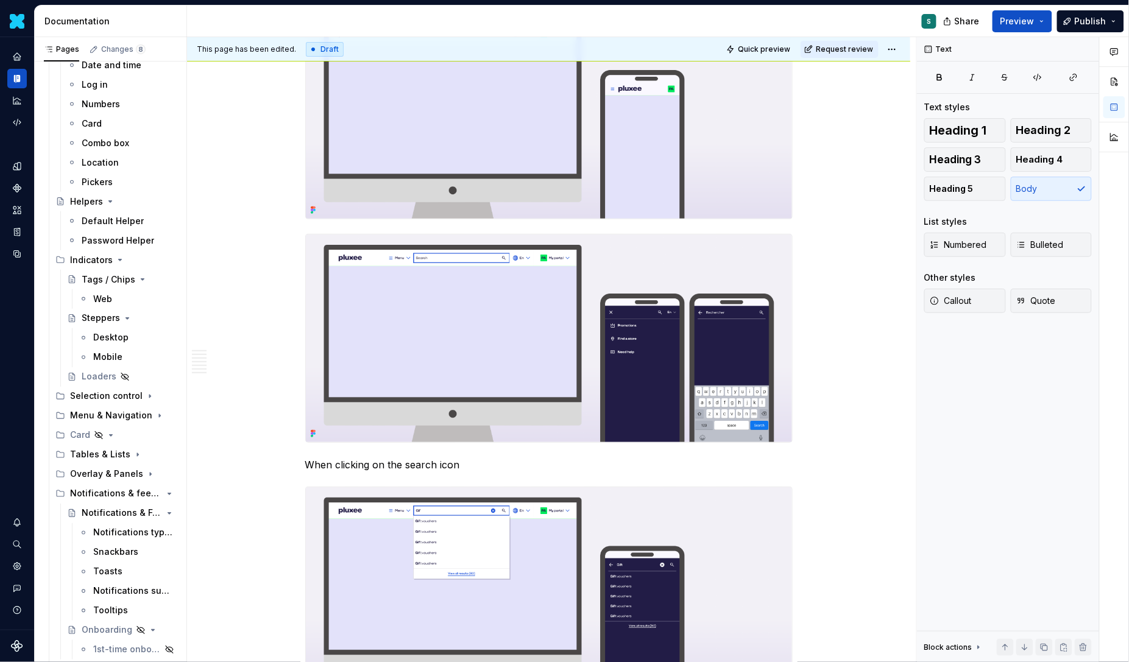
click at [812, 202] on div "Definition The Input Search is a form component used to perform a query and ret…" at bounding box center [548, 233] width 723 height 3094
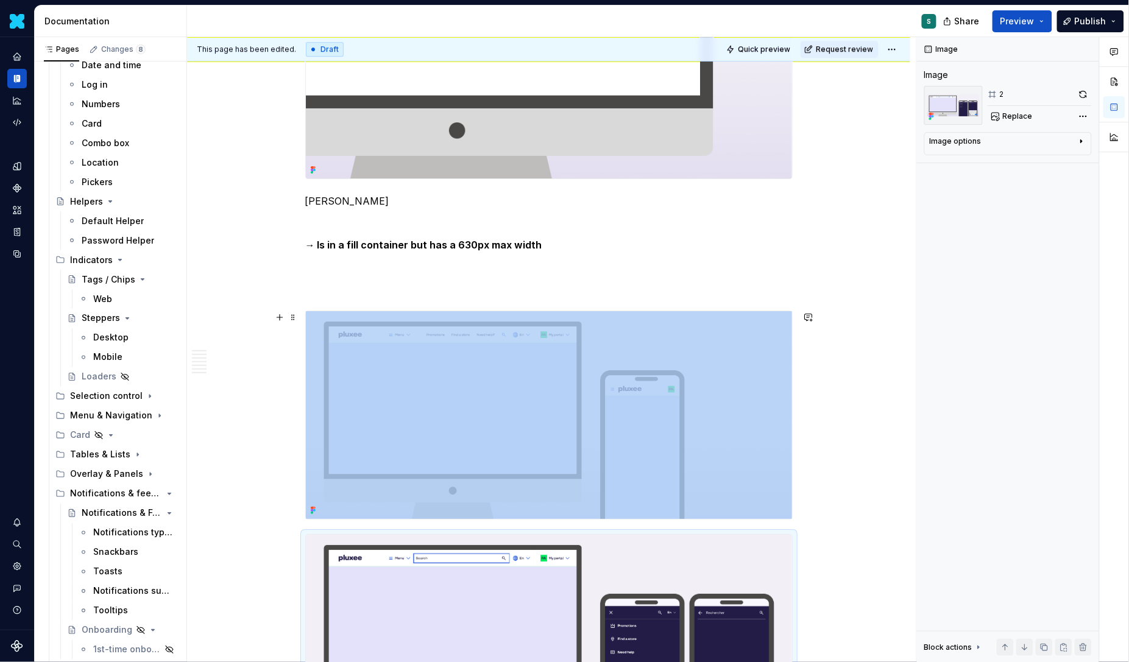
click at [822, 486] on div "Definition The Input Search is a form component used to perform a query and ret…" at bounding box center [548, 534] width 723 height 3094
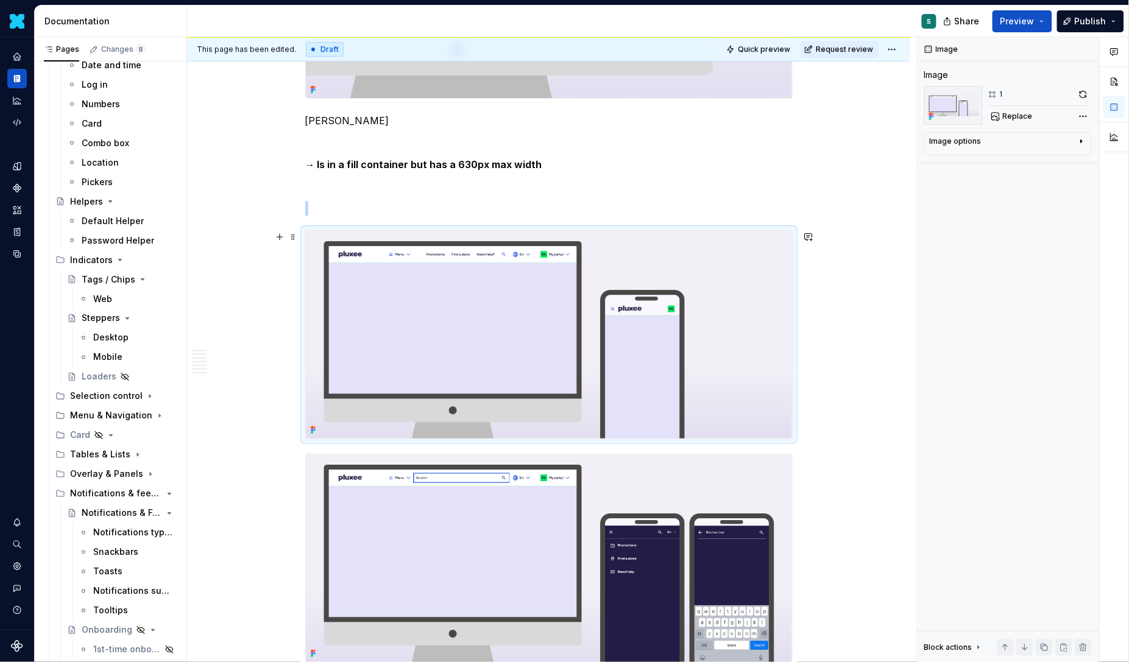
click at [780, 391] on img at bounding box center [549, 335] width 486 height 208
click at [284, 239] on button "button" at bounding box center [279, 236] width 17 height 17
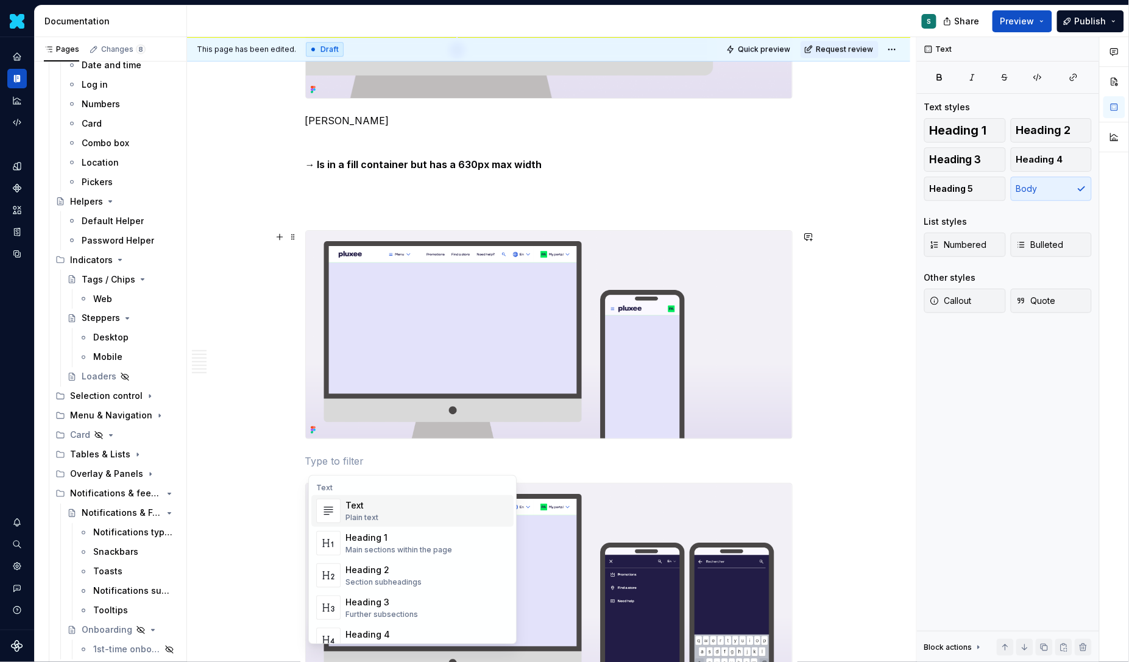
click at [374, 506] on div "Text" at bounding box center [361, 506] width 33 height 12
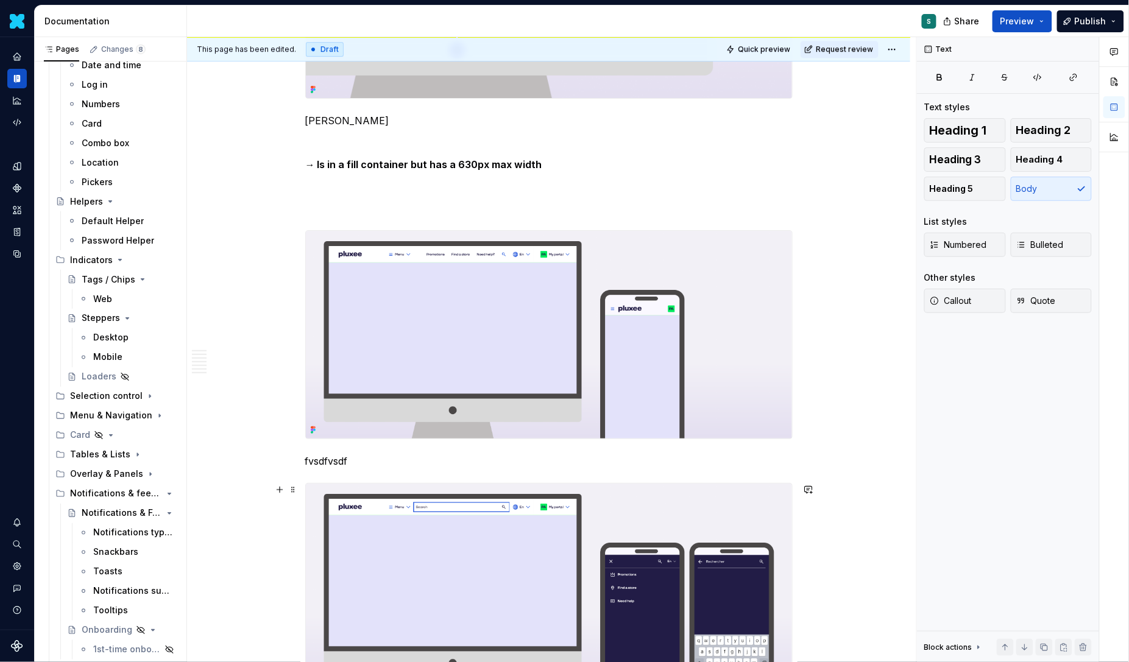
click at [327, 470] on div "Definition The Input Search is a form component used to perform a query and ret…" at bounding box center [548, 376] width 487 height 2880
click at [360, 466] on p "fvsdfvsdf" at bounding box center [548, 461] width 487 height 15
drag, startPoint x: 360, startPoint y: 461, endPoint x: 280, endPoint y: 461, distance: 79.2
click at [305, 461] on div "Definition The Input Search is a form component used to perform a query and ret…" at bounding box center [548, 383] width 487 height 2895
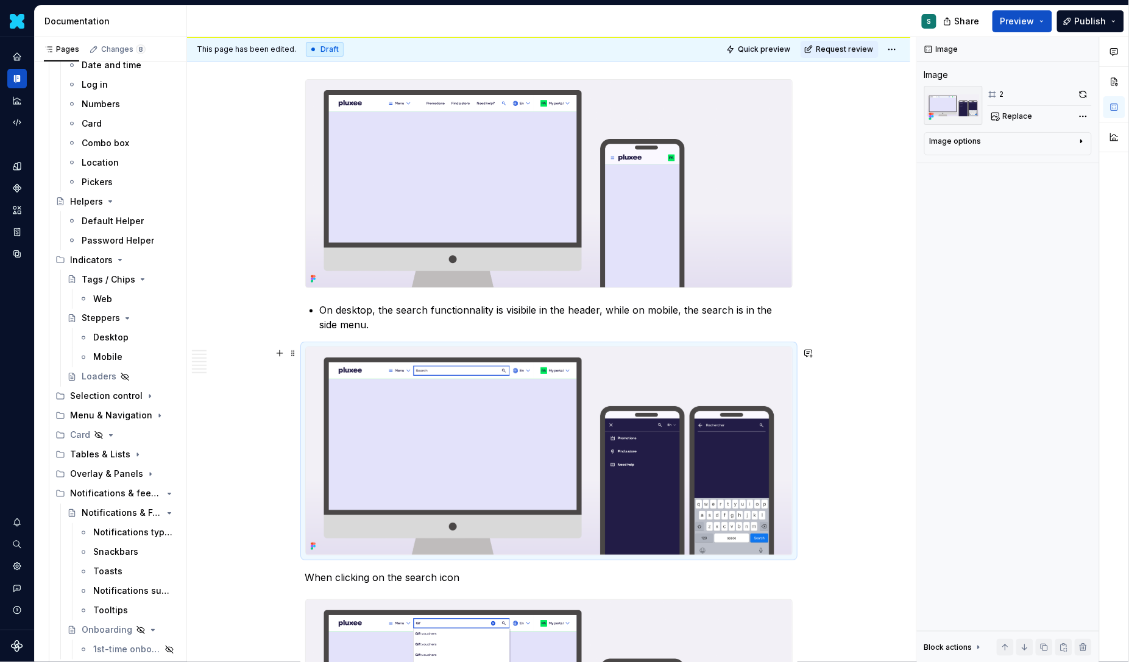
scroll to position [1482, 0]
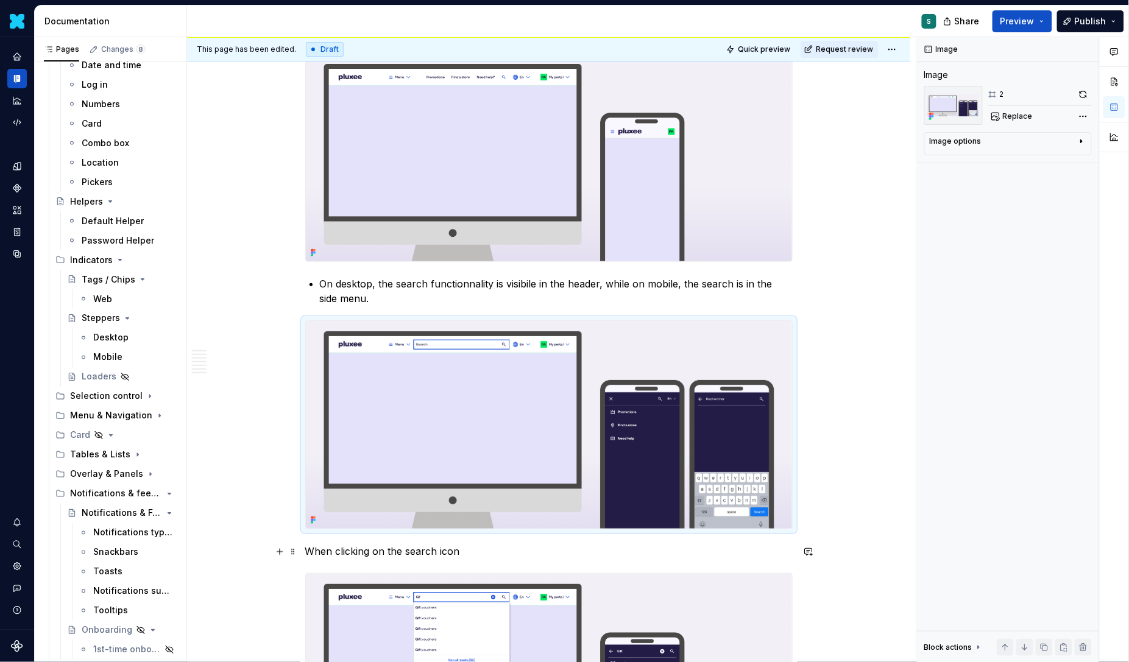
click at [387, 554] on p "When clicking on the search icon" at bounding box center [548, 551] width 487 height 15
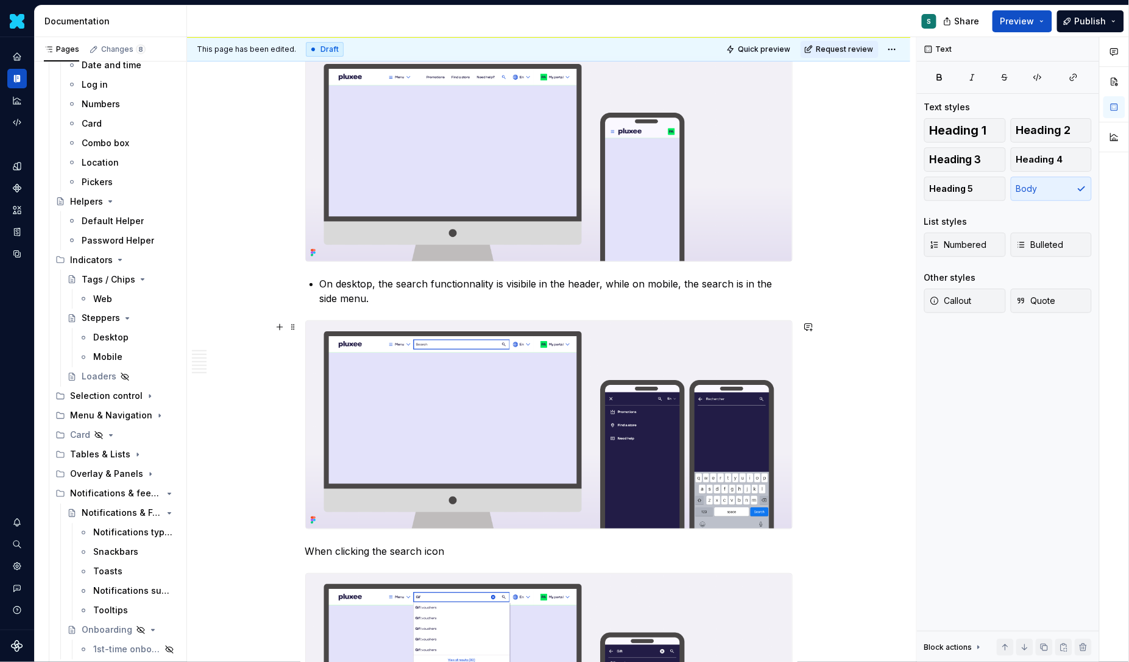
click at [816, 342] on div "This page has been edited. Draft Quick preview Request review Inputs Edit heade…" at bounding box center [551, 350] width 729 height 626
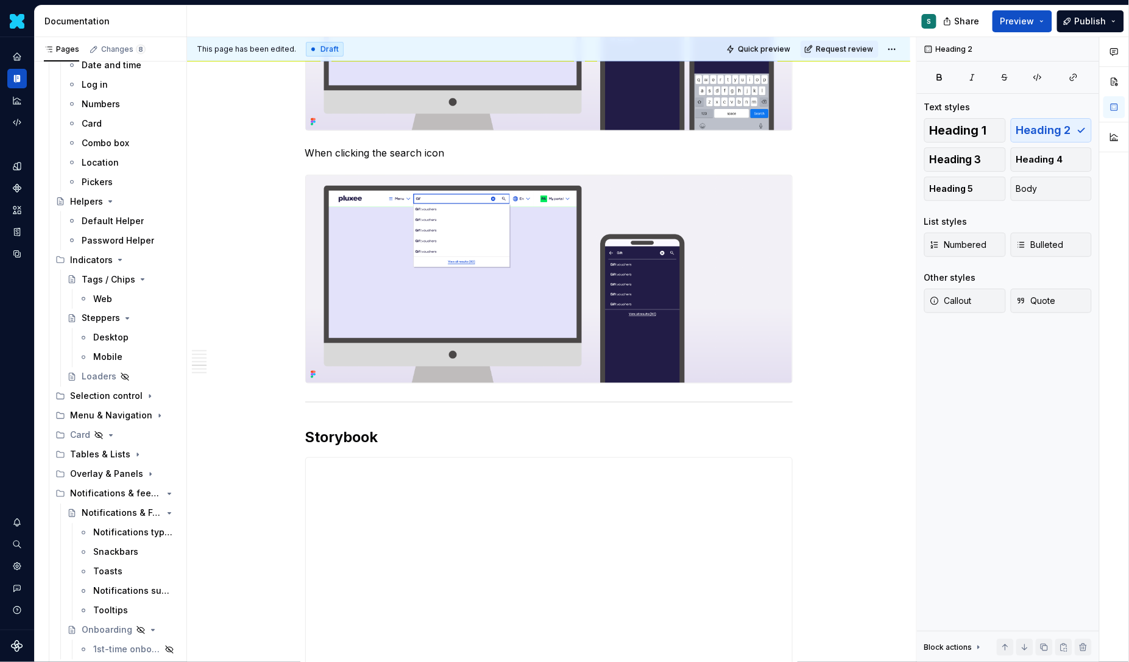
scroll to position [1910, 0]
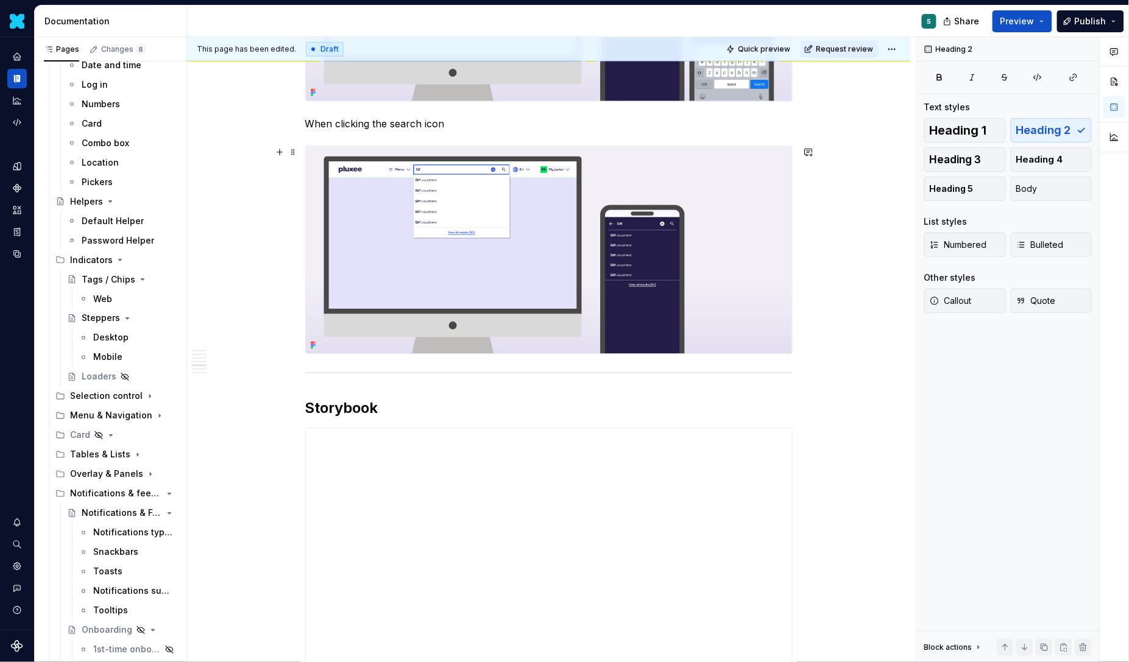
click at [810, 344] on div "This page has been edited. Draft Quick preview Request review Inputs Edit heade…" at bounding box center [551, 350] width 729 height 626
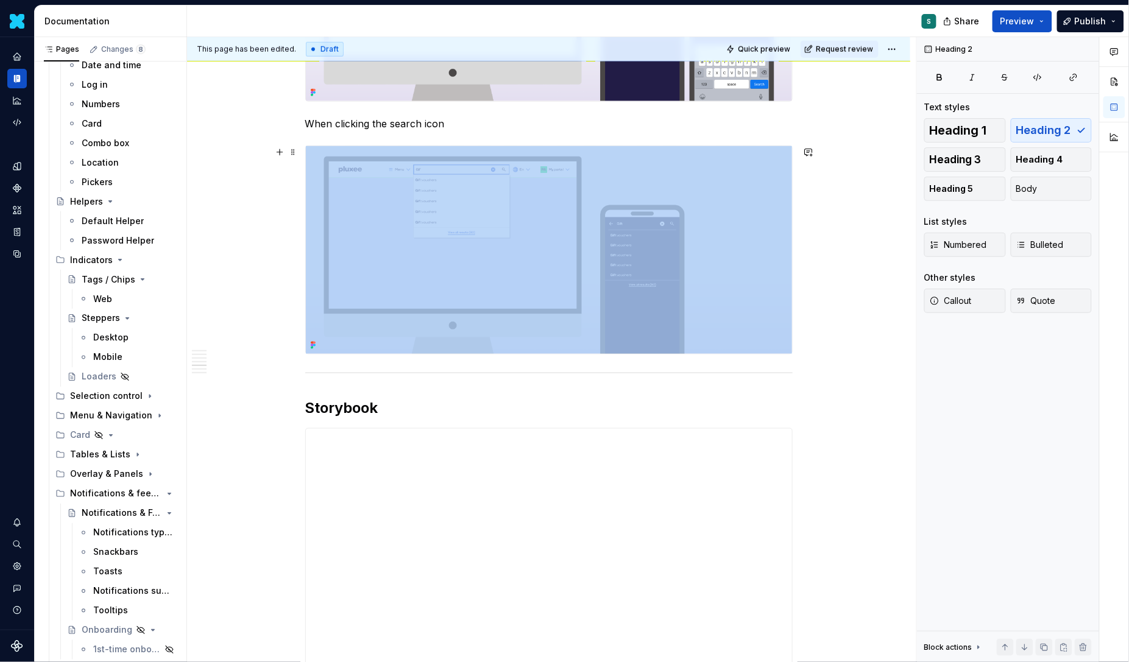
click at [790, 341] on img at bounding box center [549, 250] width 486 height 208
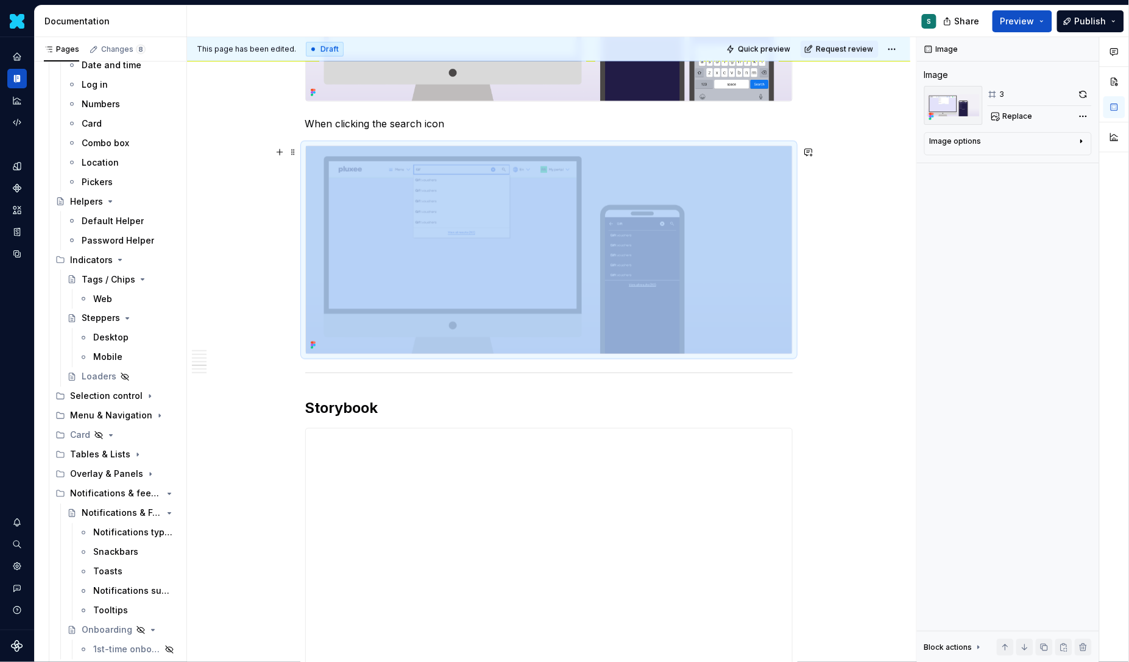
click at [813, 339] on div "This page has been edited. Draft Quick preview Request review Inputs Edit heade…" at bounding box center [551, 350] width 729 height 626
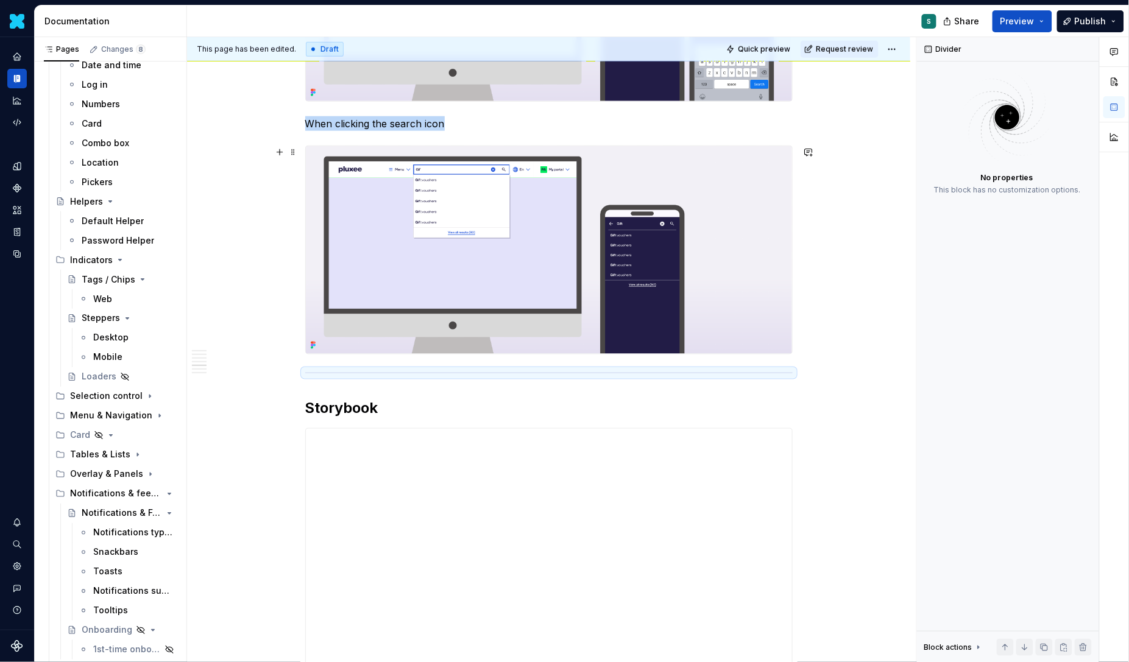
click at [786, 344] on img at bounding box center [549, 250] width 486 height 208
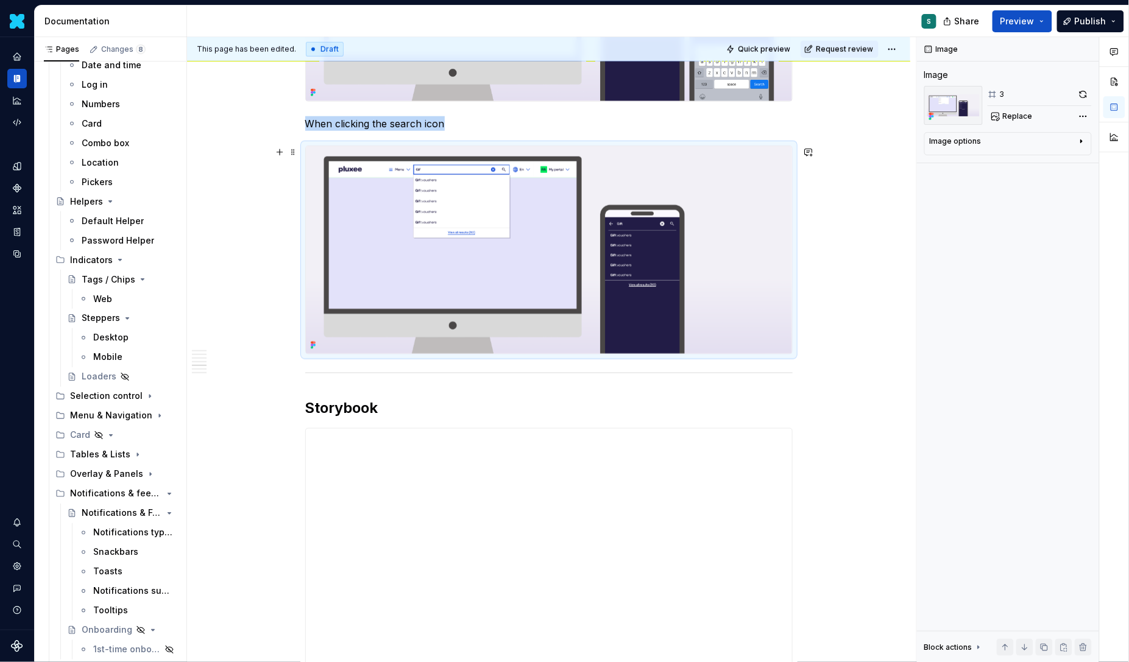
click at [786, 344] on img at bounding box center [549, 250] width 486 height 208
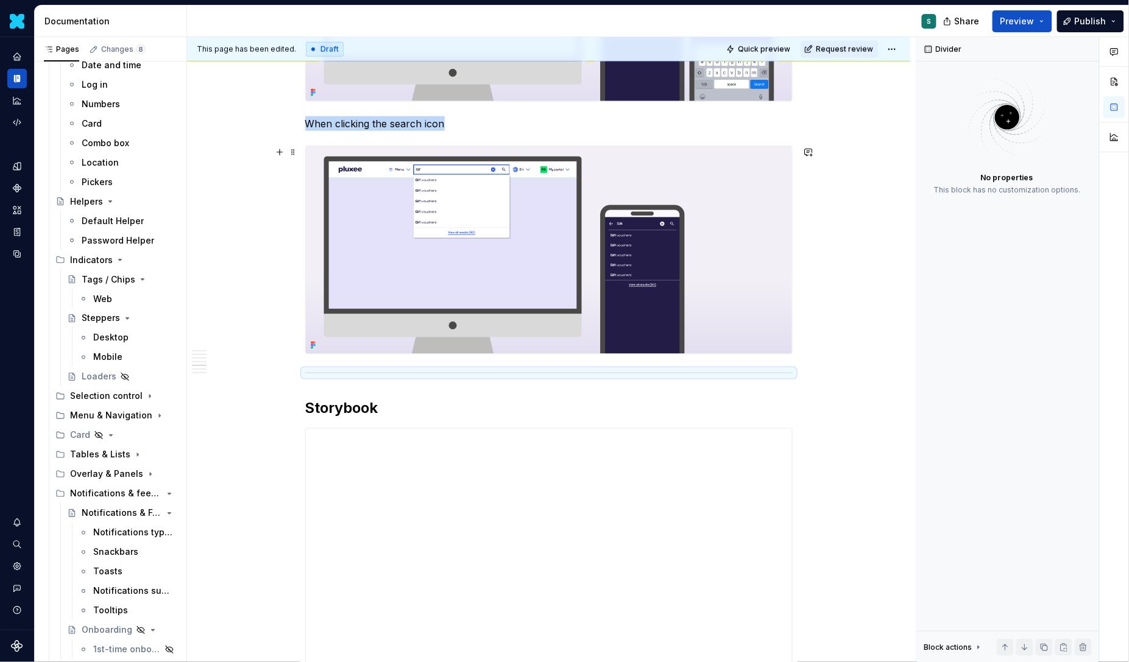
click at [345, 343] on img at bounding box center [549, 250] width 486 height 208
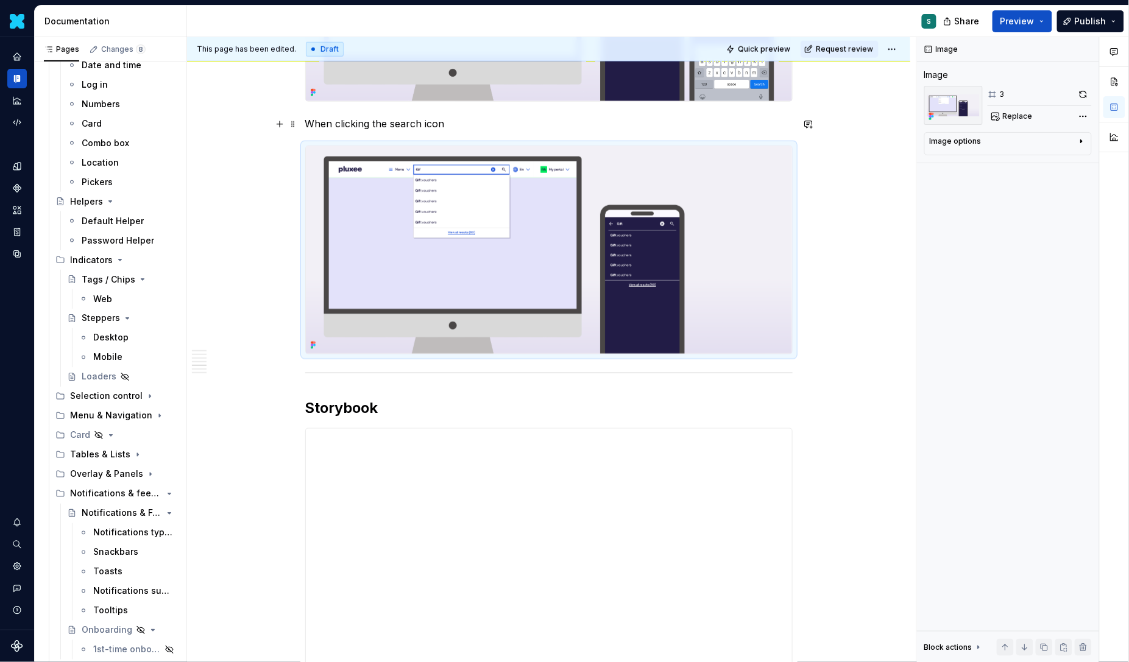
click at [310, 121] on p "When clicking the search icon" at bounding box center [548, 123] width 487 height 15
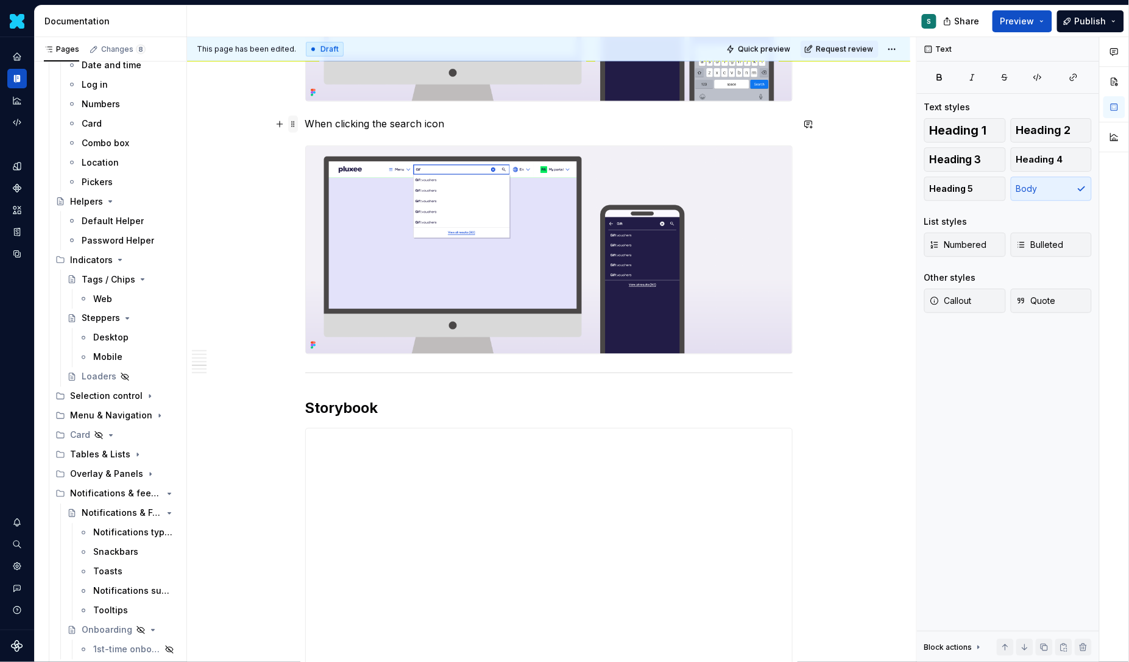
click at [296, 126] on span at bounding box center [293, 124] width 10 height 17
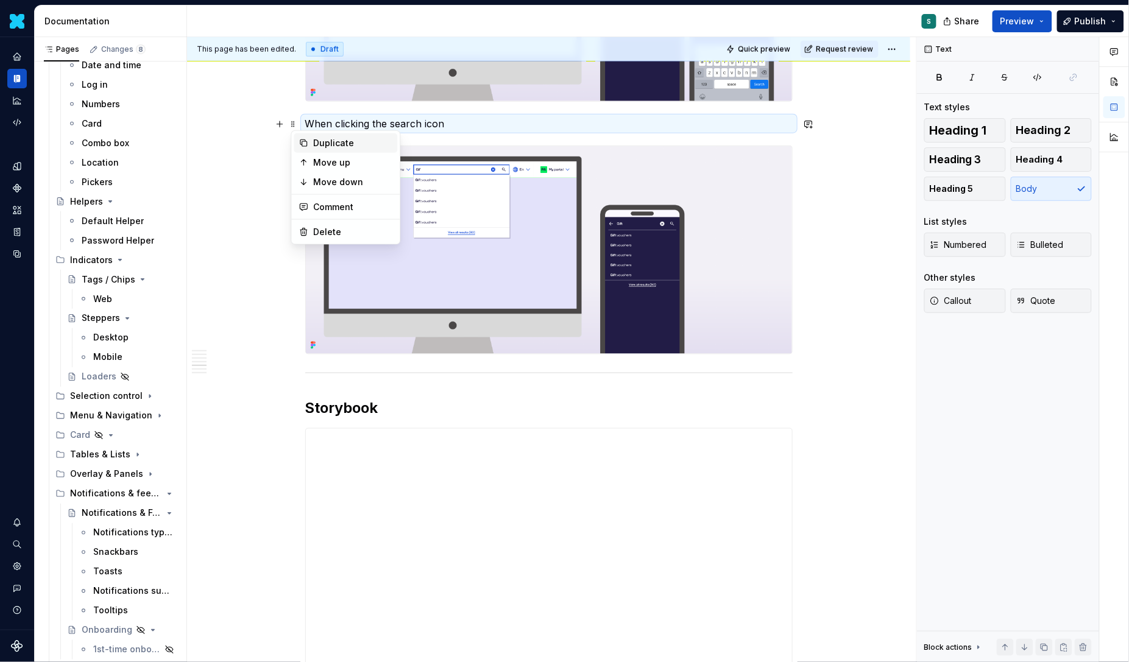
click at [329, 144] on div "Duplicate" at bounding box center [353, 143] width 79 height 12
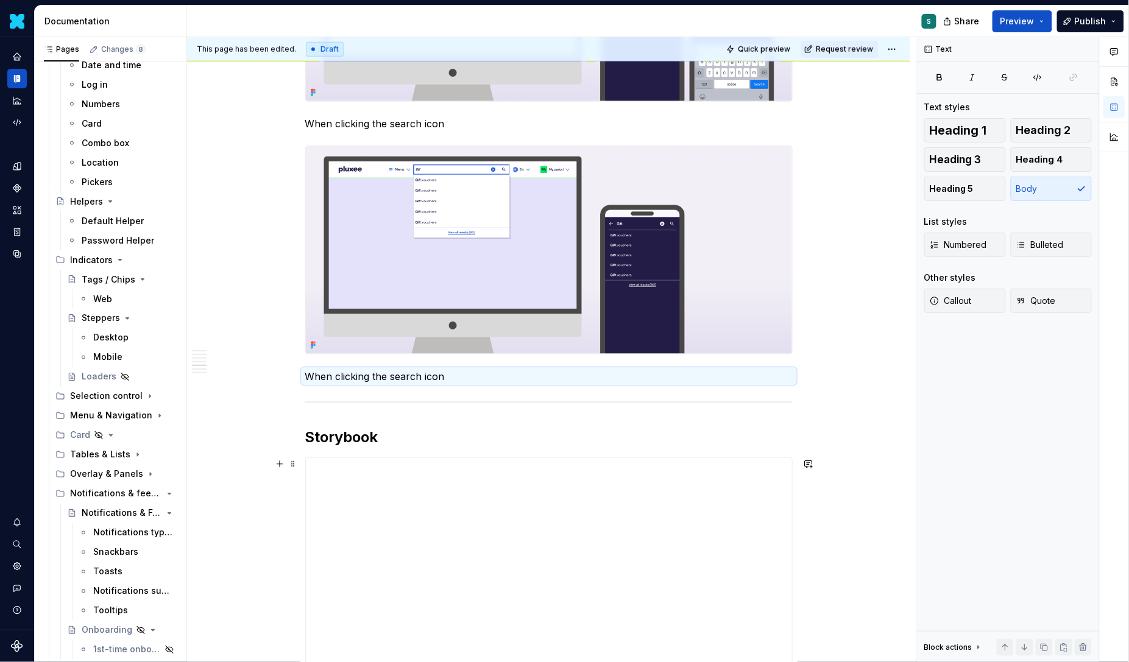
click at [406, 379] on p "When clicking the search icon" at bounding box center [548, 376] width 487 height 15
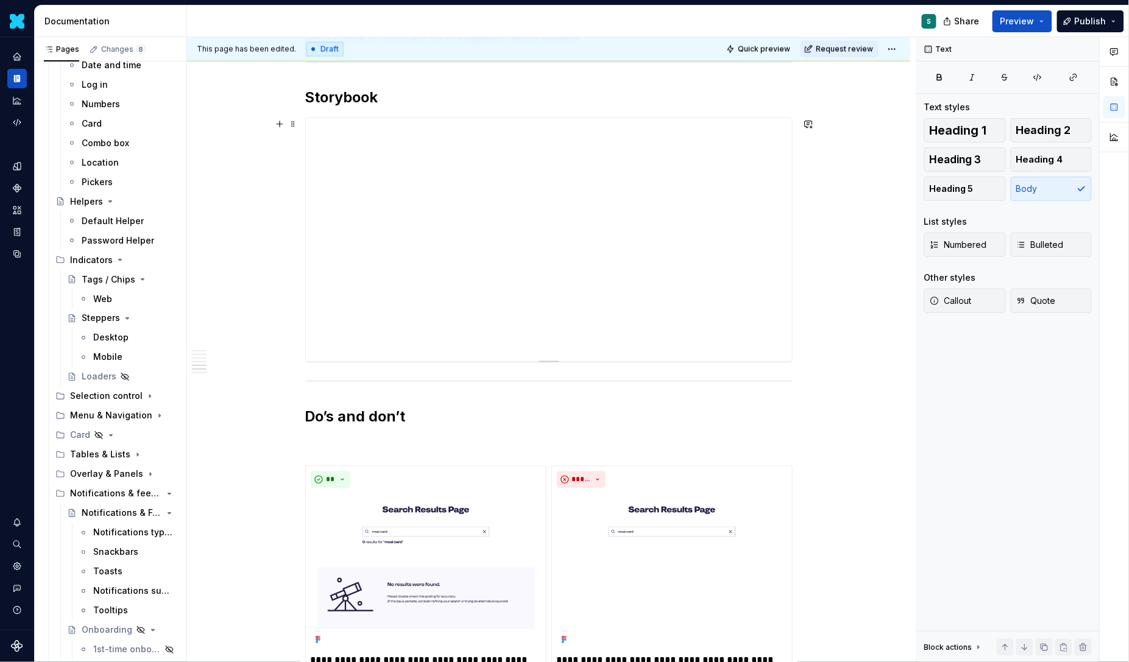
scroll to position [2716, 0]
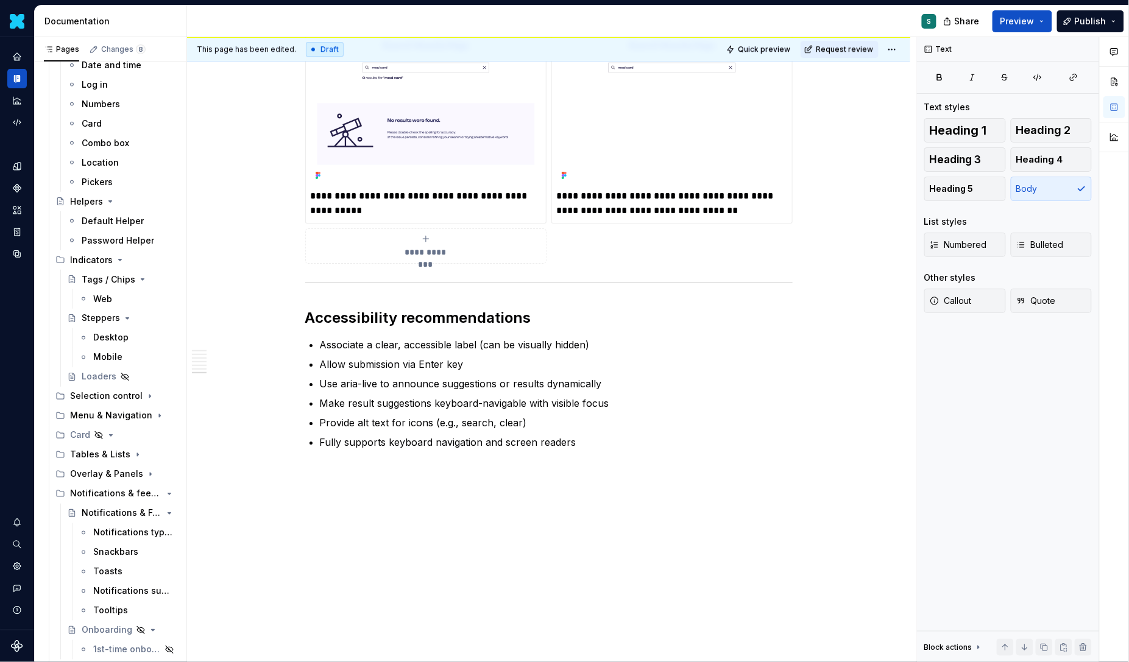
click at [547, 435] on p "Fully supports keyboard navigation and screen readers" at bounding box center [556, 442] width 473 height 15
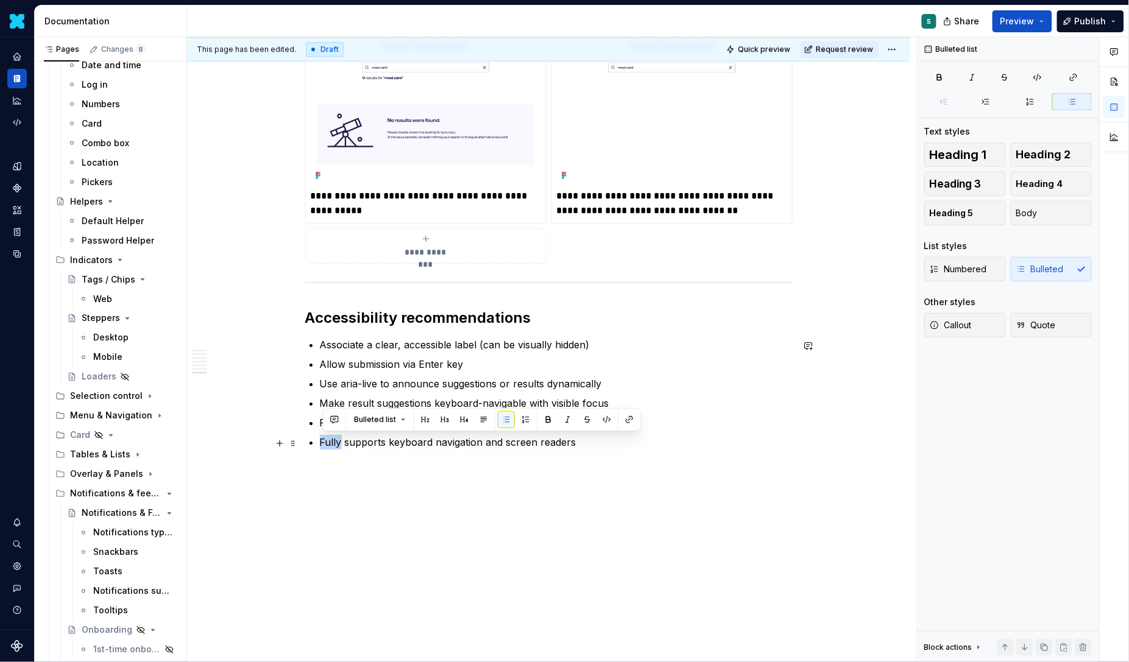
click at [547, 435] on p "Fully supports keyboard navigation and screen readers" at bounding box center [556, 442] width 473 height 15
click at [581, 445] on p "Fully supports keyboard navigation and screen readers" at bounding box center [556, 442] width 473 height 15
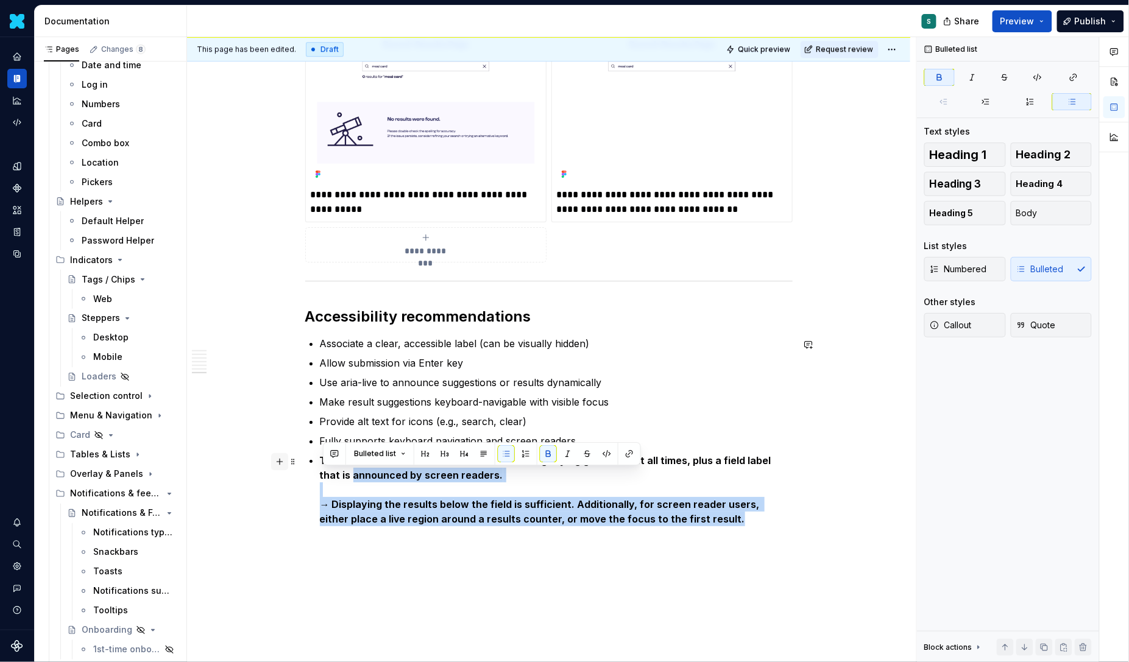
drag, startPoint x: 718, startPoint y: 521, endPoint x: 280, endPoint y: 469, distance: 441.2
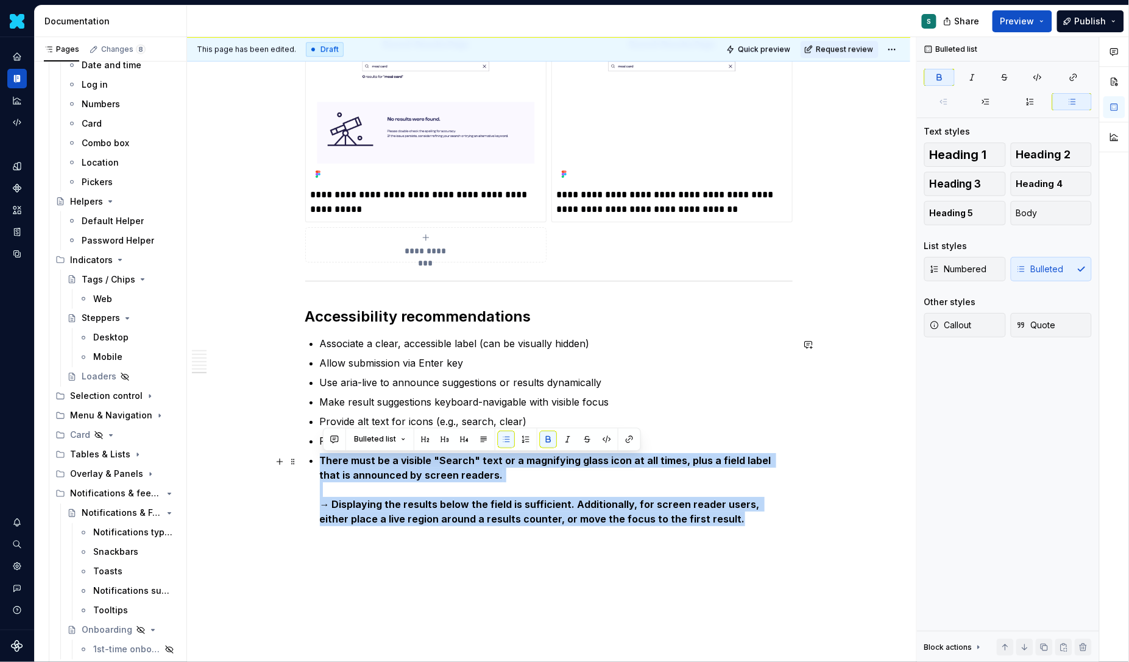
drag, startPoint x: 709, startPoint y: 520, endPoint x: 266, endPoint y: 462, distance: 446.7
click at [541, 447] on button "button" at bounding box center [548, 439] width 17 height 17
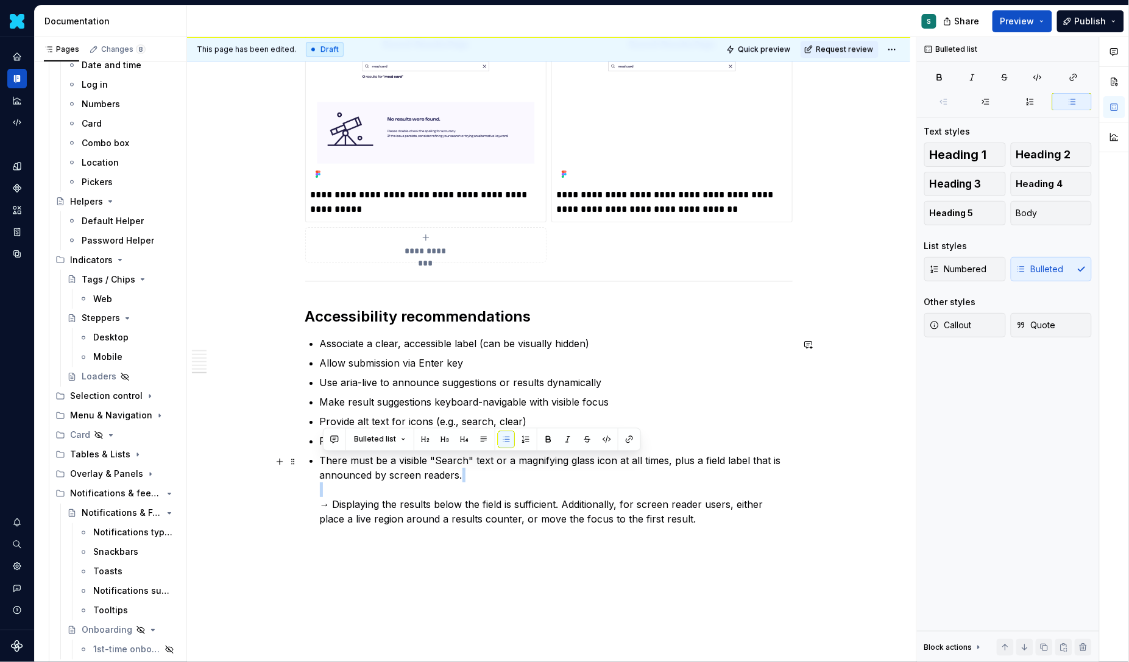
click at [337, 511] on p "There must be a visible "Search" text or a magnifying glass icon at all times, …" at bounding box center [556, 489] width 473 height 73
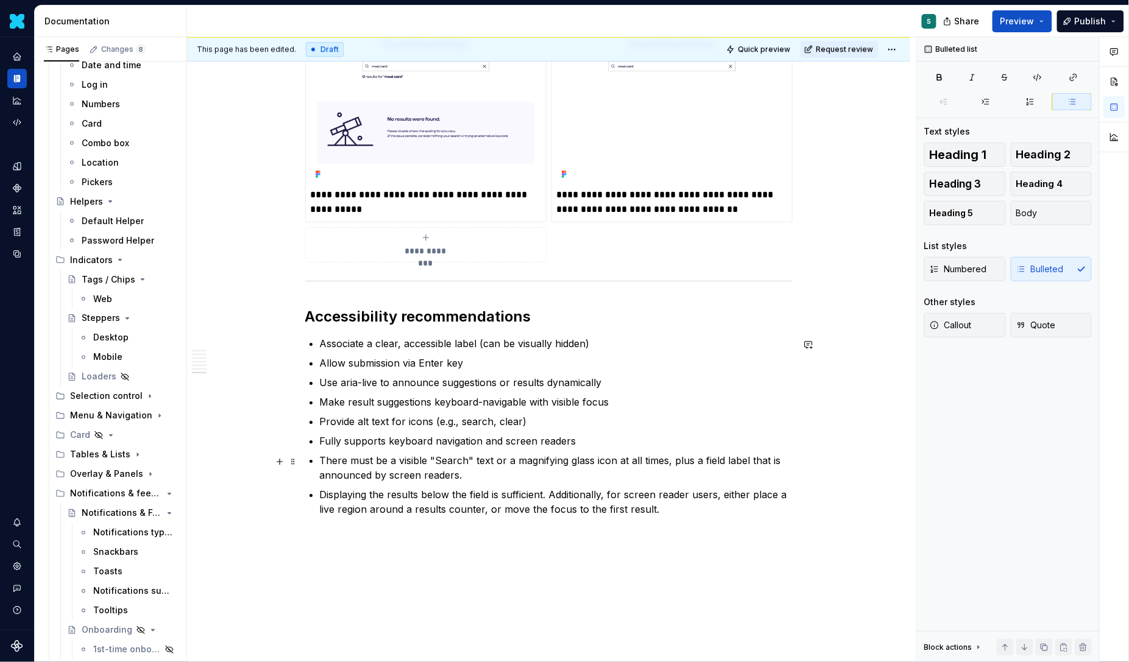
click at [480, 476] on p "There must be a visible "Search" text or a magnifying glass icon at all times, …" at bounding box center [556, 467] width 473 height 29
click at [695, 506] on p "Displaying the results below the field is sufficient. Additionally, for screen …" at bounding box center [556, 501] width 473 height 29
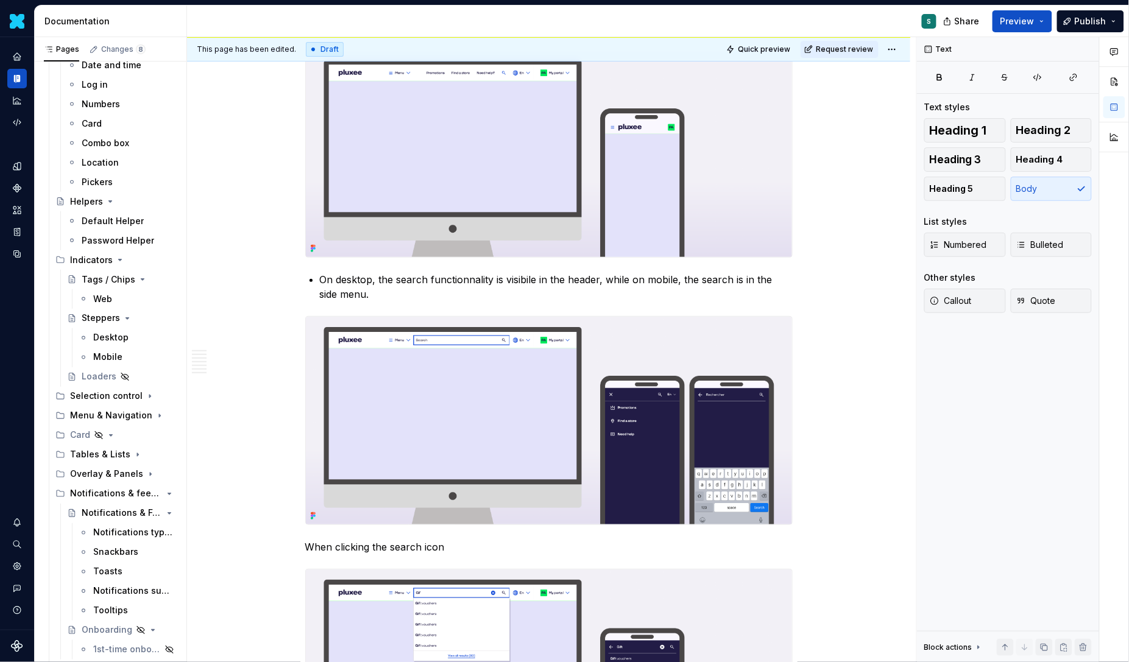
scroll to position [1489, 0]
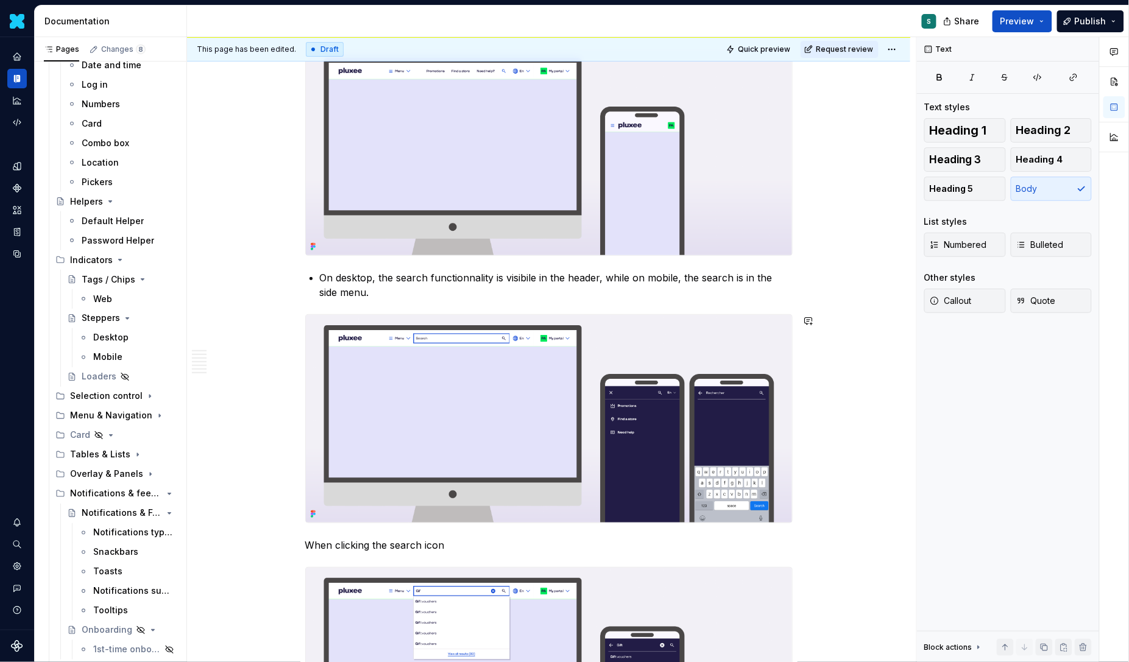
click at [380, 300] on div "Definition The Input Search is a form component used to perform a query and ret…" at bounding box center [548, 263] width 487 height 3022
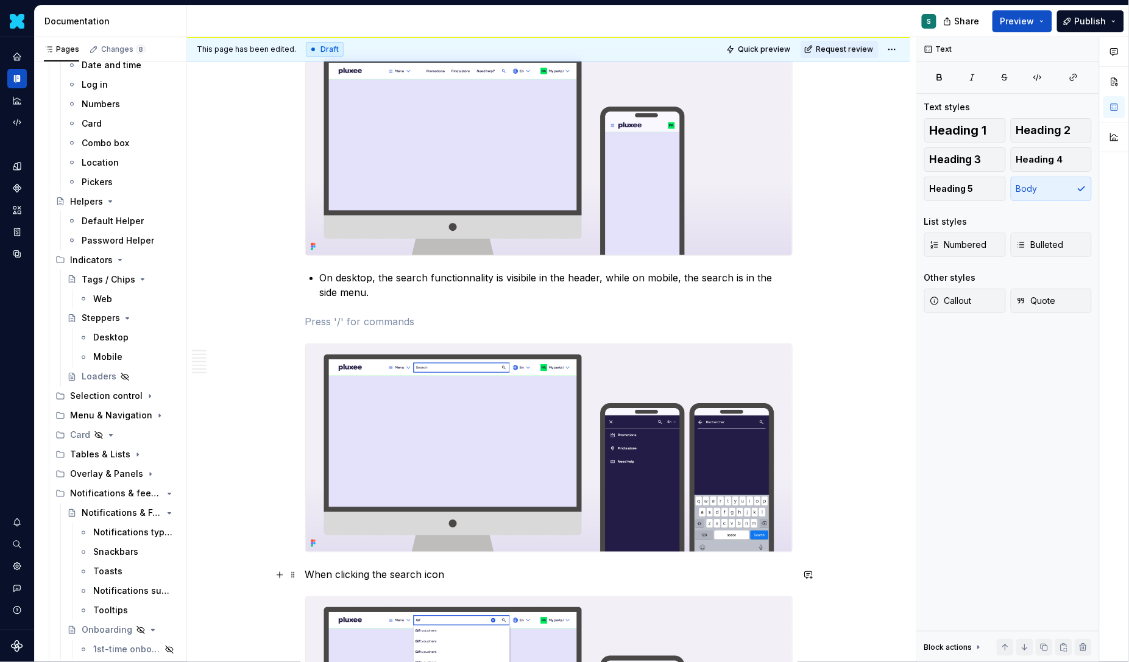
click at [484, 575] on p "When clicking the search icon" at bounding box center [548, 574] width 487 height 15
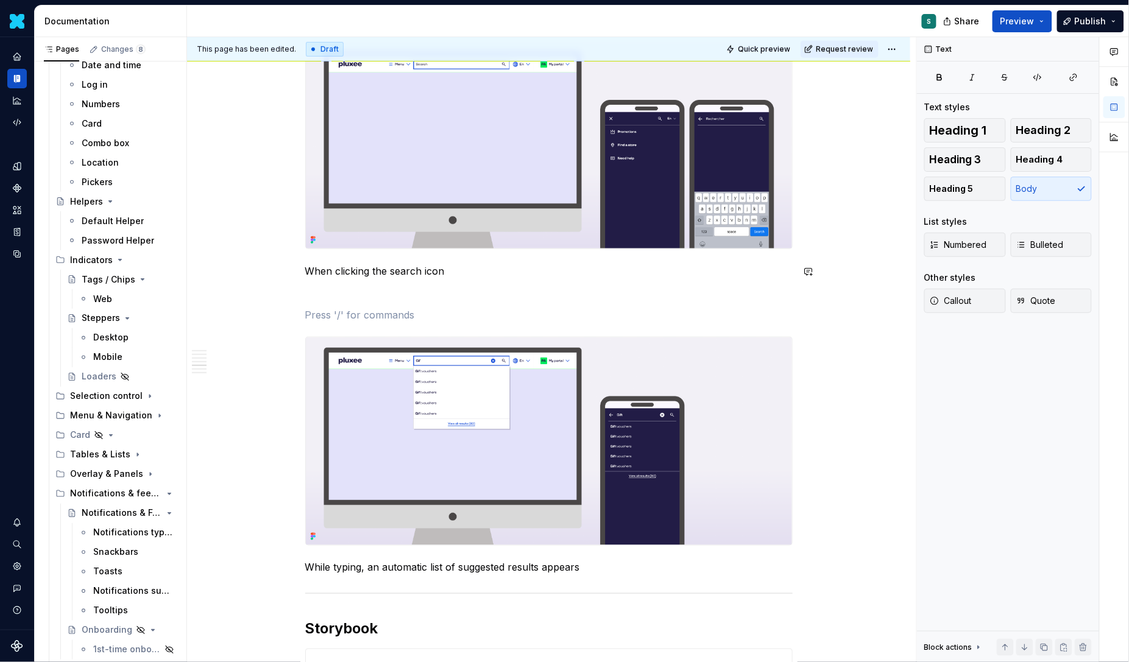
scroll to position [2011, 0]
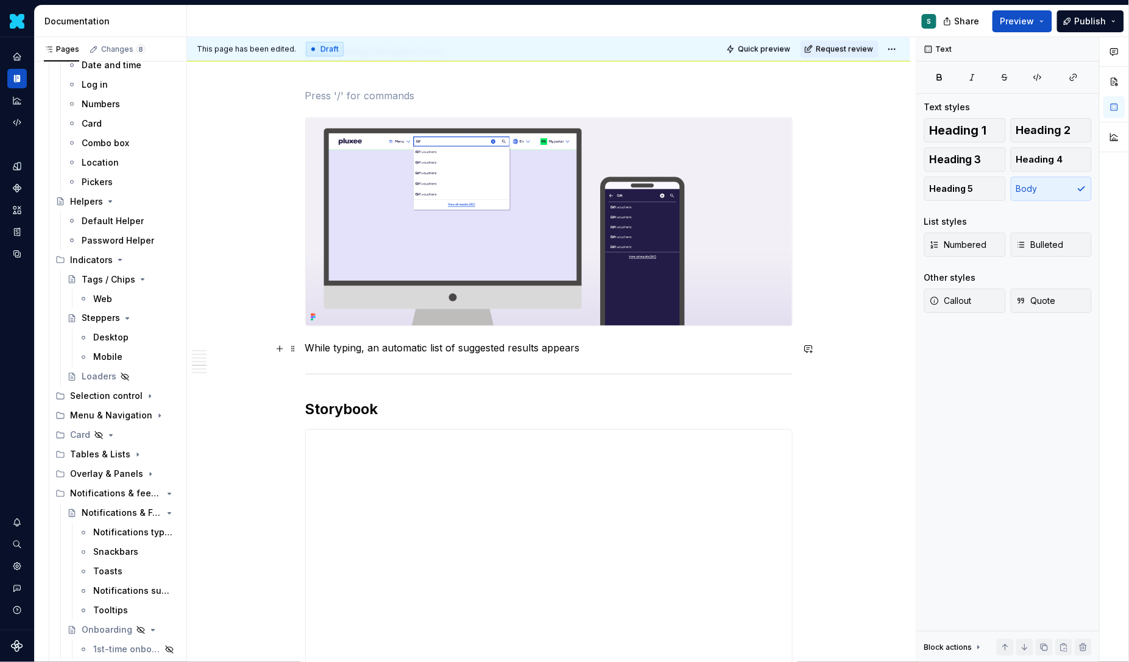
click at [601, 352] on p "While typing, an automatic list of suggested results appears" at bounding box center [548, 348] width 487 height 15
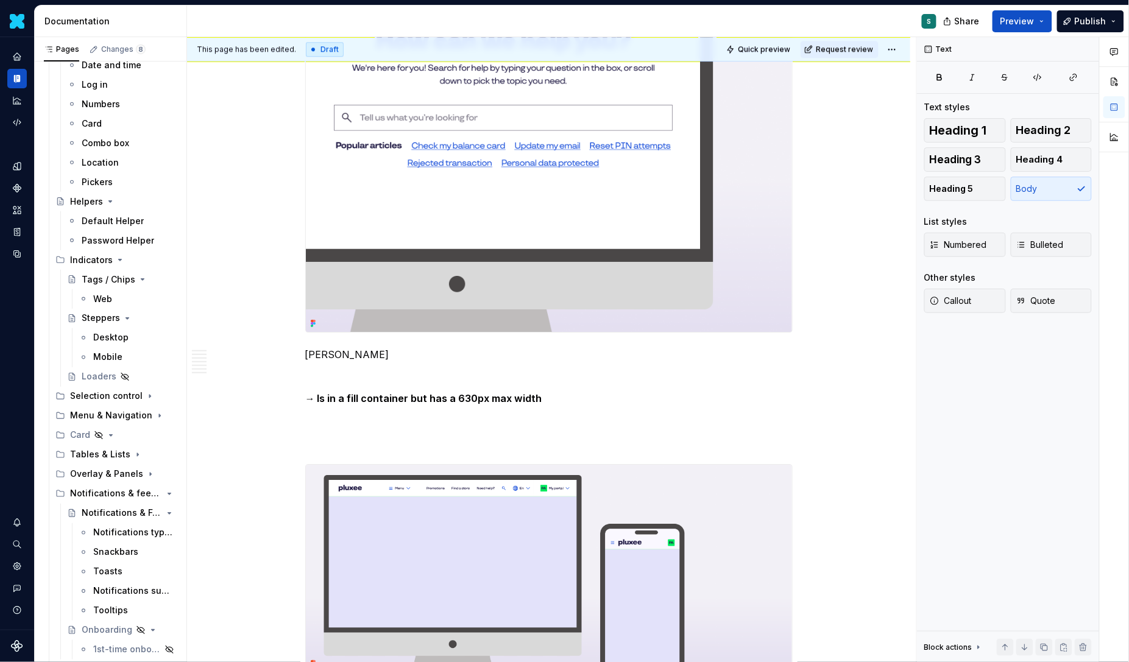
scroll to position [1069, 0]
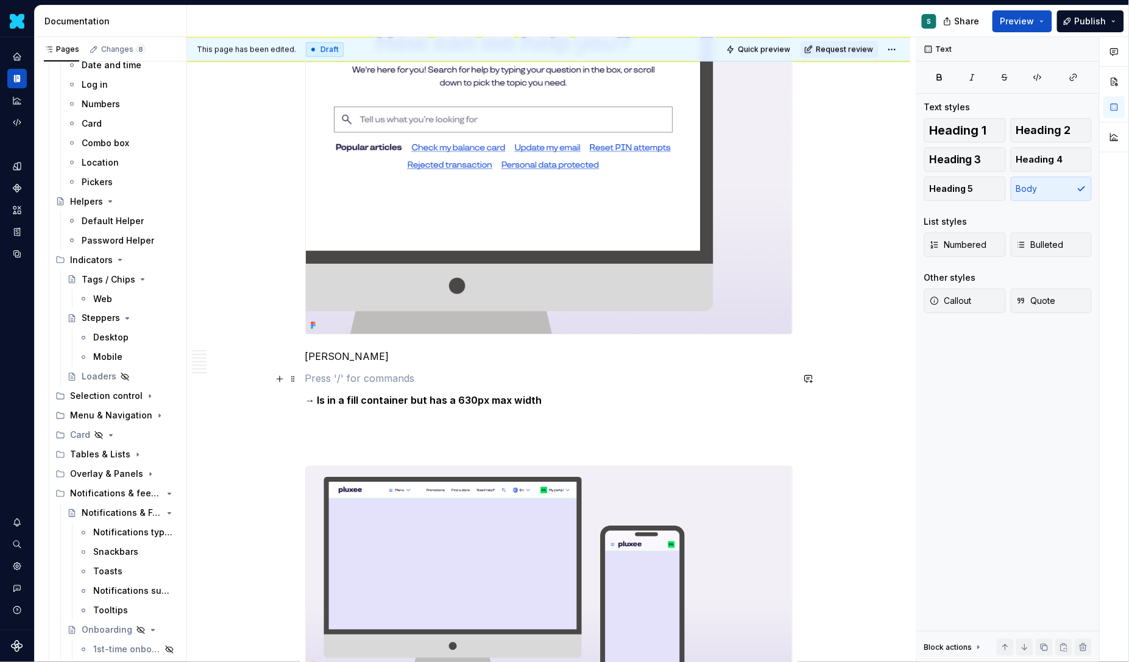
click at [434, 374] on p at bounding box center [548, 378] width 487 height 15
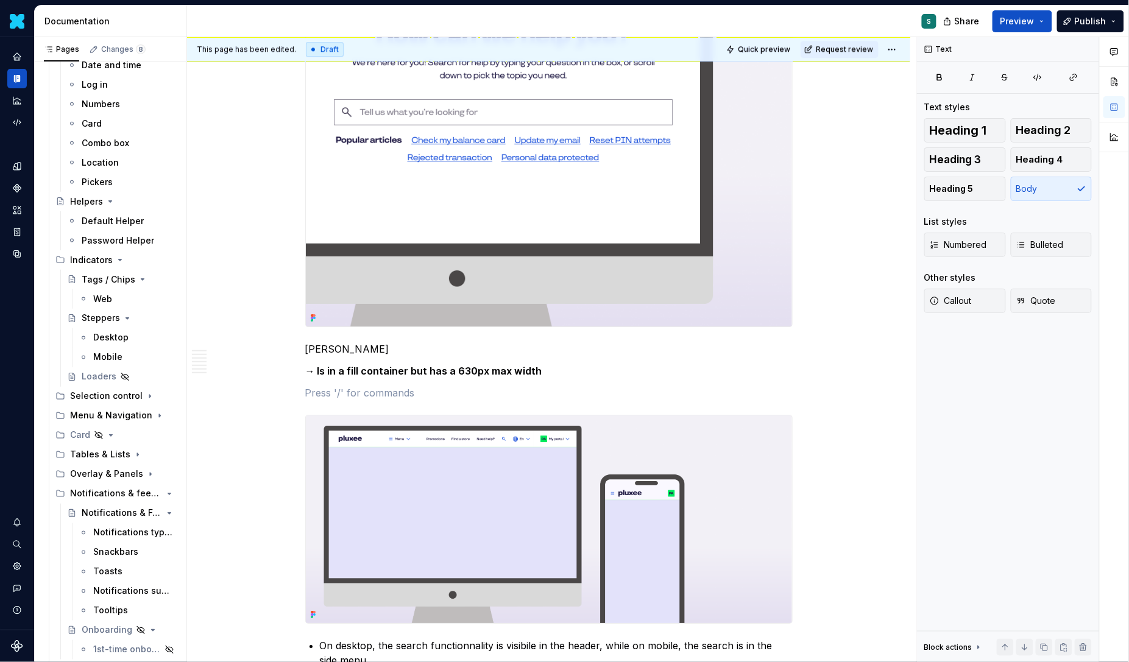
scroll to position [1144, 0]
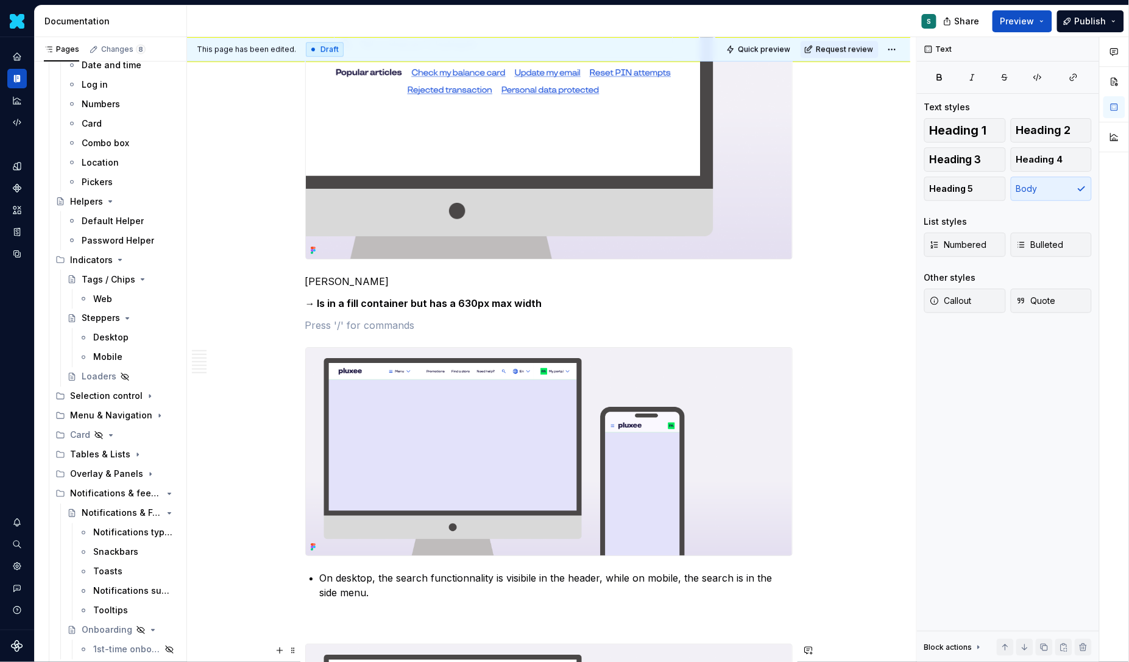
click at [707, 408] on img at bounding box center [549, 452] width 486 height 208
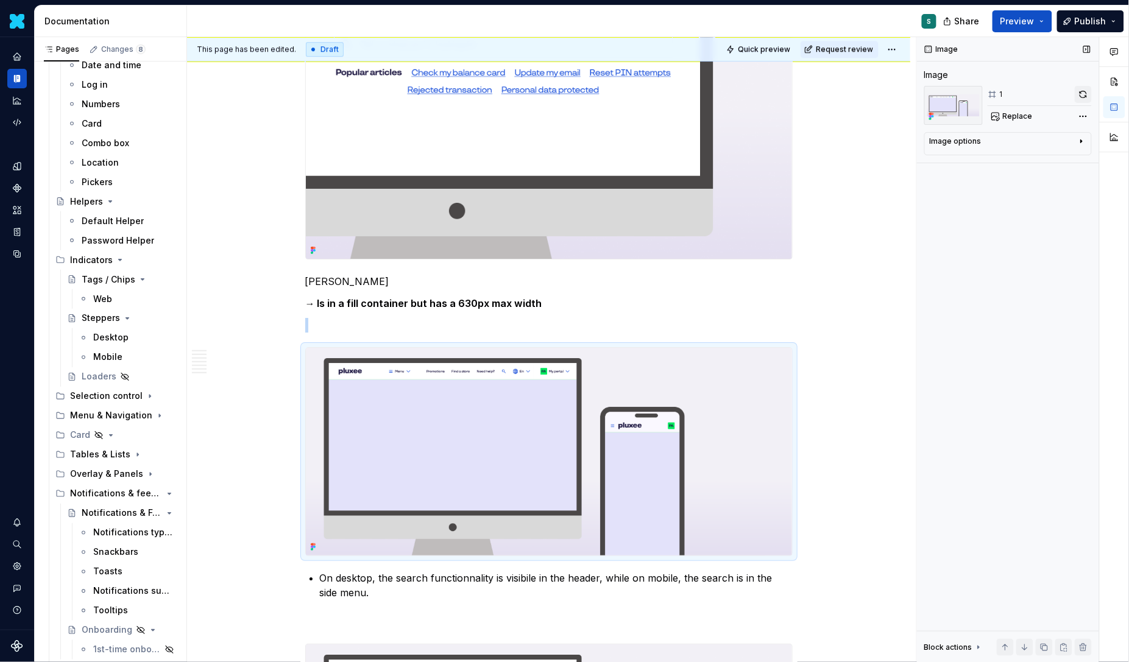
click at [1079, 96] on button "button" at bounding box center [1083, 94] width 17 height 17
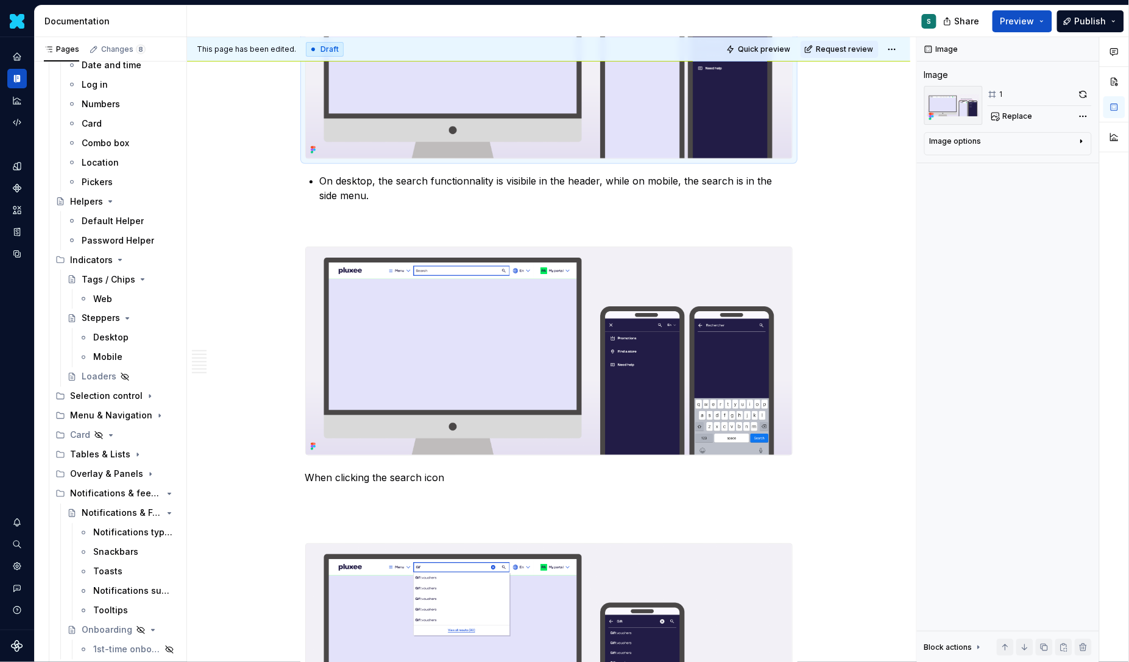
scroll to position [1546, 0]
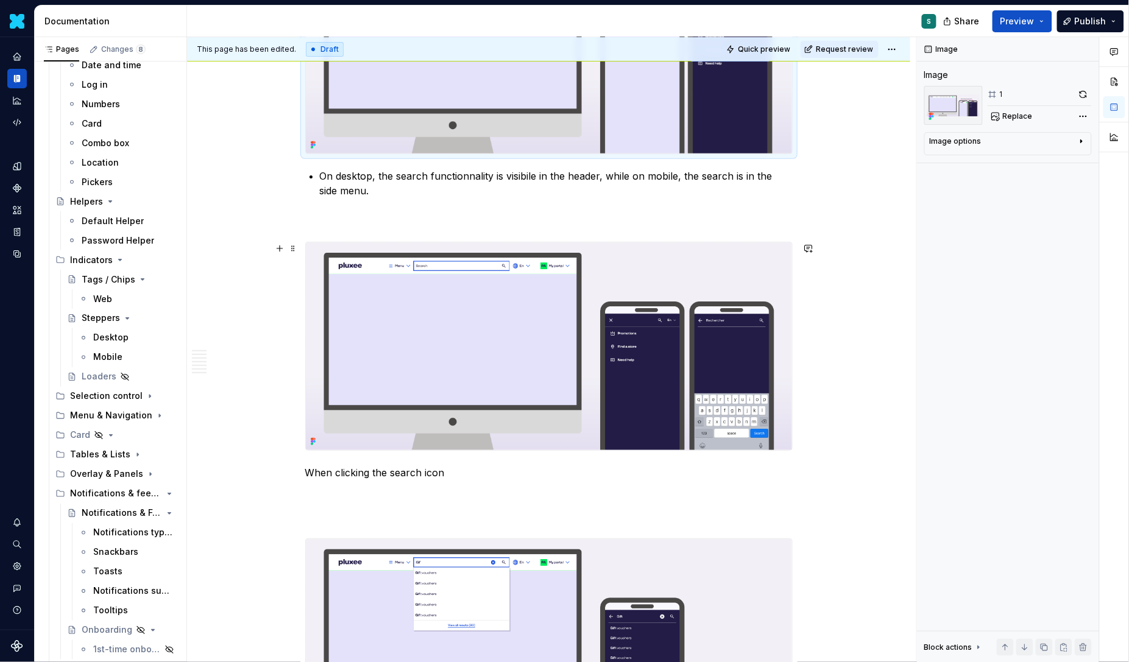
click at [612, 331] on img at bounding box center [549, 347] width 486 height 208
click at [1083, 96] on button "button" at bounding box center [1083, 94] width 17 height 17
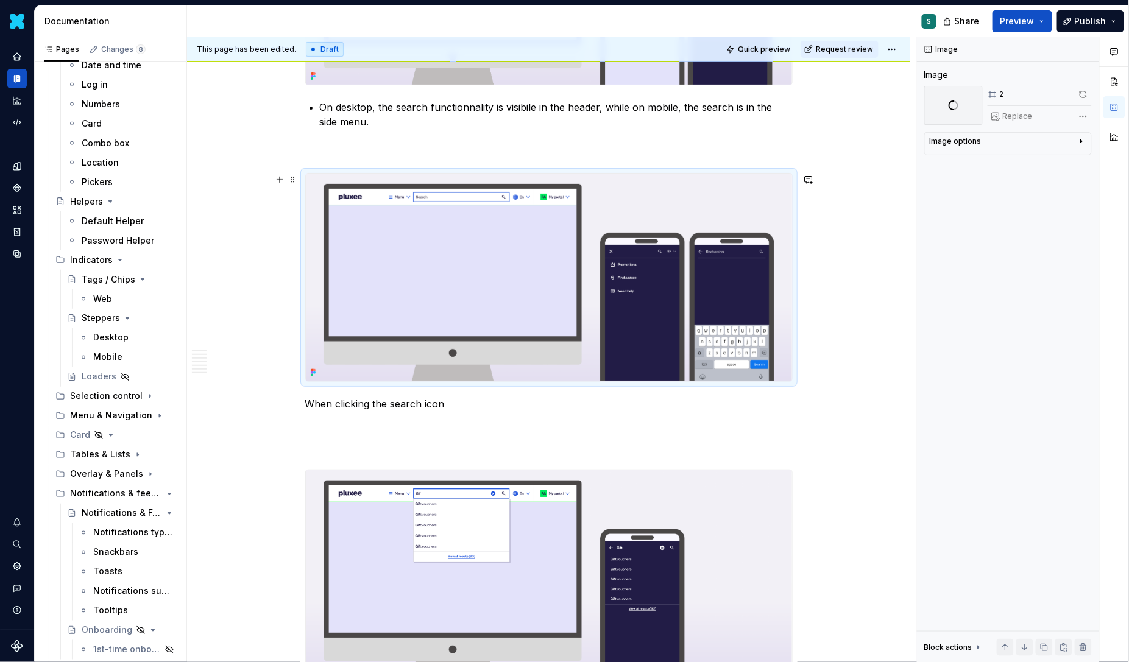
scroll to position [1616, 0]
click at [1082, 99] on span at bounding box center [1083, 94] width 17 height 17
click at [838, 271] on div "Definition The Input Search is a form component used to perform a query and ret…" at bounding box center [548, 253] width 723 height 3315
type textarea "*"
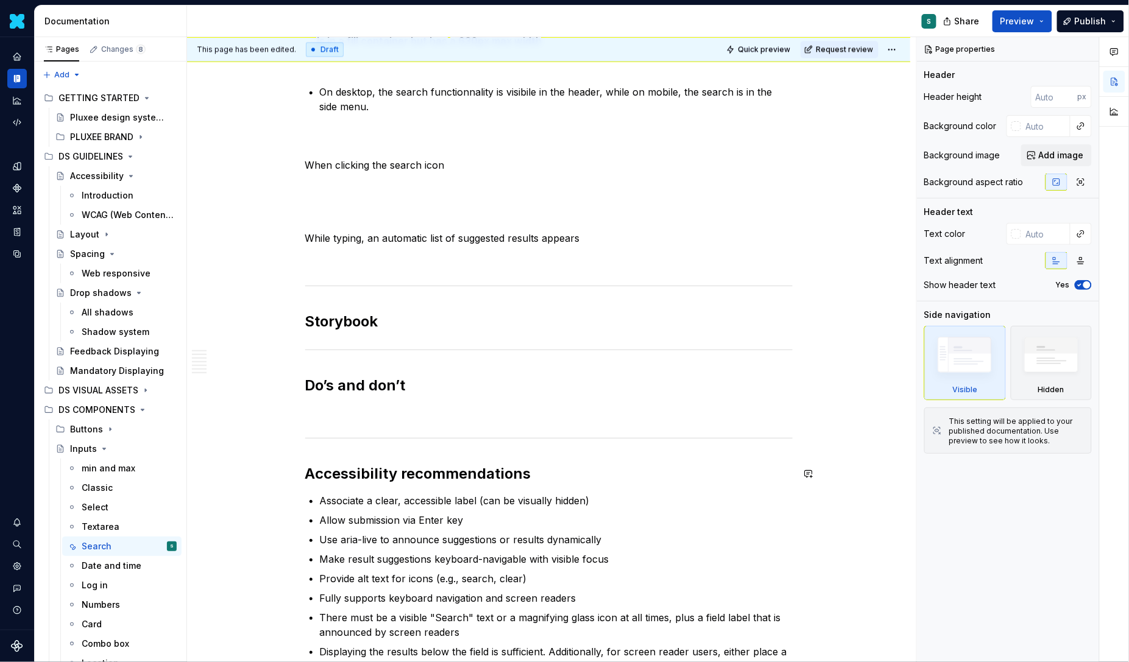
scroll to position [891, 0]
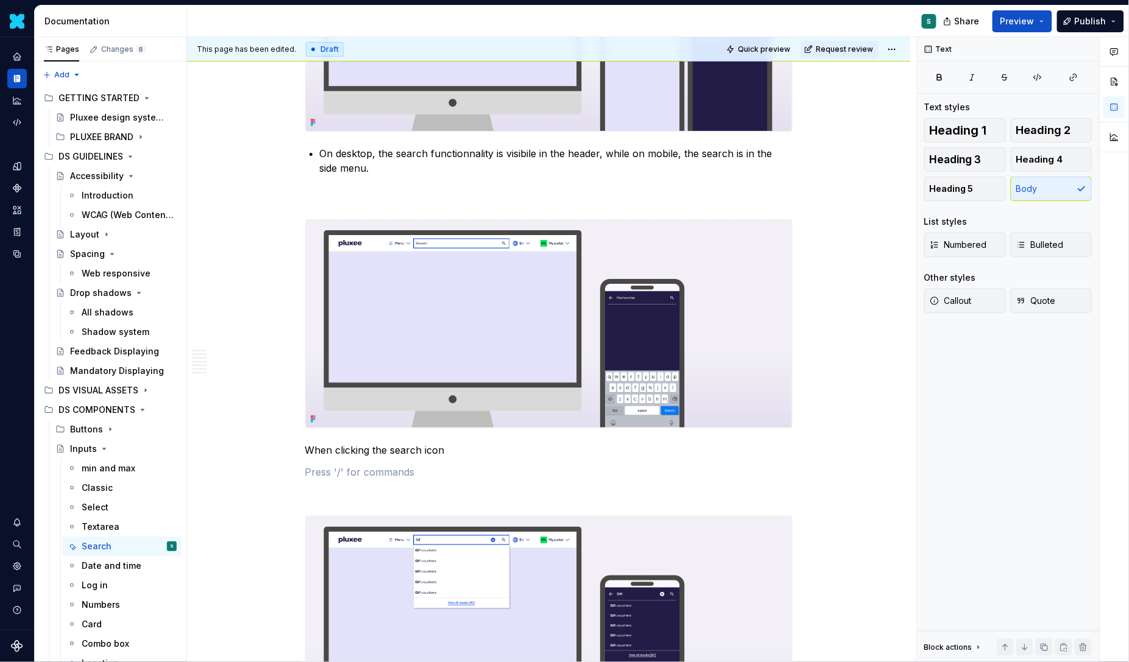
scroll to position [1571, 0]
type textarea "*"
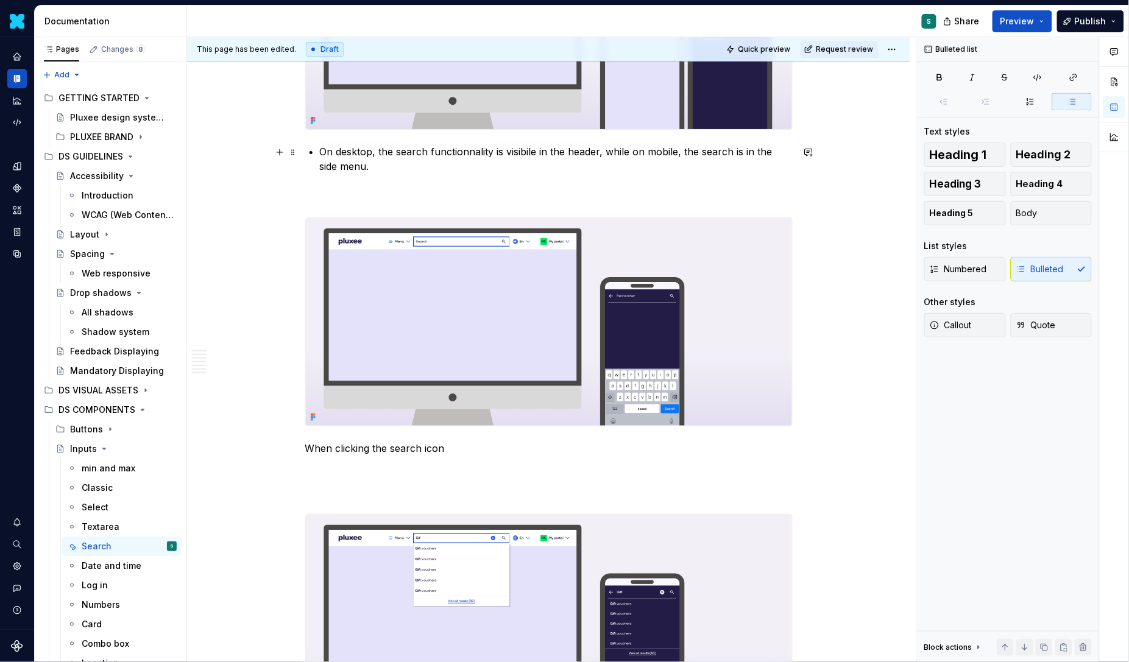
click at [527, 155] on p "On desktop, the search functionnality is visibile in the header, while on mobil…" at bounding box center [556, 158] width 473 height 29
click at [450, 174] on p "On desktop, the search functionnality is visible in the header, while on mobile…" at bounding box center [556, 158] width 473 height 29
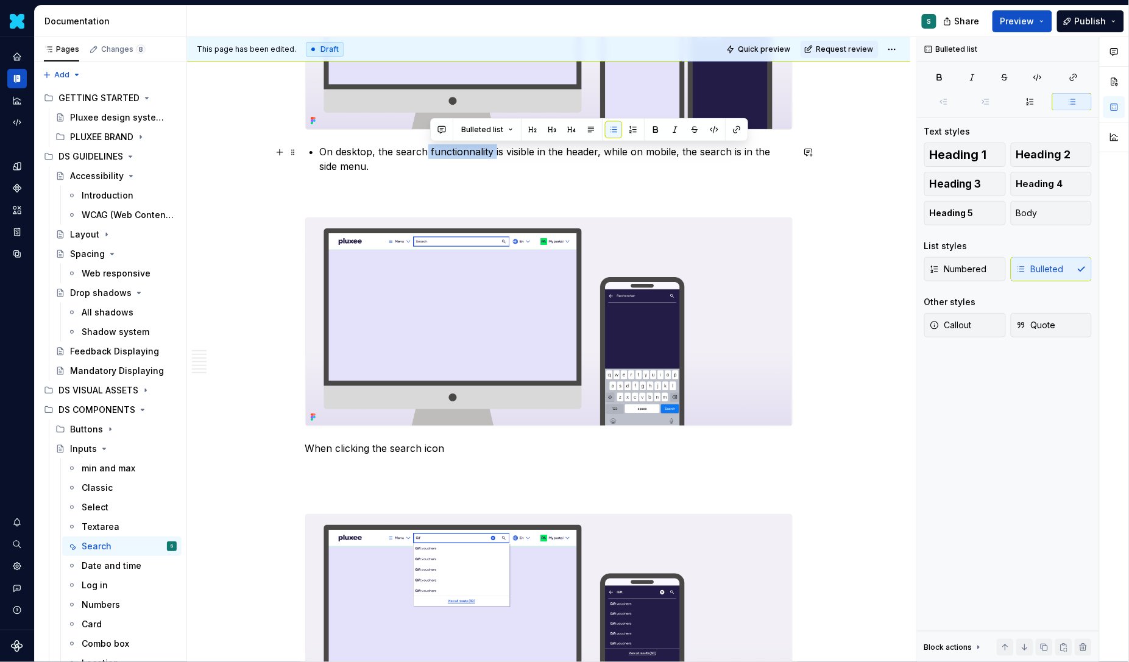
drag, startPoint x: 431, startPoint y: 153, endPoint x: 498, endPoint y: 153, distance: 67.0
click at [498, 153] on p "On desktop, the search functionnality is visible in the header, while on mobile…" at bounding box center [556, 158] width 473 height 29
copy p "functionnality"
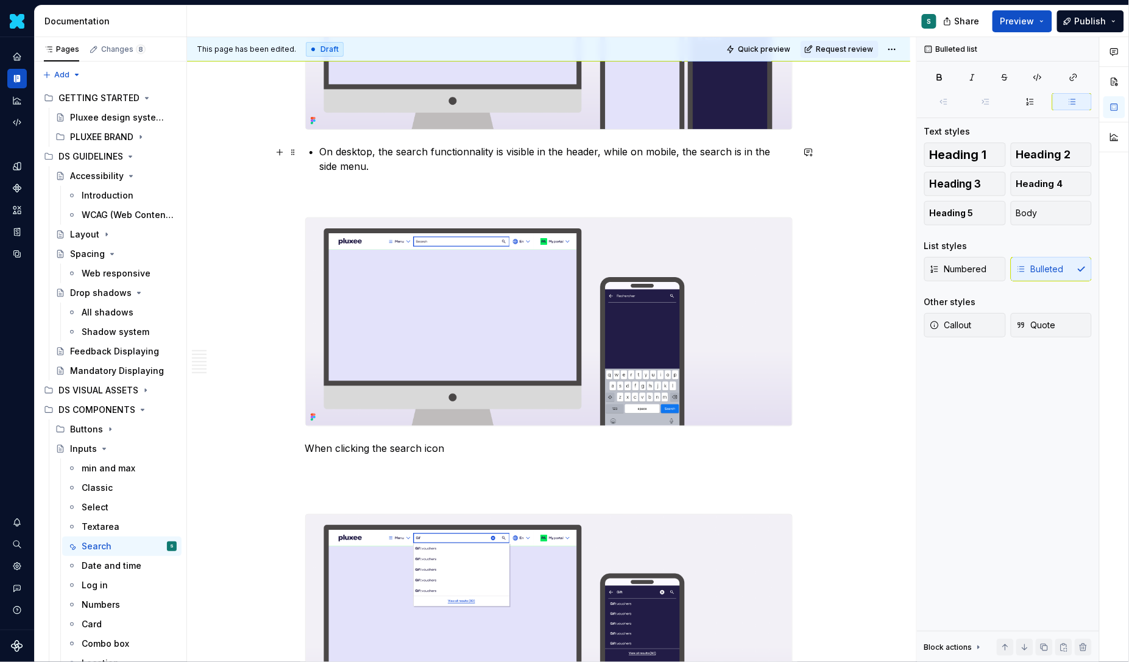
click at [472, 155] on p "On desktop, the search functionnality is visible in the header, while on mobile…" at bounding box center [556, 158] width 473 height 29
click at [481, 211] on div "Definition The Input Search is a form component used to perform a query and ret…" at bounding box center [548, 206] width 487 height 3073
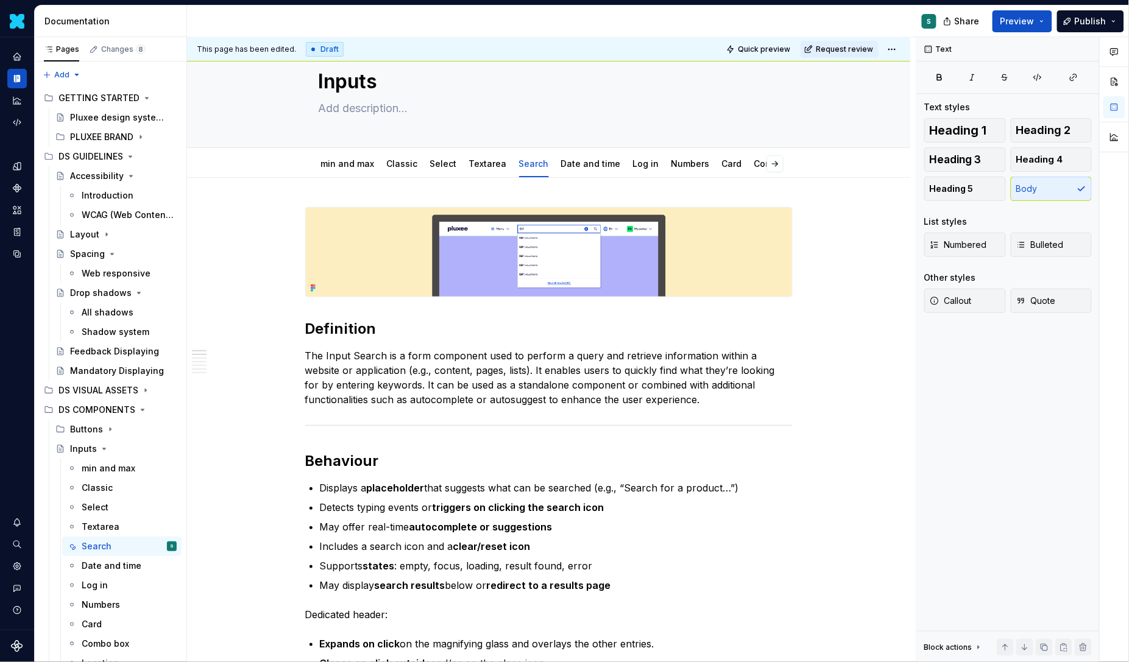
scroll to position [0, 0]
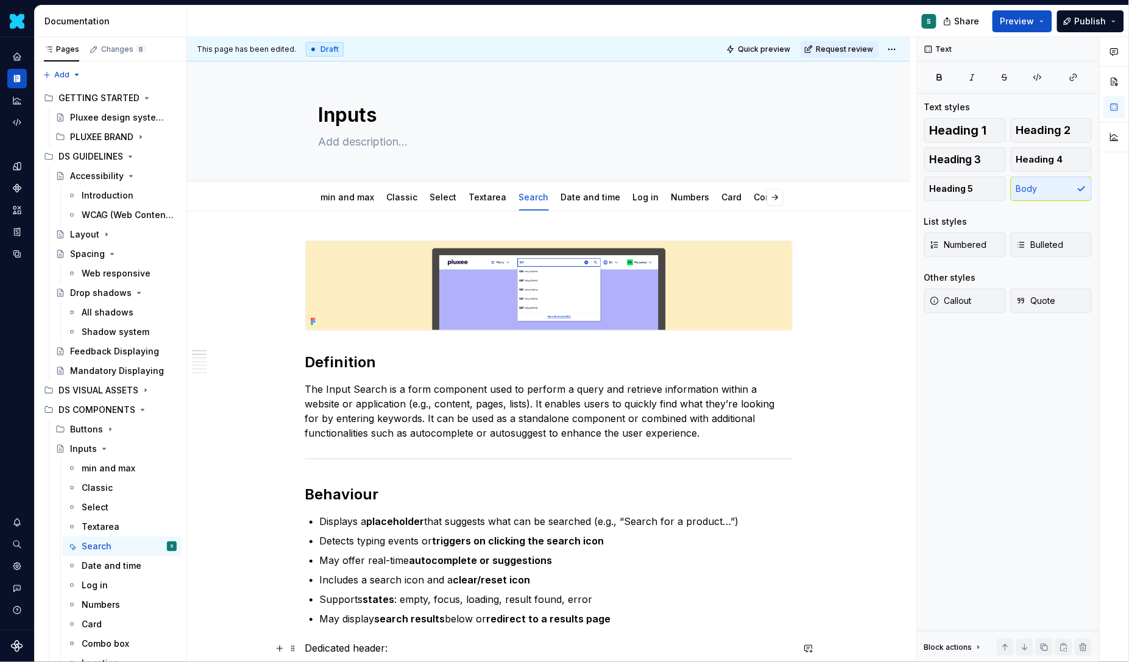
type textarea "*"
